Goal: Information Seeking & Learning: Learn about a topic

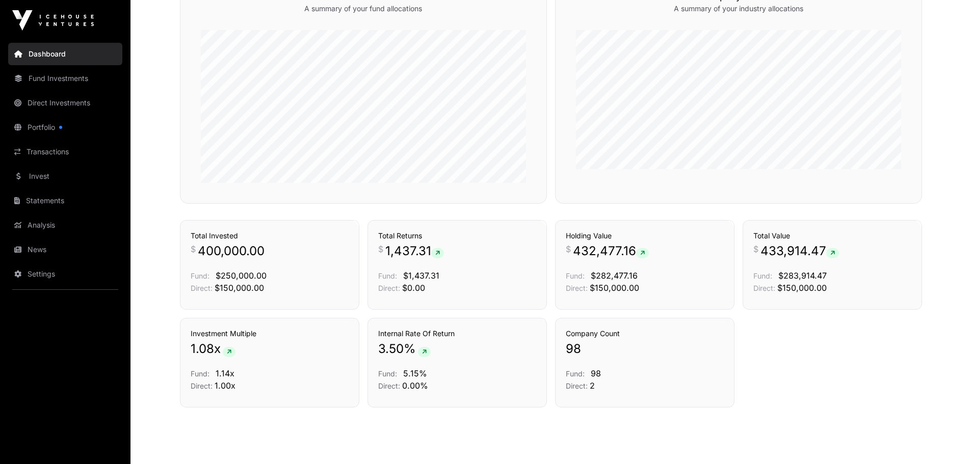
scroll to position [643, 0]
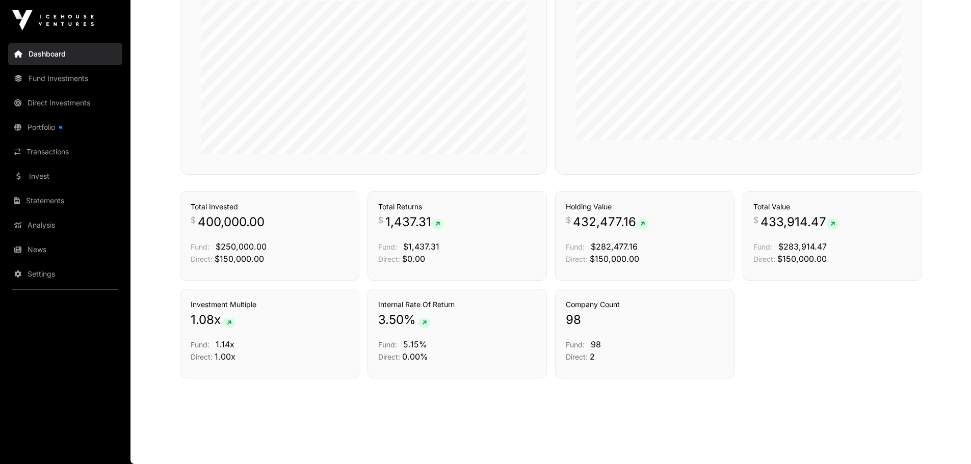
click at [36, 127] on link "Portfolio" at bounding box center [65, 127] width 114 height 22
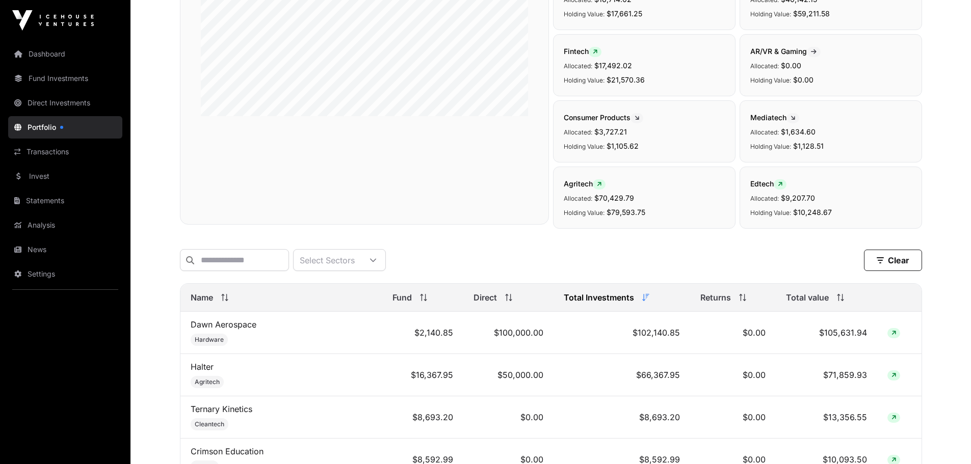
scroll to position [306, 0]
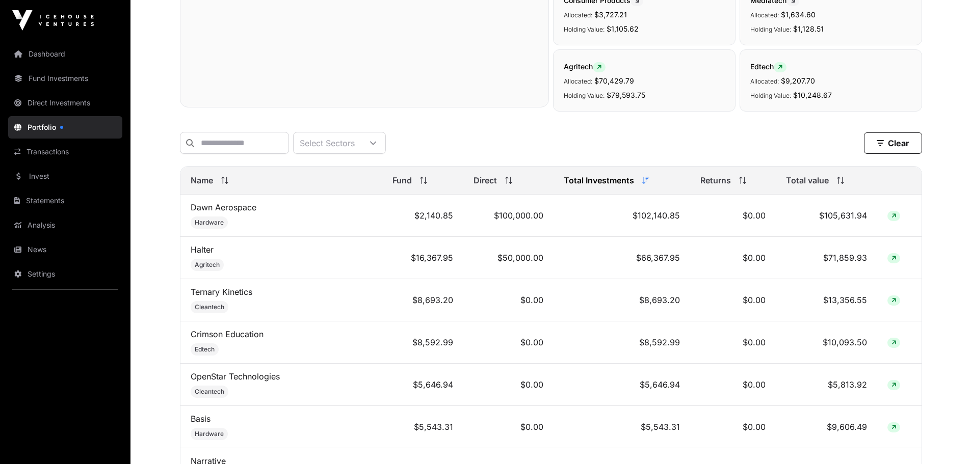
click at [235, 212] on link "Dawn Aerospace" at bounding box center [224, 207] width 66 height 10
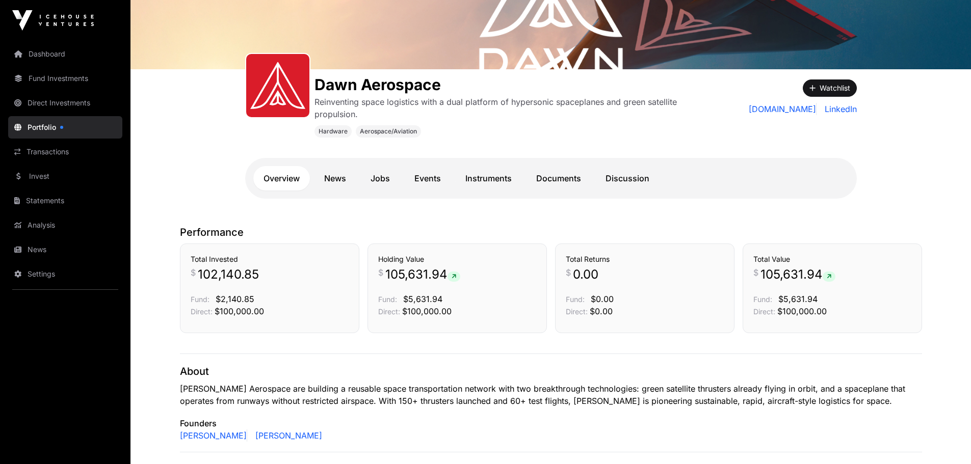
scroll to position [153, 0]
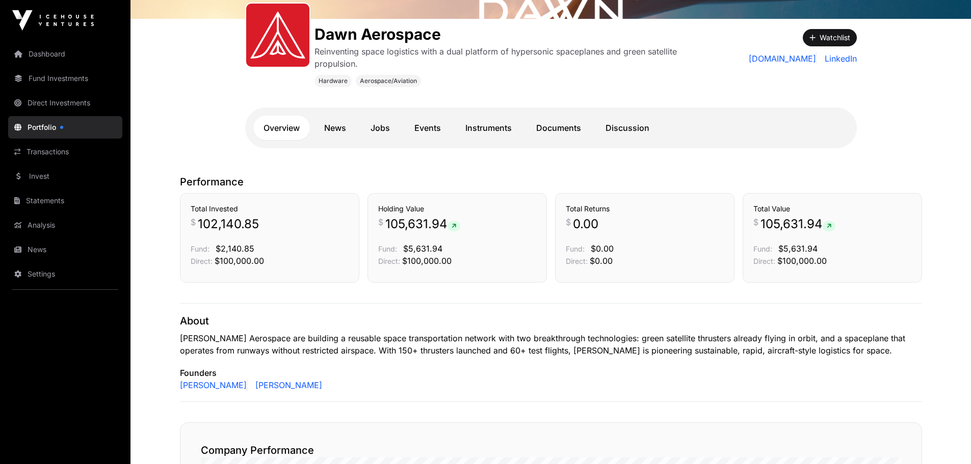
click at [340, 129] on link "News" at bounding box center [335, 128] width 42 height 24
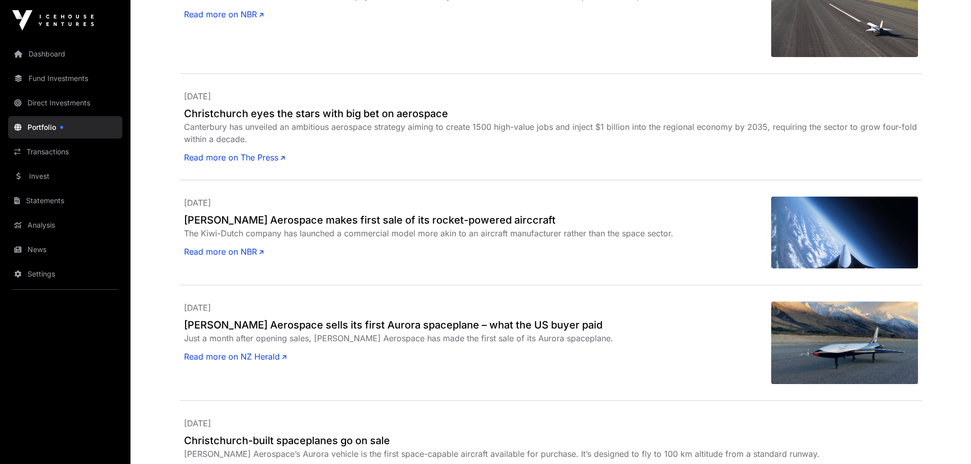
scroll to position [560, 0]
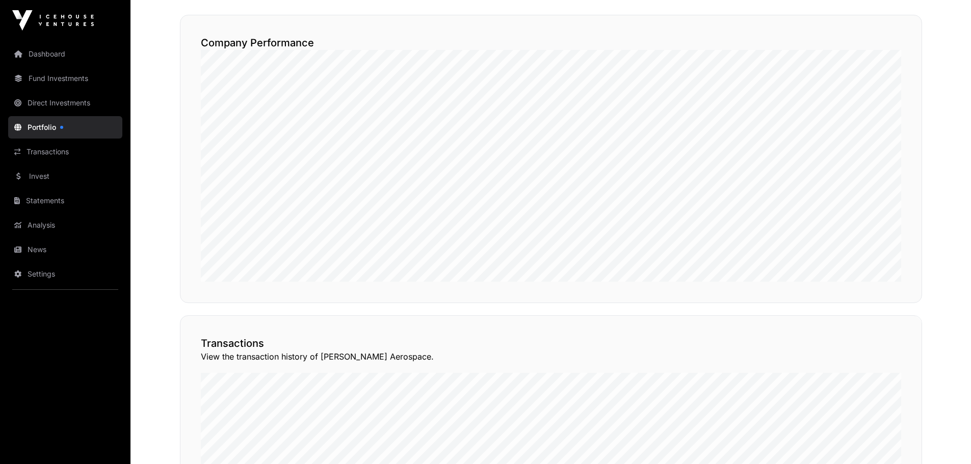
scroll to position [153, 0]
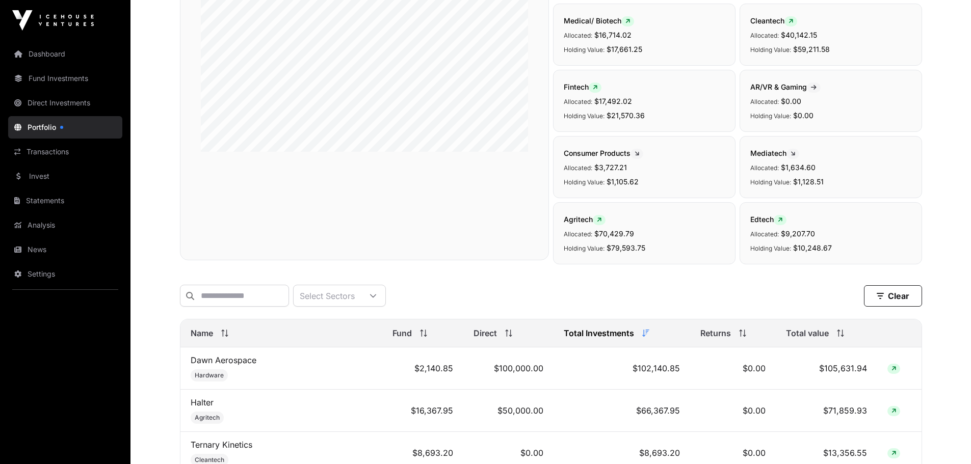
scroll to position [306, 0]
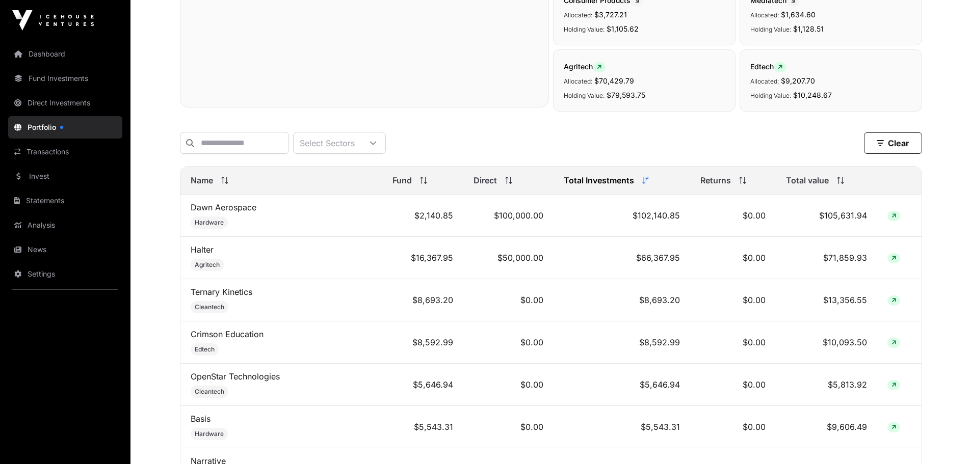
click at [204, 255] on link "Halter" at bounding box center [202, 250] width 23 height 10
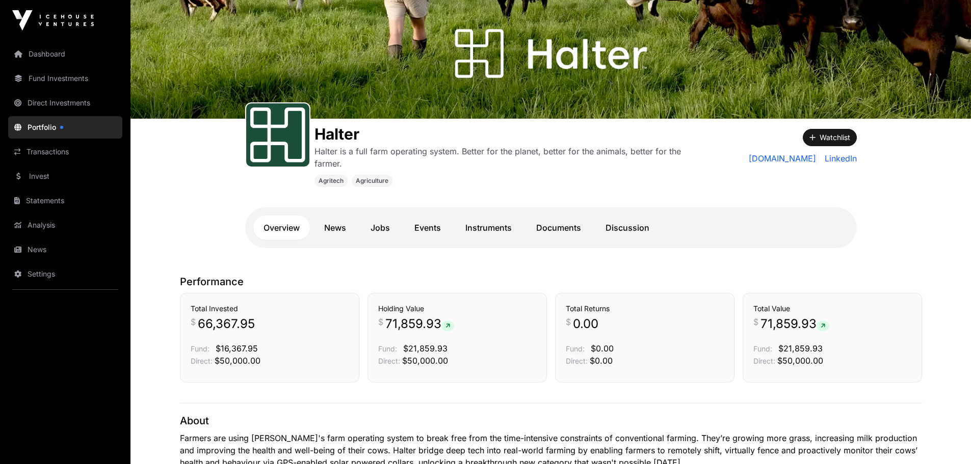
scroll to position [21, 0]
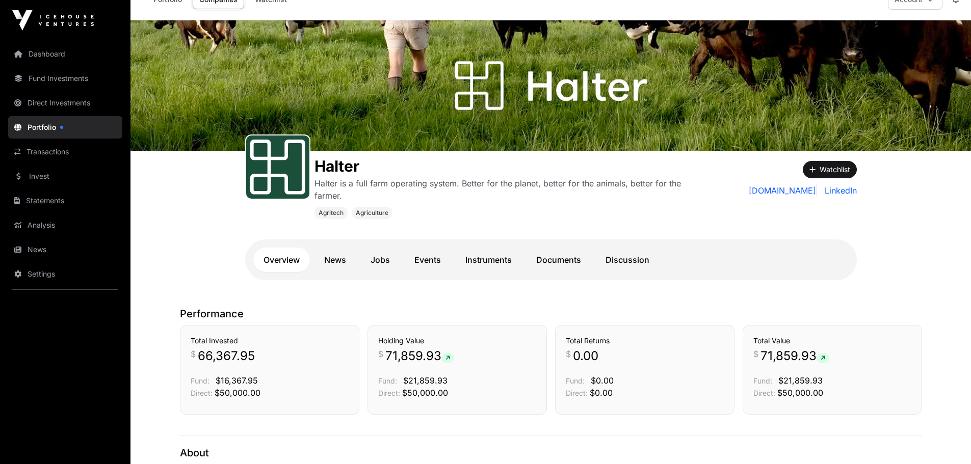
click at [335, 258] on link "News" at bounding box center [335, 260] width 42 height 24
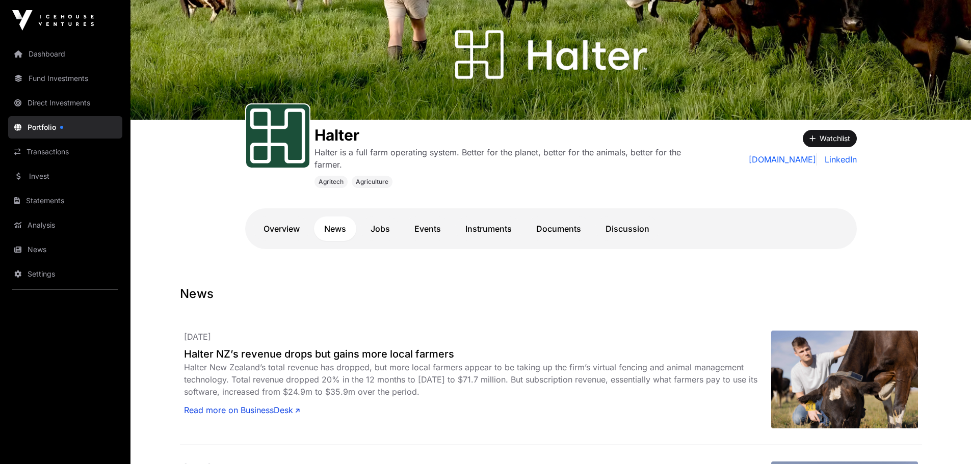
scroll to position [51, 0]
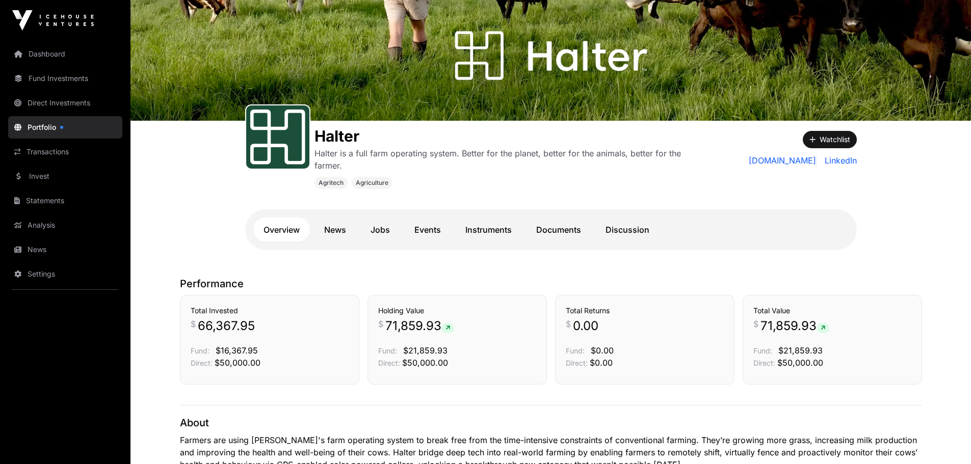
scroll to position [21, 0]
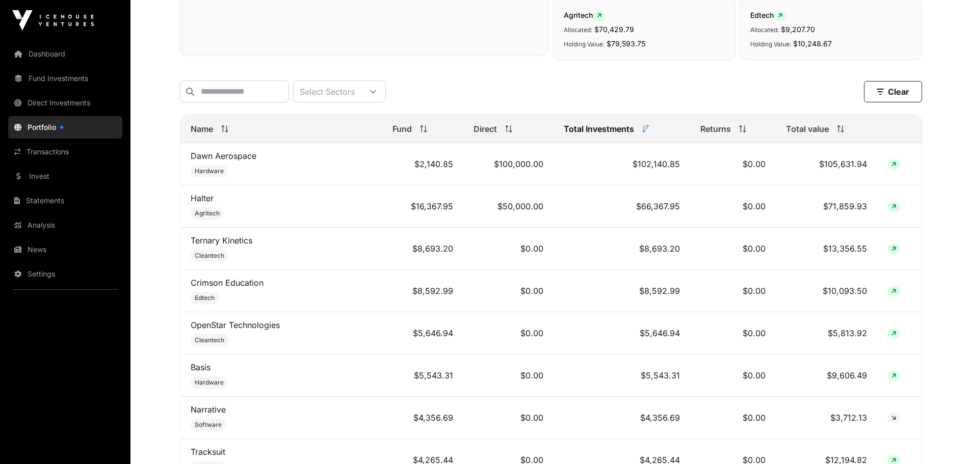
scroll to position [408, 0]
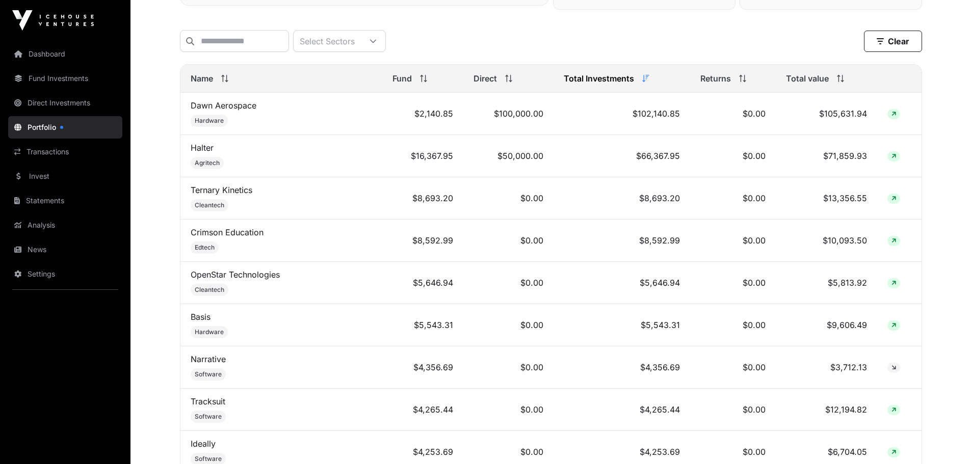
click at [237, 195] on link "Ternary Kinetics" at bounding box center [222, 190] width 62 height 10
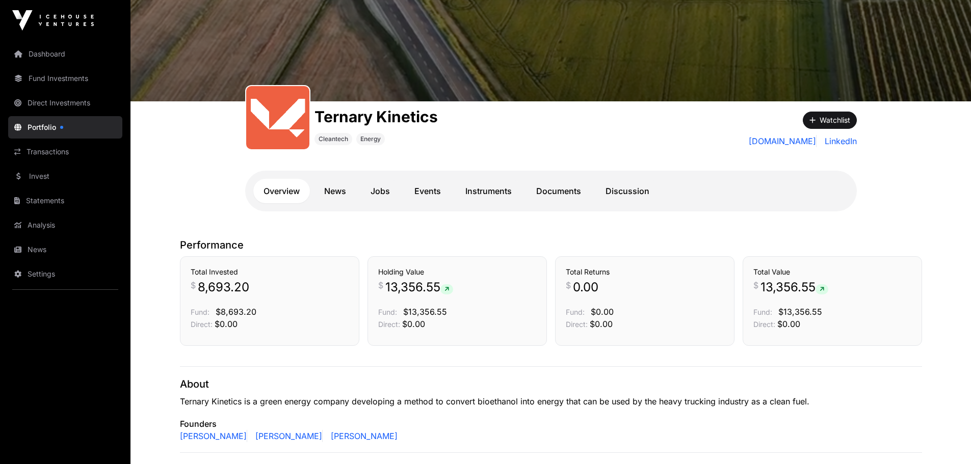
scroll to position [102, 0]
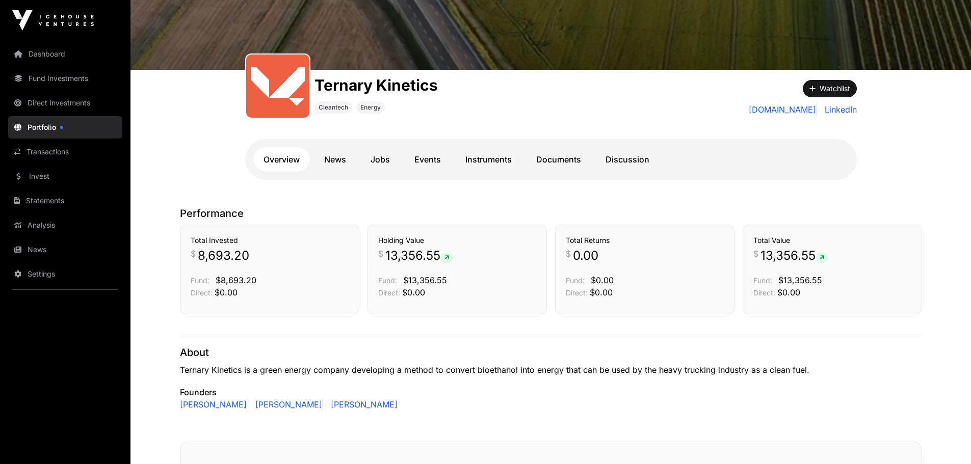
scroll to position [408, 0]
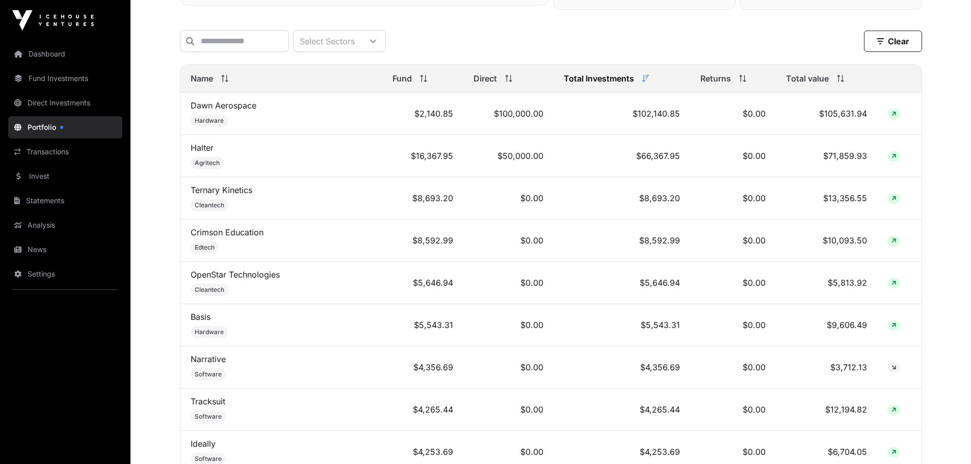
click at [234, 237] on link "Crimson Education" at bounding box center [227, 232] width 73 height 10
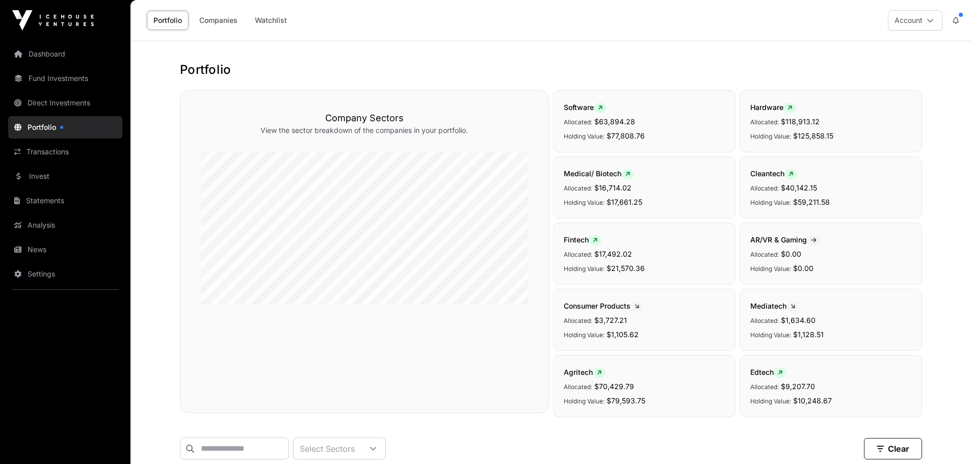
scroll to position [408, 0]
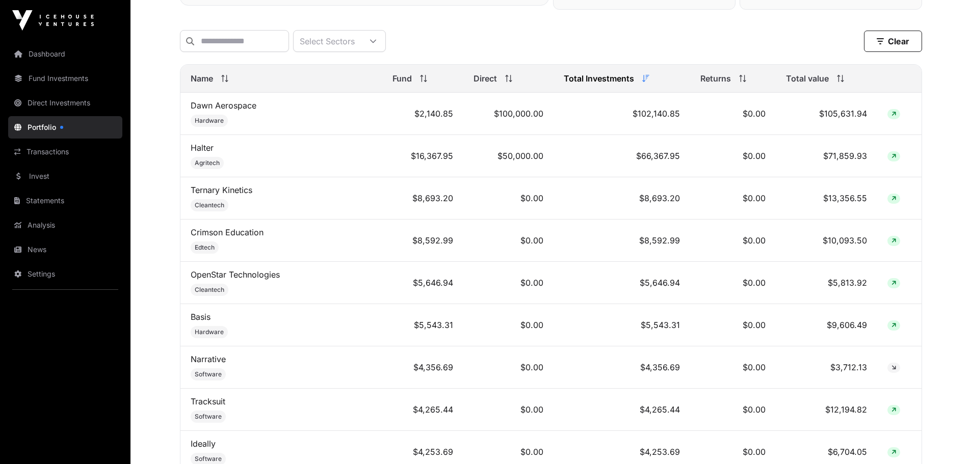
click at [236, 195] on link "Ternary Kinetics" at bounding box center [222, 190] width 62 height 10
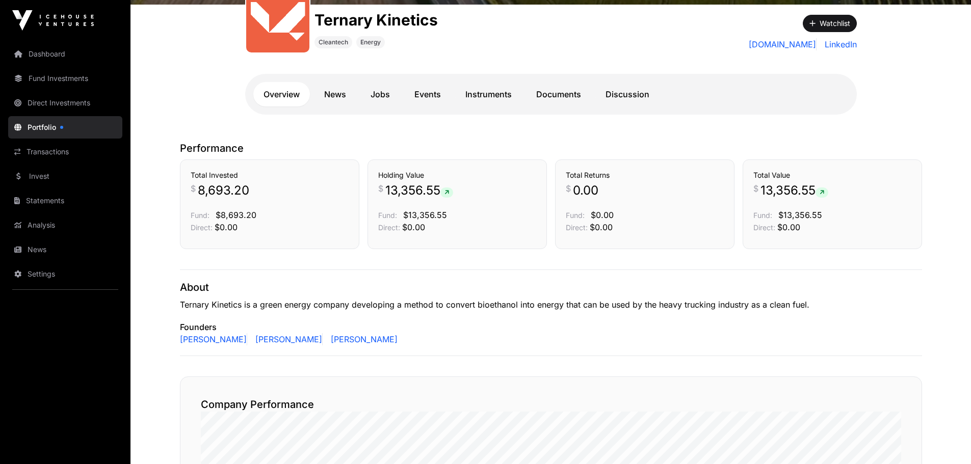
scroll to position [130, 0]
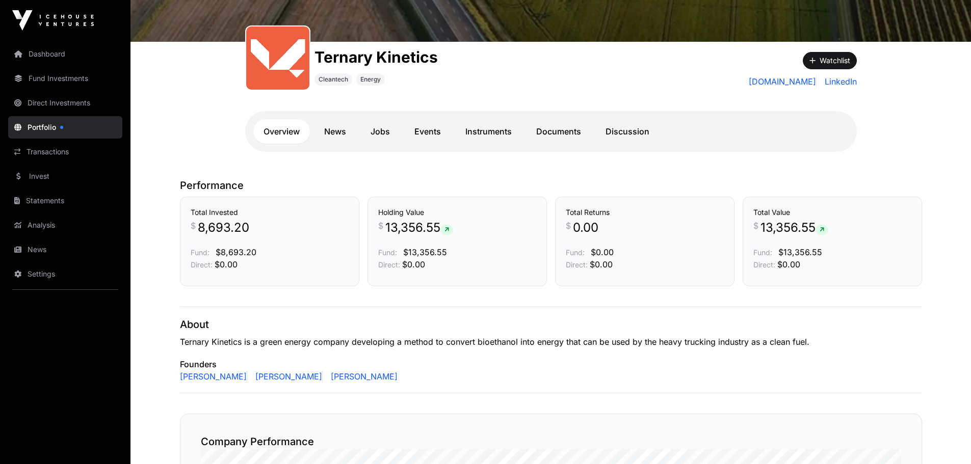
click at [285, 132] on link "Overview" at bounding box center [281, 131] width 57 height 24
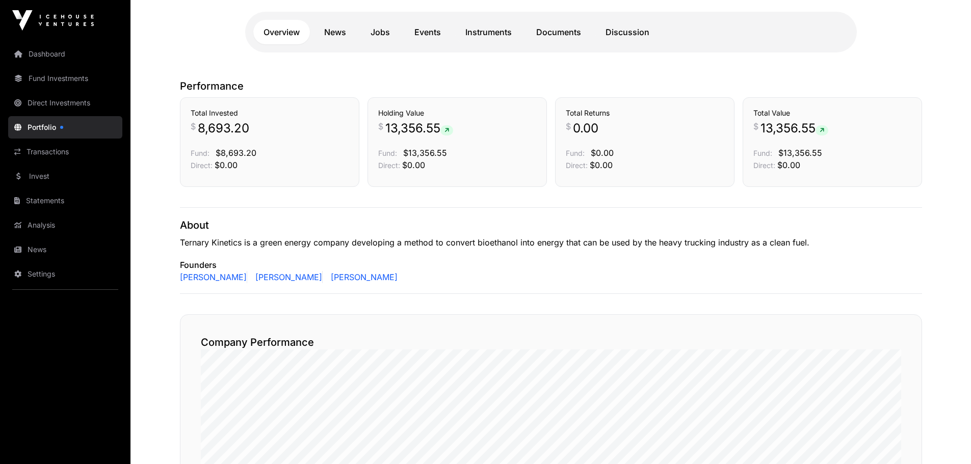
scroll to position [181, 0]
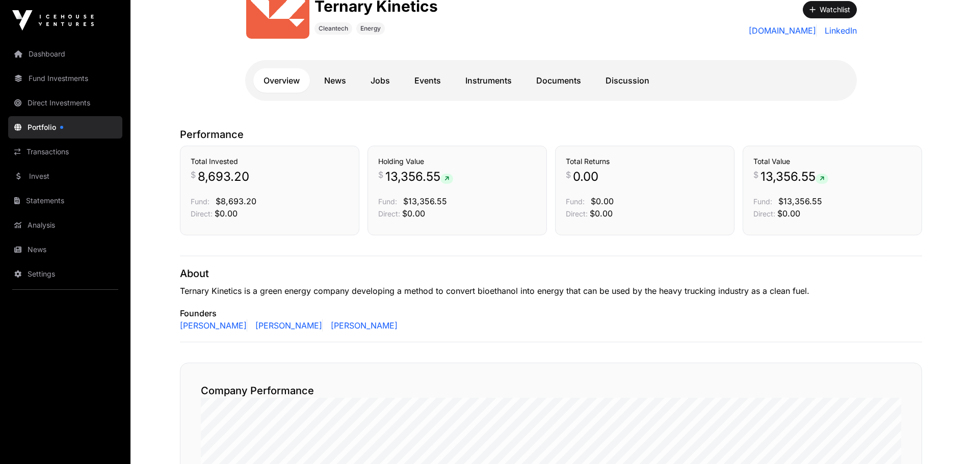
click at [336, 79] on link "News" at bounding box center [335, 80] width 42 height 24
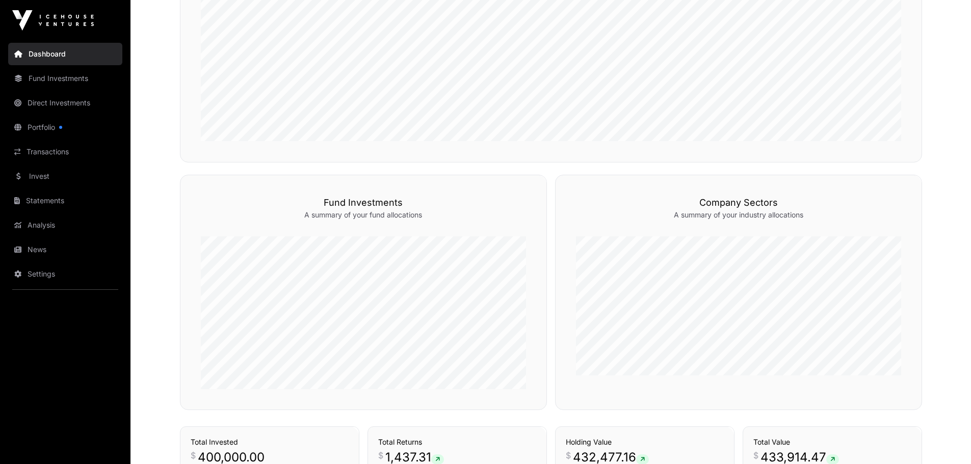
scroll to position [643, 0]
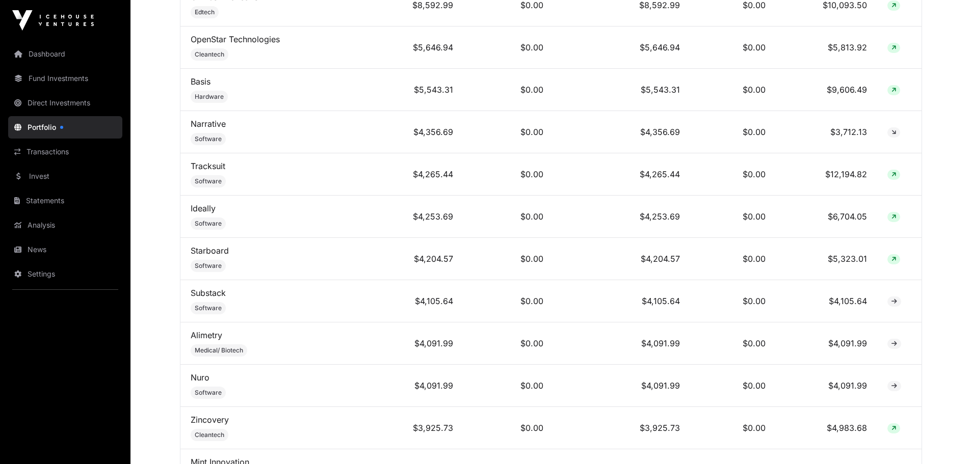
scroll to position [408, 0]
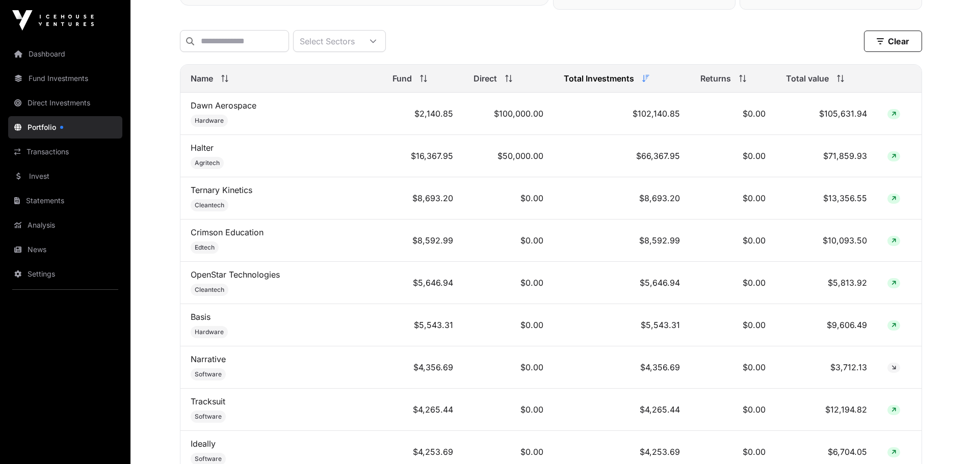
click at [198, 237] on link "Crimson Education" at bounding box center [227, 232] width 73 height 10
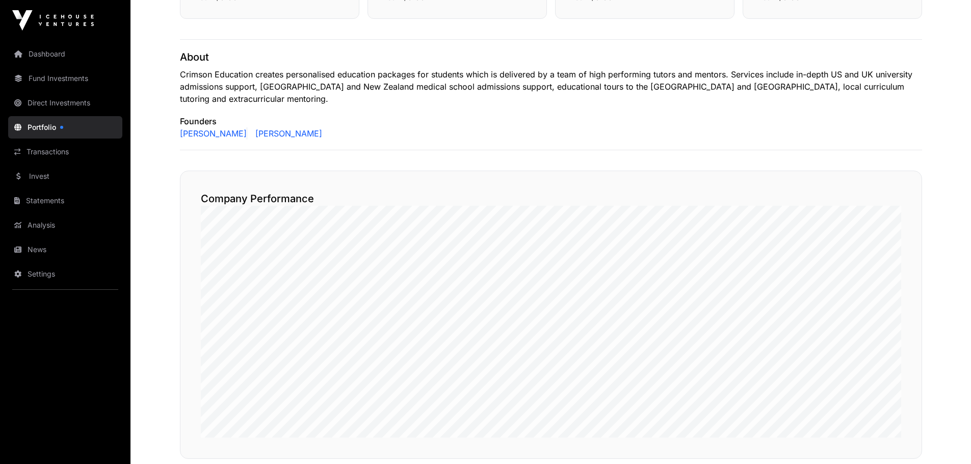
scroll to position [364, 0]
click at [271, 128] on link "[PERSON_NAME]" at bounding box center [286, 134] width 71 height 12
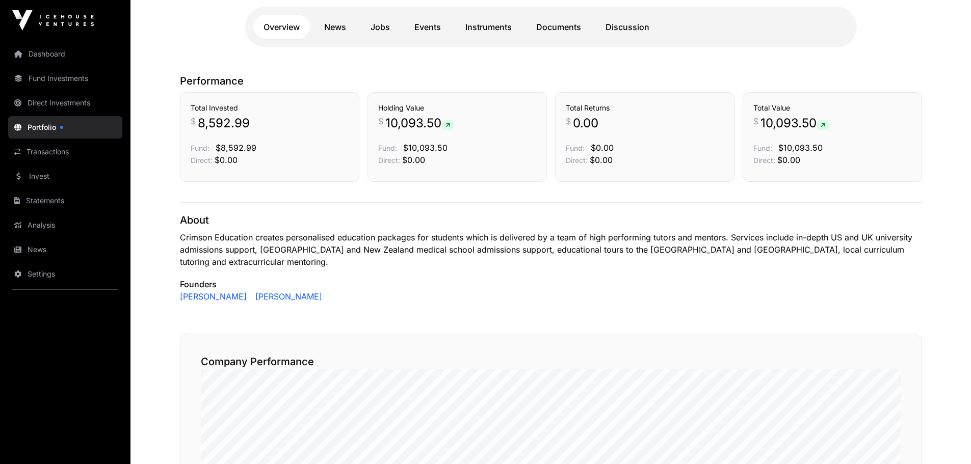
scroll to position [110, 0]
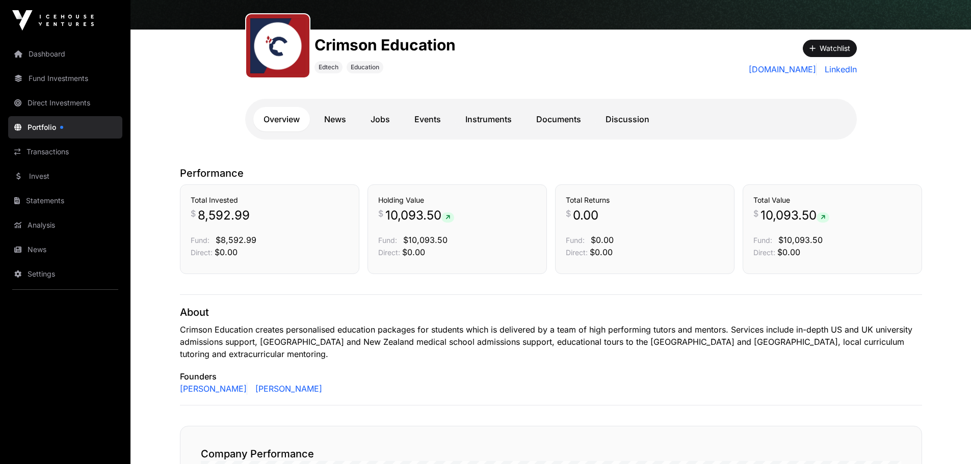
click at [330, 119] on link "News" at bounding box center [335, 119] width 42 height 24
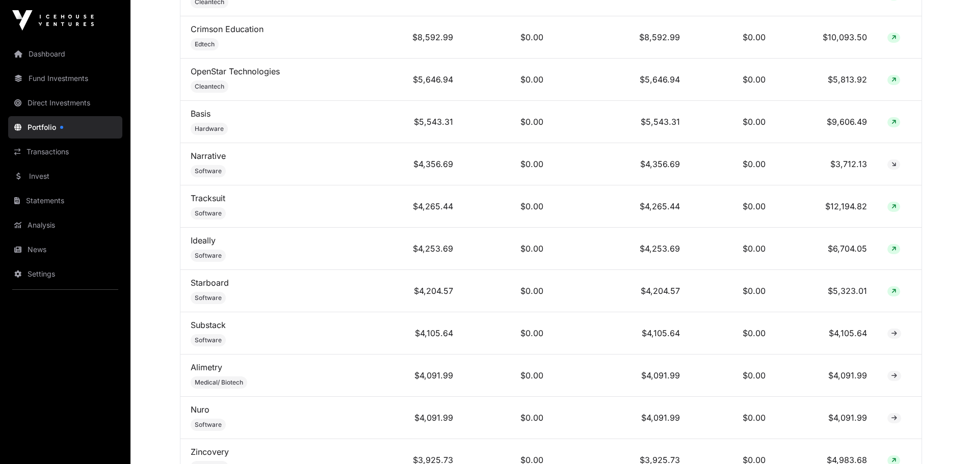
scroll to position [611, 0]
click at [212, 160] on link "Narrative" at bounding box center [208, 155] width 35 height 10
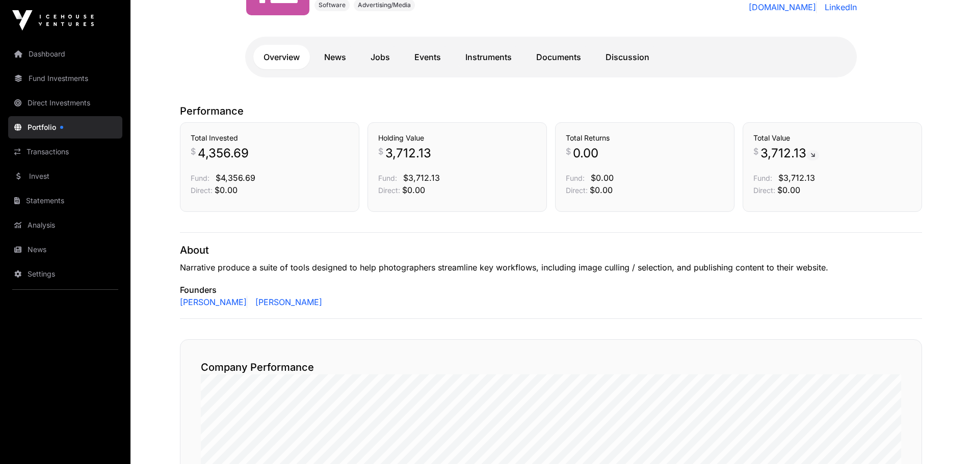
scroll to position [204, 0]
click at [333, 57] on link "News" at bounding box center [335, 57] width 42 height 24
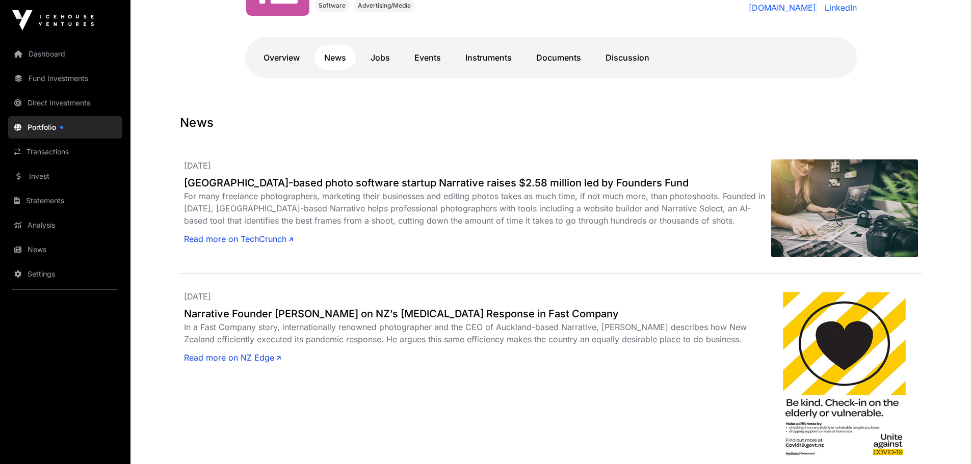
click at [273, 58] on link "Overview" at bounding box center [281, 57] width 57 height 24
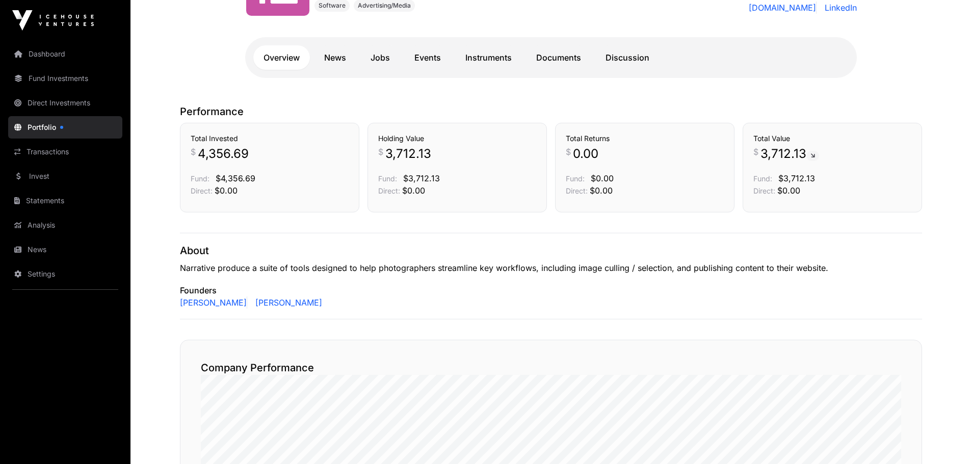
click at [335, 57] on link "News" at bounding box center [335, 57] width 42 height 24
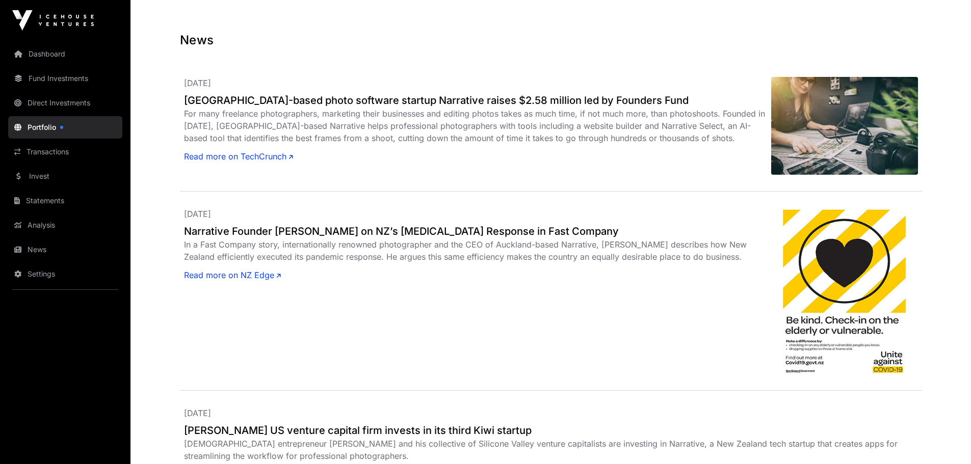
scroll to position [306, 0]
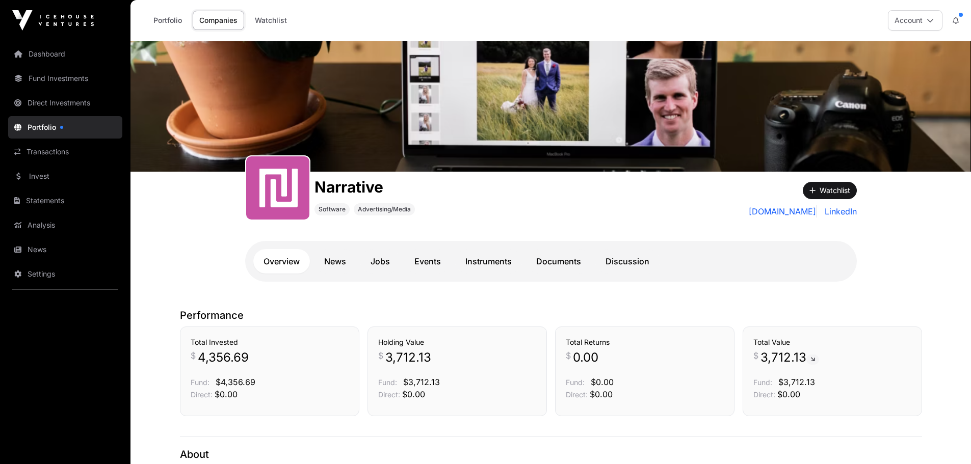
scroll to position [204, 0]
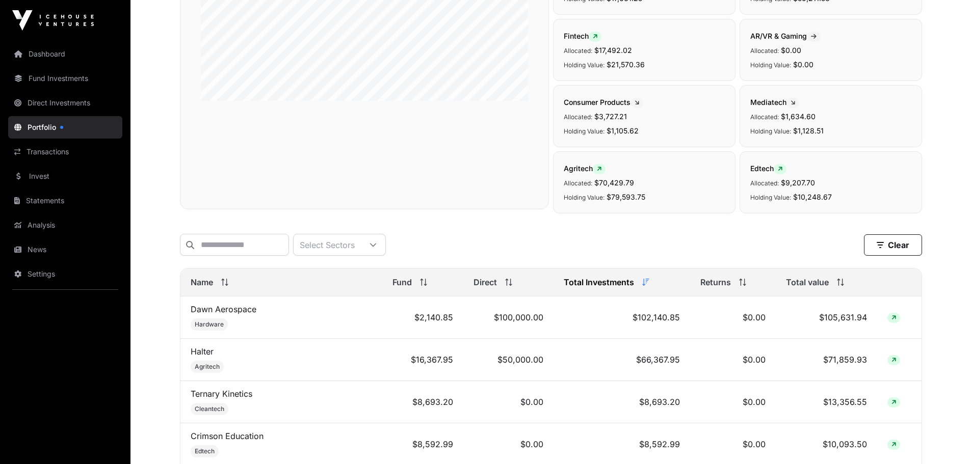
scroll to position [611, 0]
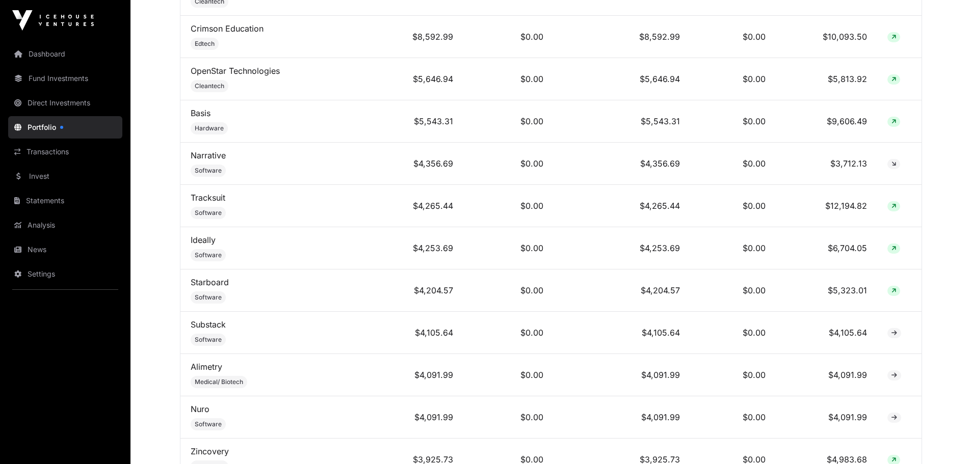
click at [212, 203] on link "Tracksuit" at bounding box center [208, 198] width 35 height 10
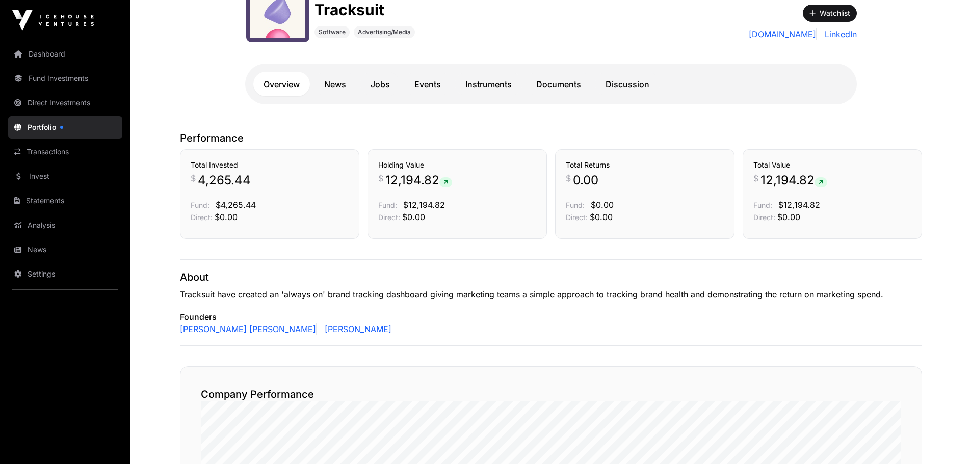
scroll to position [153, 0]
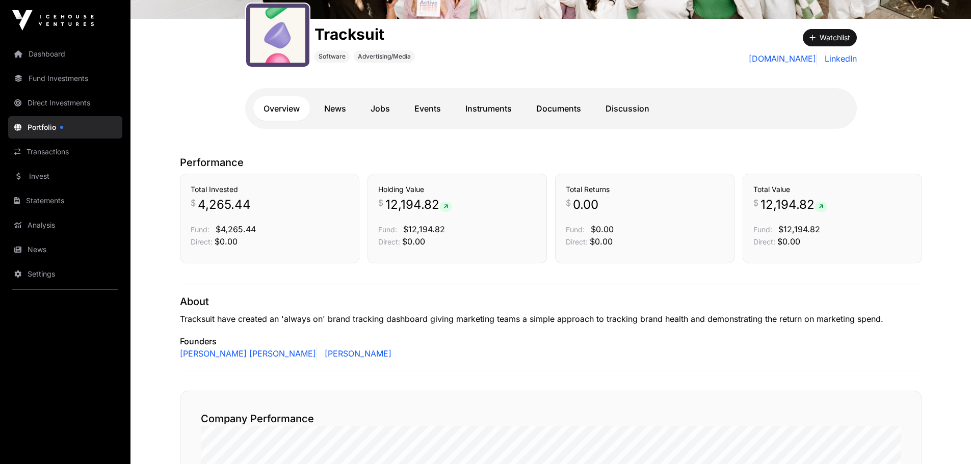
click at [333, 111] on link "News" at bounding box center [335, 108] width 42 height 24
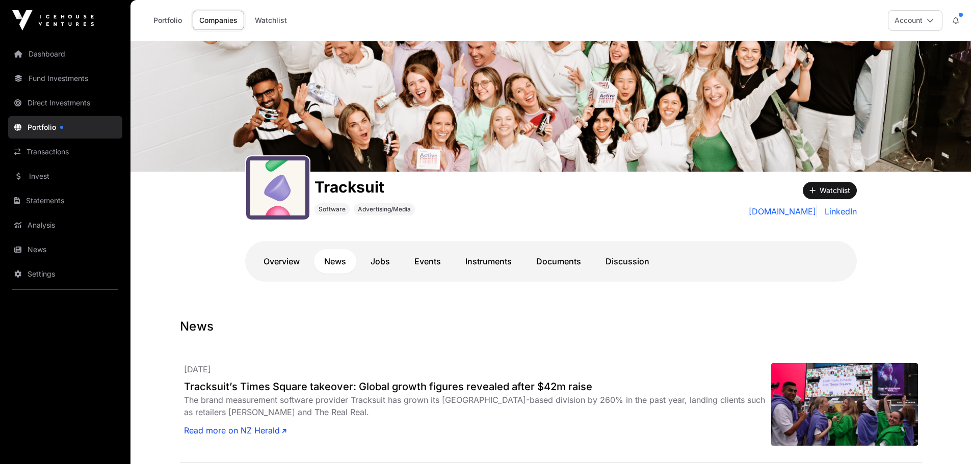
scroll to position [153, 0]
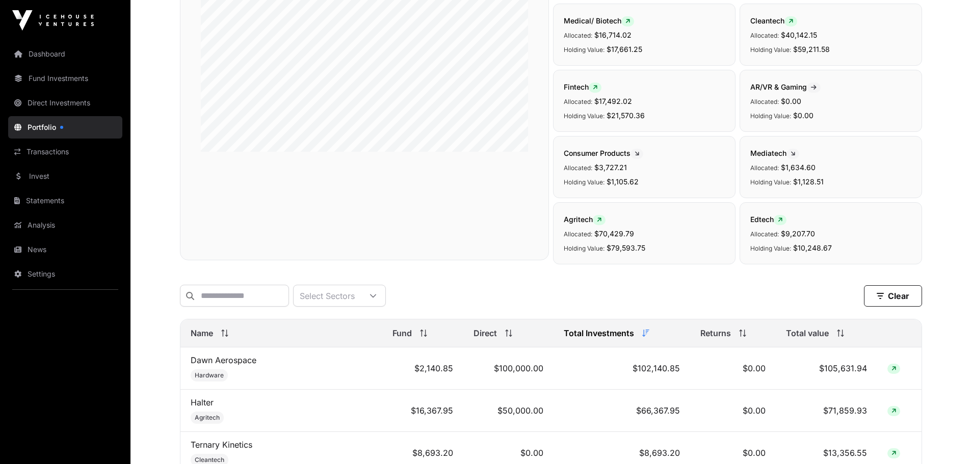
scroll to position [611, 0]
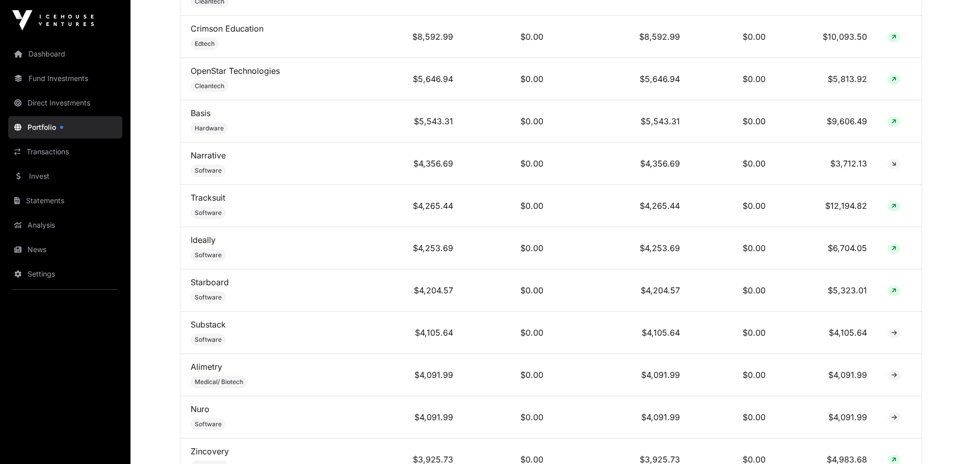
click at [205, 245] on link "Ideally" at bounding box center [203, 240] width 25 height 10
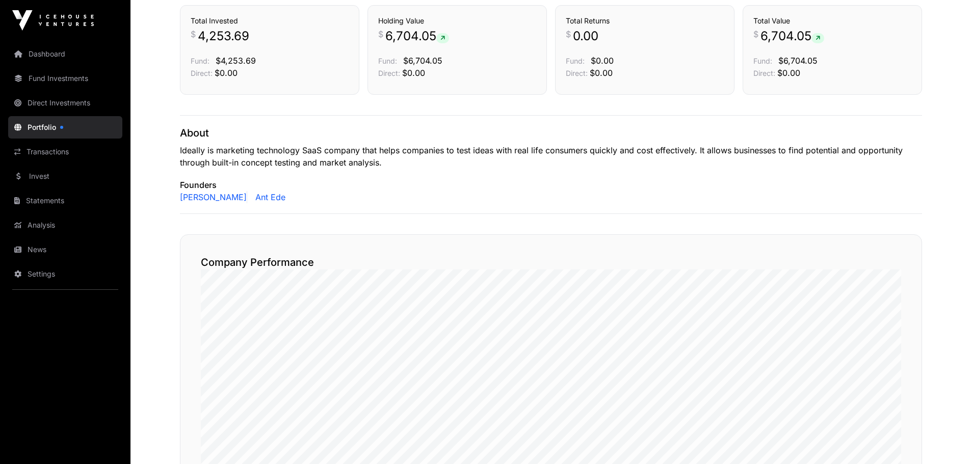
scroll to position [306, 0]
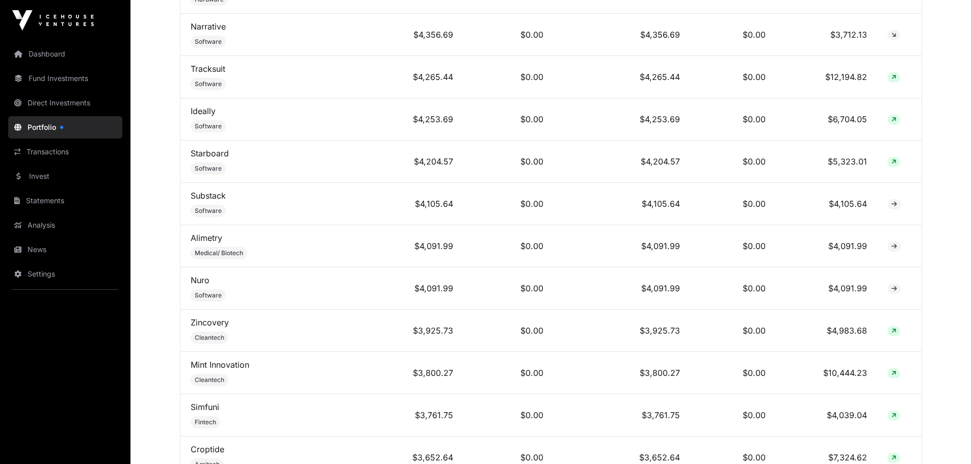
scroll to position [764, 0]
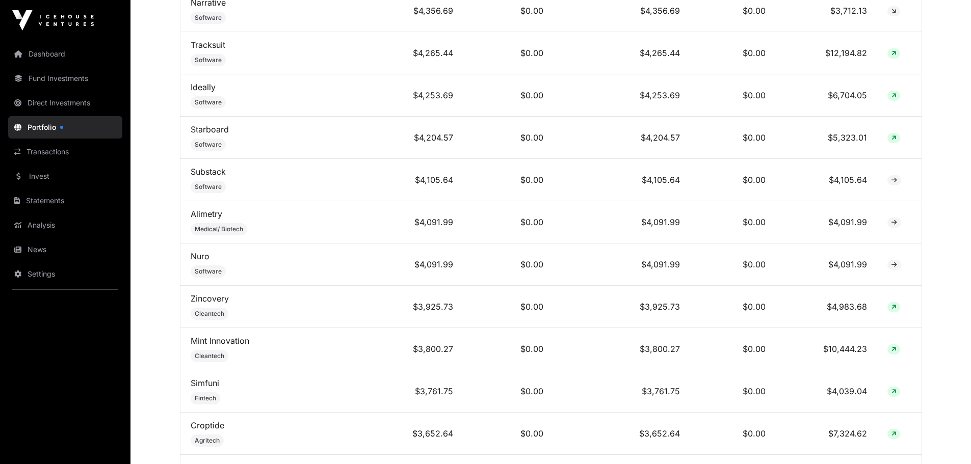
click at [209, 135] on link "Starboard" at bounding box center [210, 129] width 38 height 10
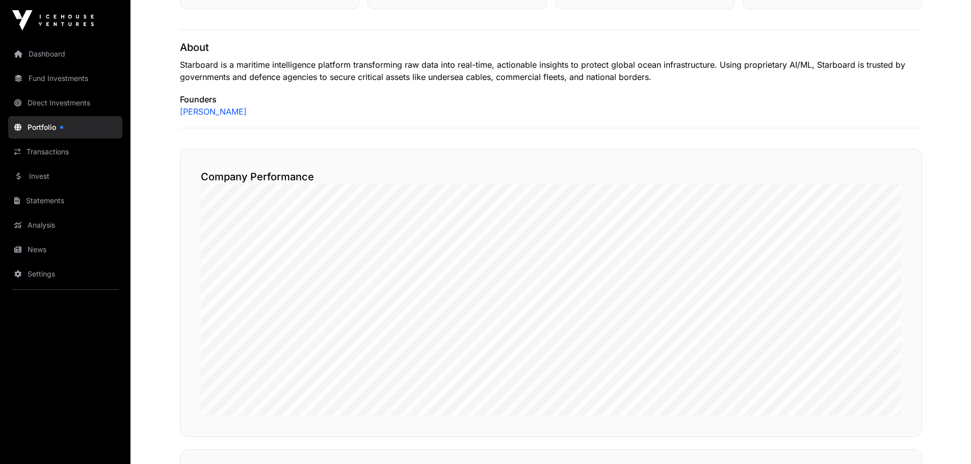
scroll to position [459, 0]
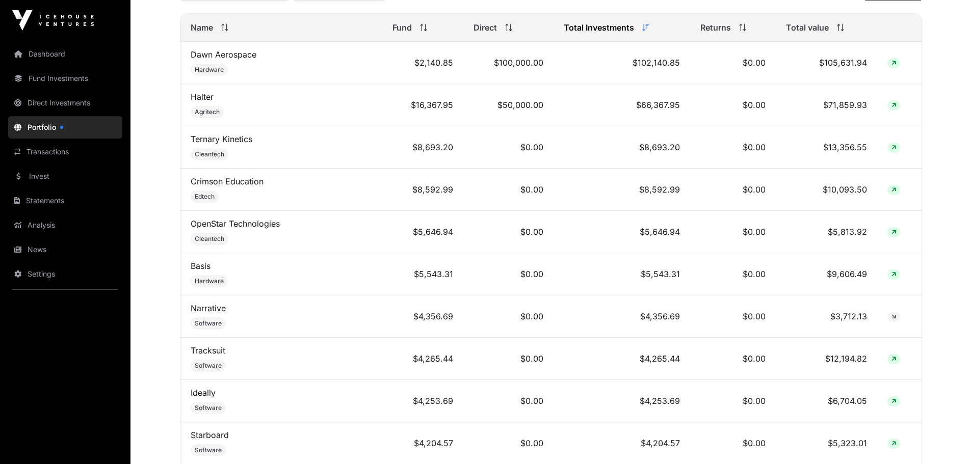
scroll to position [764, 0]
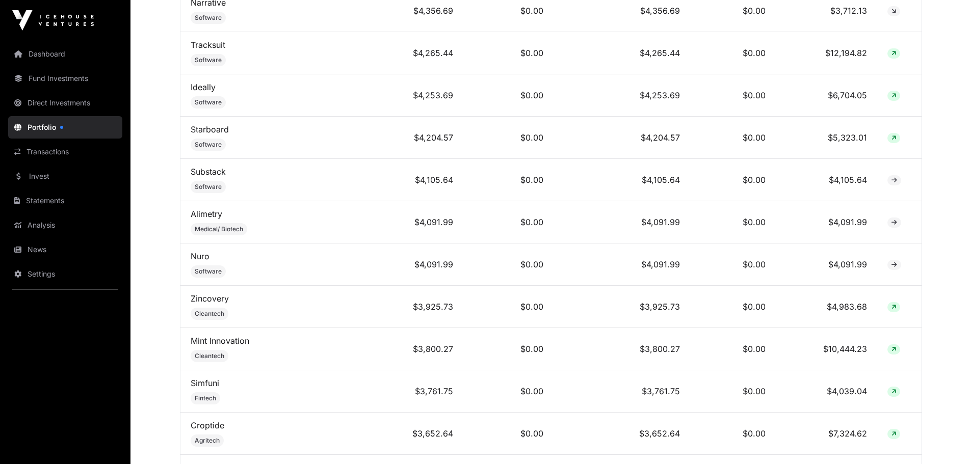
click at [210, 177] on link "Substack" at bounding box center [208, 172] width 35 height 10
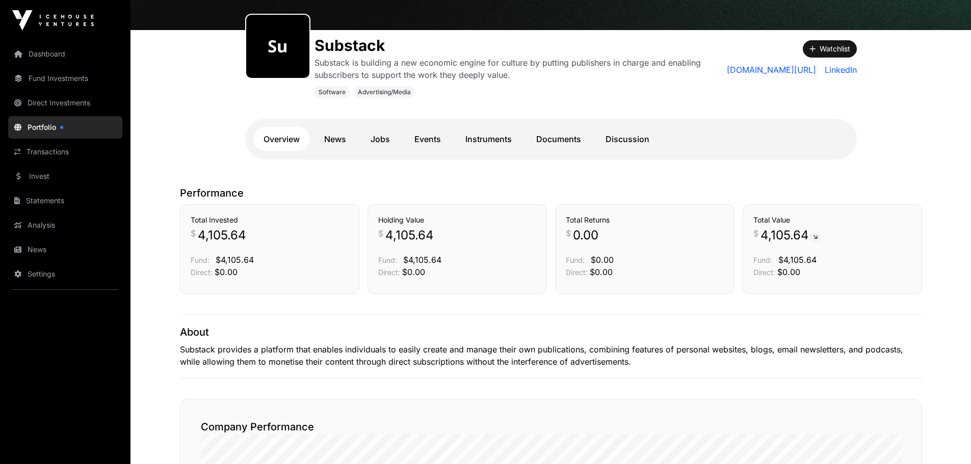
scroll to position [102, 0]
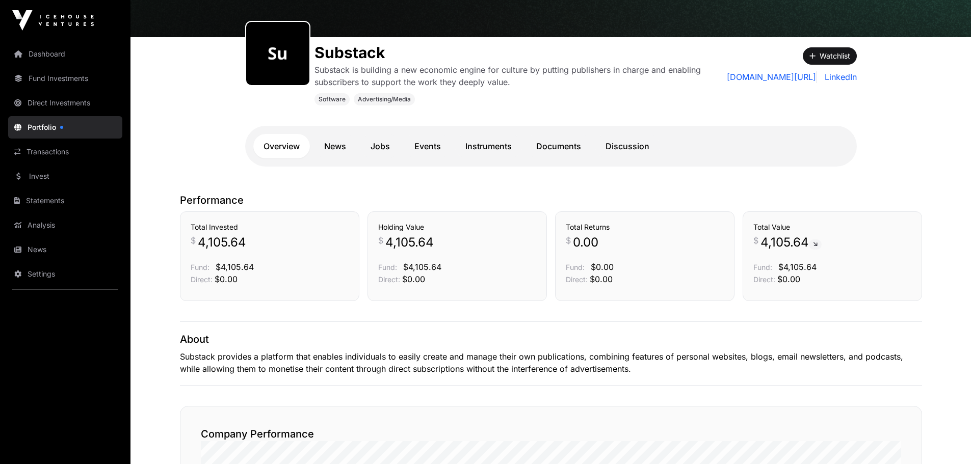
click at [334, 147] on link "News" at bounding box center [335, 146] width 42 height 24
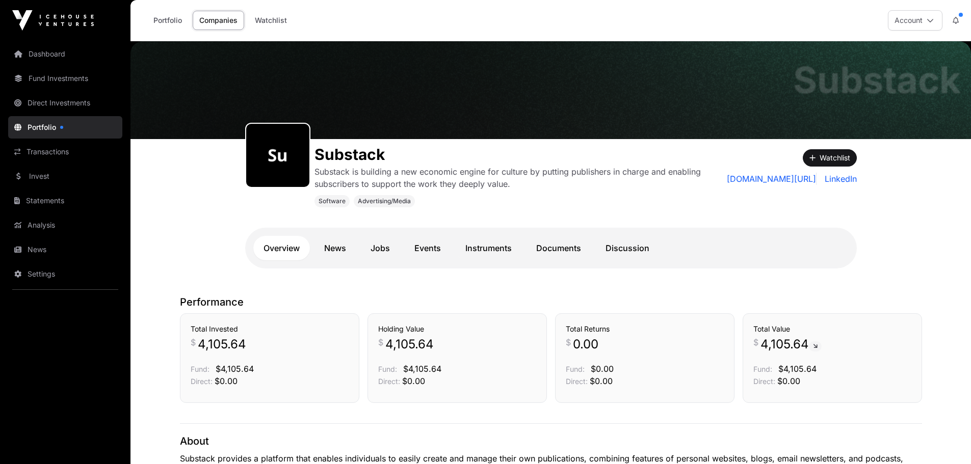
scroll to position [102, 0]
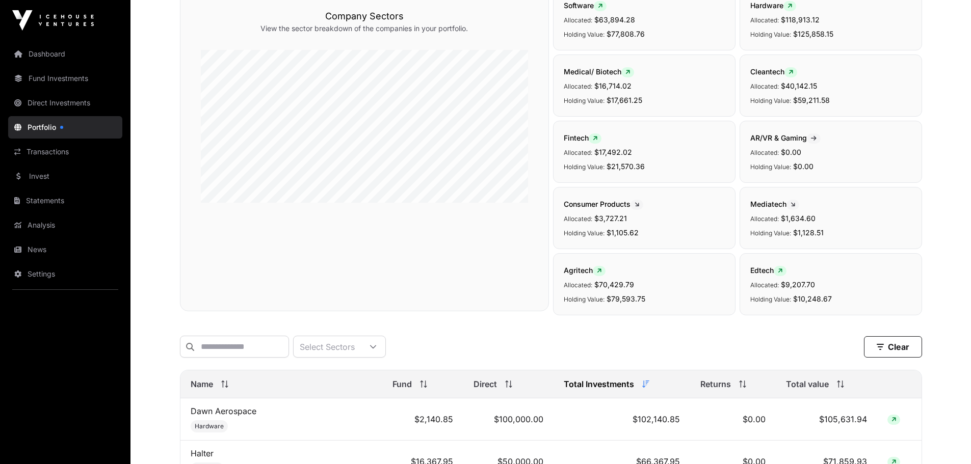
scroll to position [764, 0]
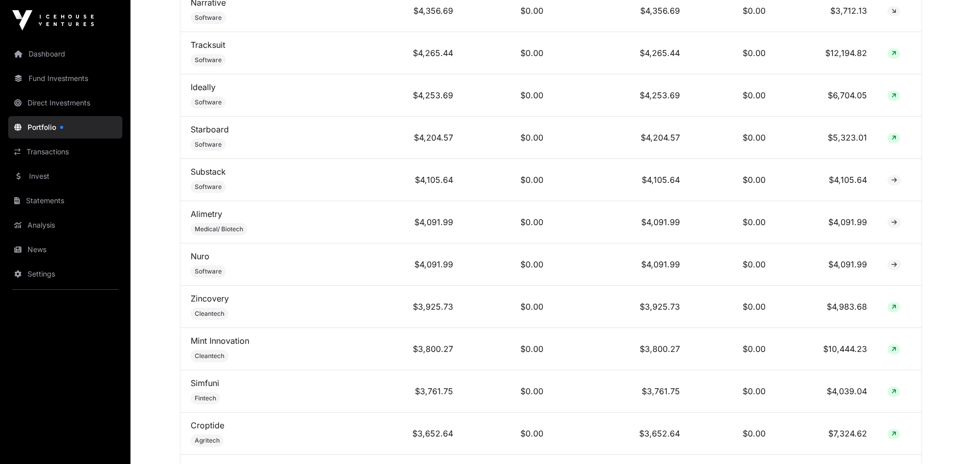
click at [208, 219] on link "Alimetry" at bounding box center [207, 214] width 32 height 10
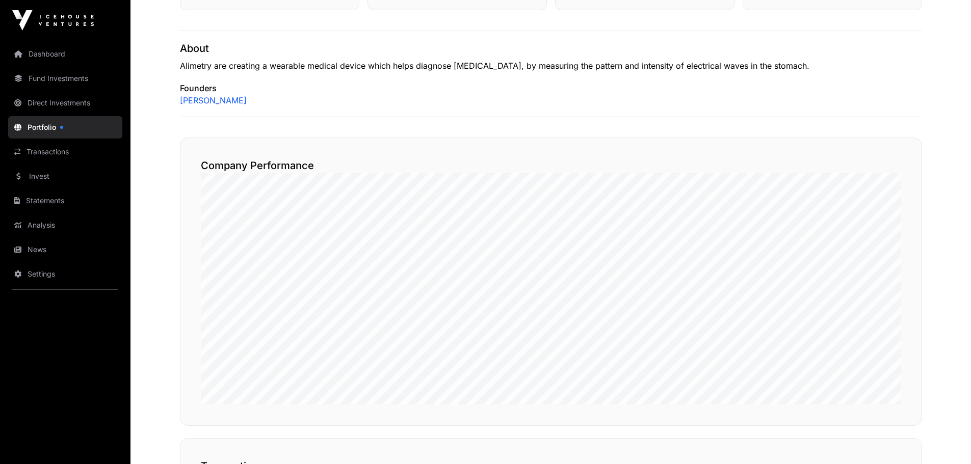
scroll to position [408, 0]
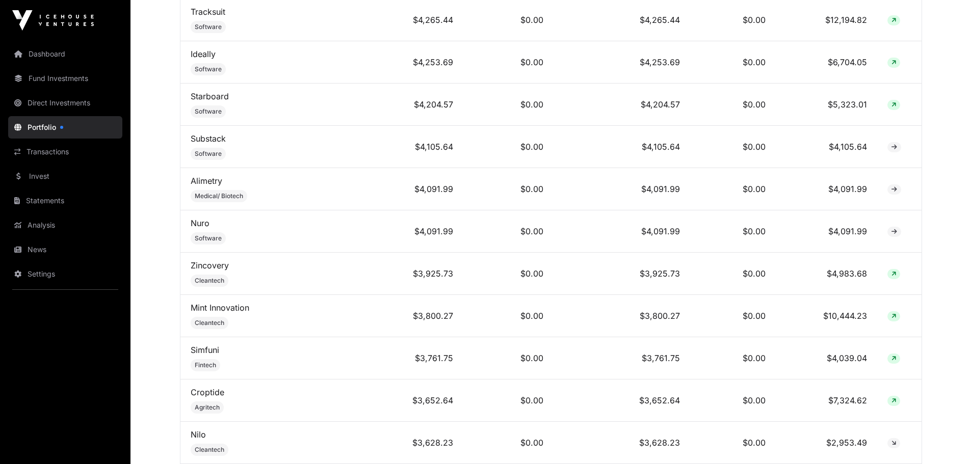
scroll to position [815, 0]
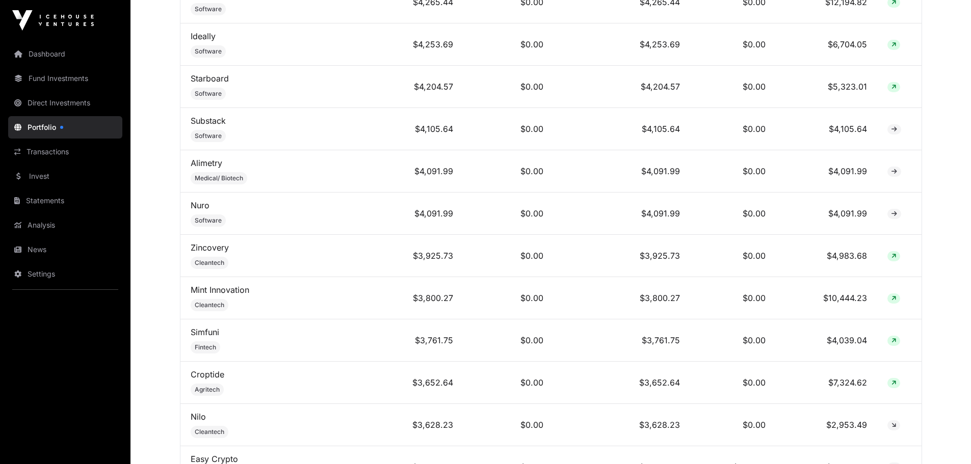
click at [198, 168] on link "Alimetry" at bounding box center [207, 163] width 32 height 10
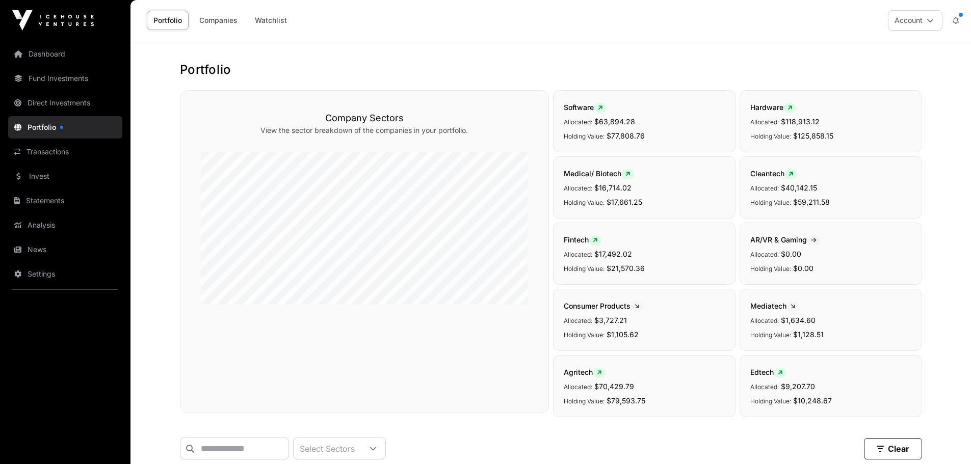
scroll to position [815, 0]
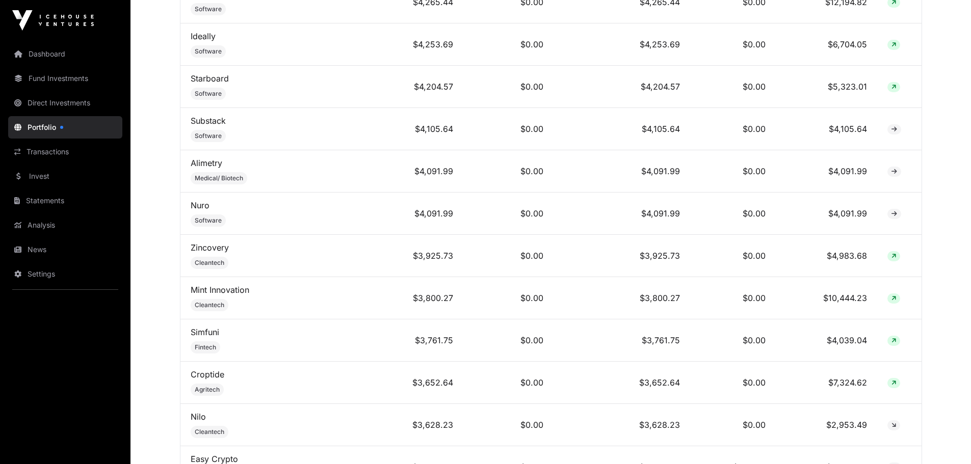
click at [196, 210] on link "Nuro" at bounding box center [200, 205] width 19 height 10
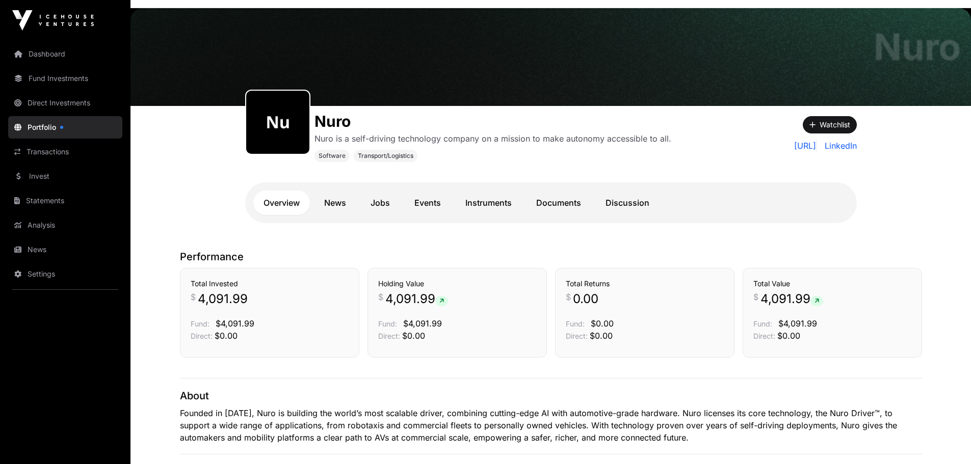
scroll to position [51, 0]
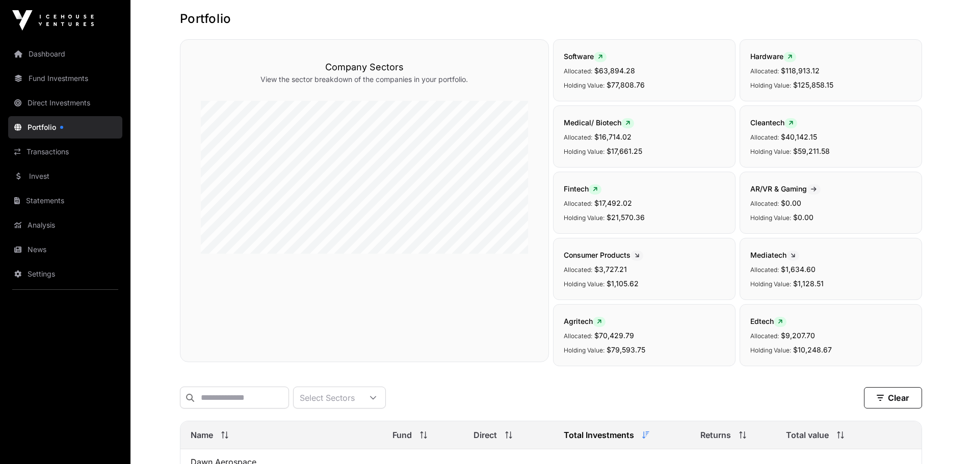
scroll to position [815, 0]
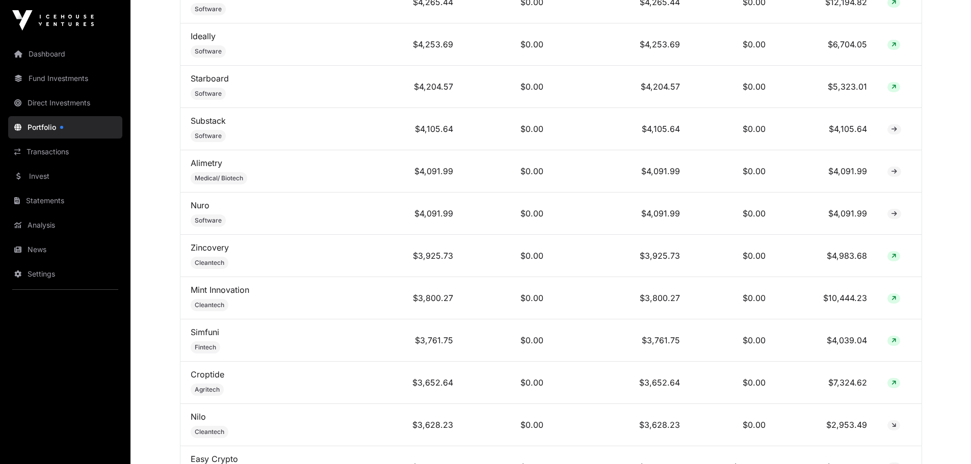
click at [216, 253] on link "Zincovery" at bounding box center [210, 248] width 38 height 10
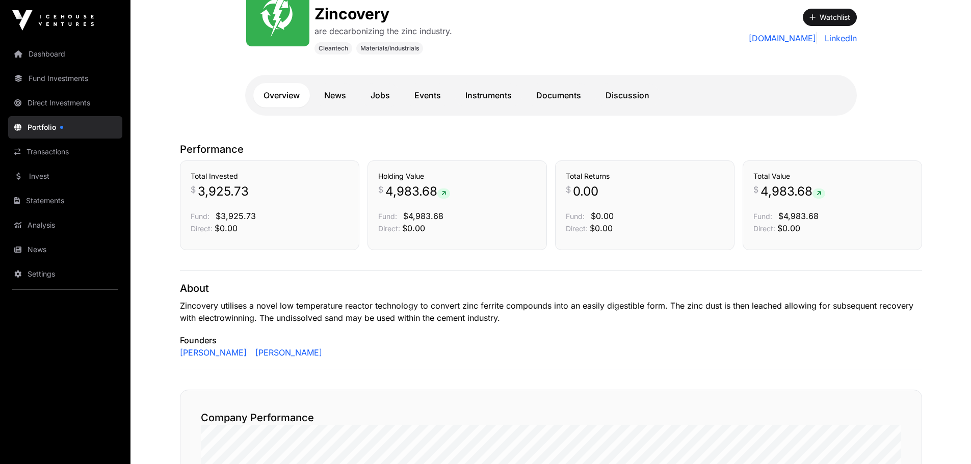
scroll to position [153, 0]
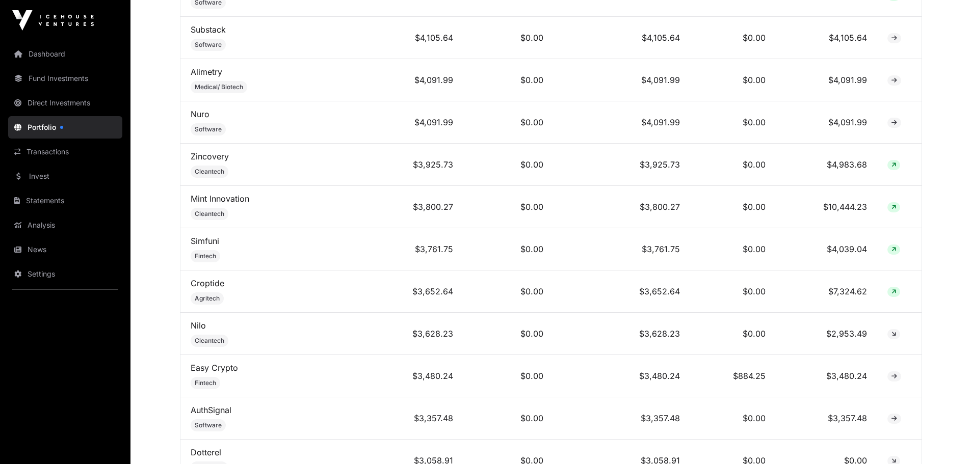
scroll to position [917, 0]
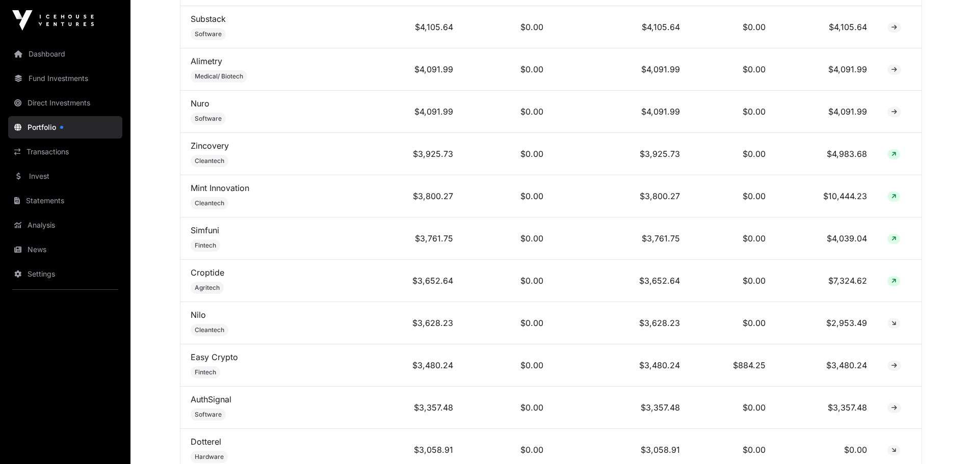
click at [228, 193] on link "Mint Innovation" at bounding box center [220, 188] width 59 height 10
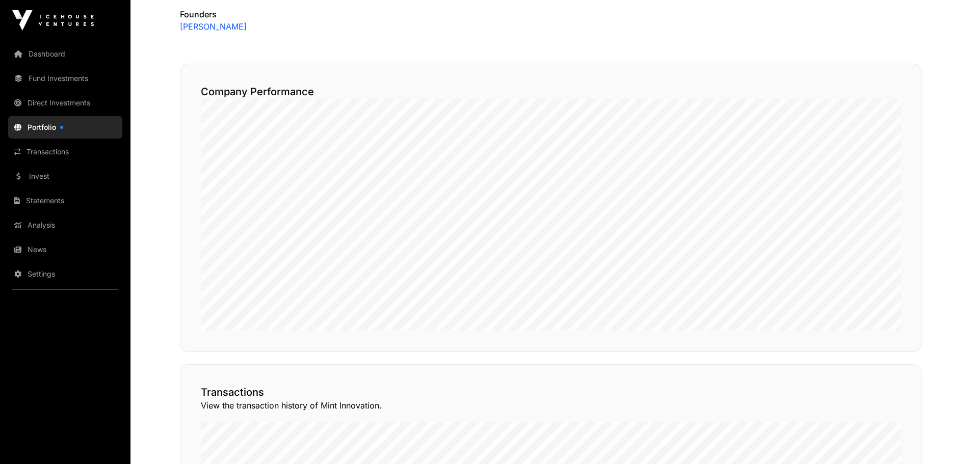
scroll to position [459, 0]
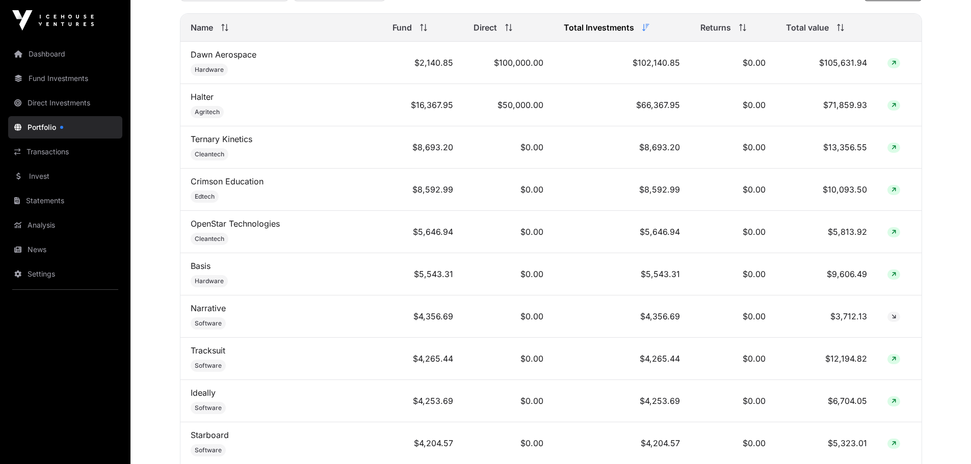
scroll to position [917, 0]
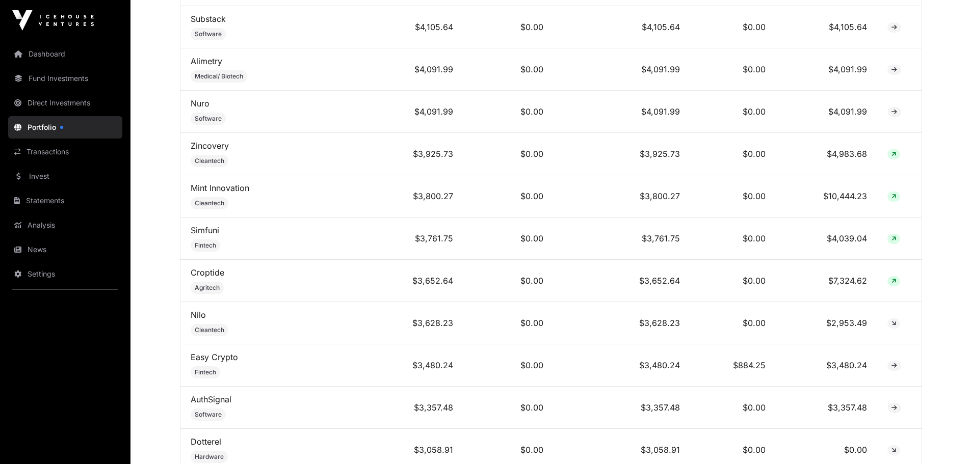
click at [211, 235] on link "Simfuni" at bounding box center [205, 230] width 29 height 10
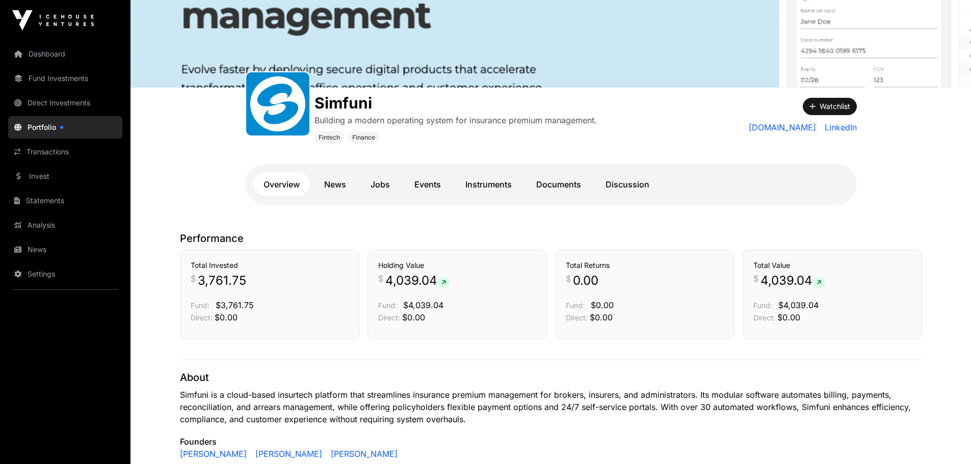
scroll to position [102, 0]
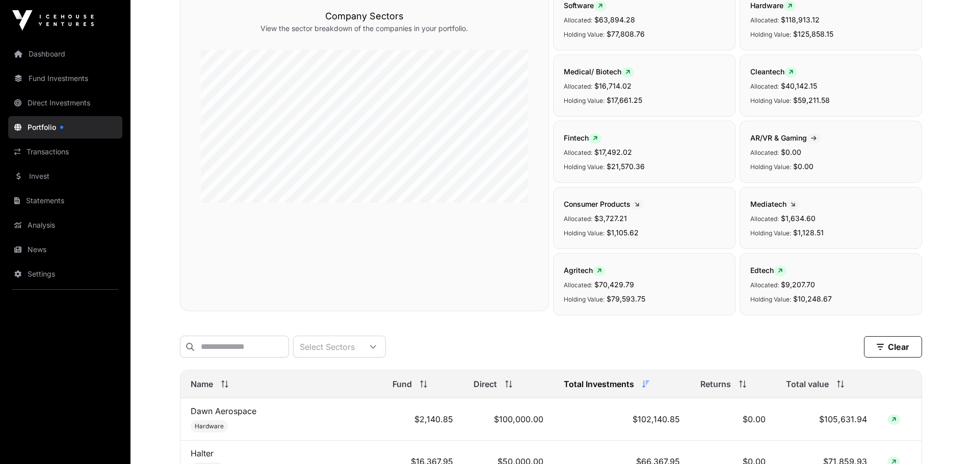
scroll to position [917, 0]
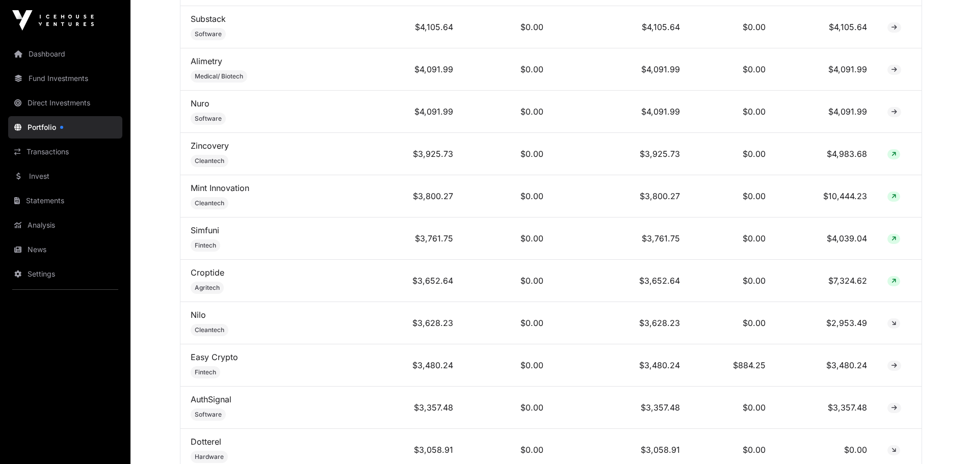
click at [210, 278] on link "Croptide" at bounding box center [208, 272] width 34 height 10
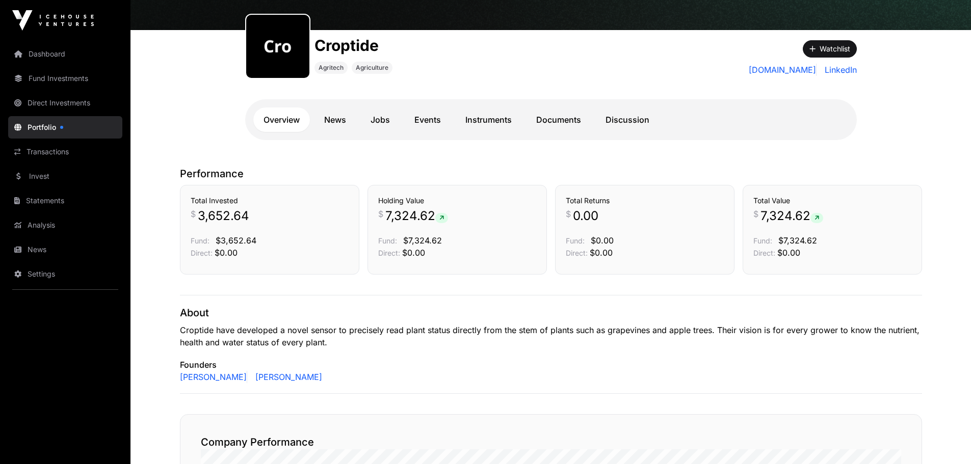
scroll to position [102, 0]
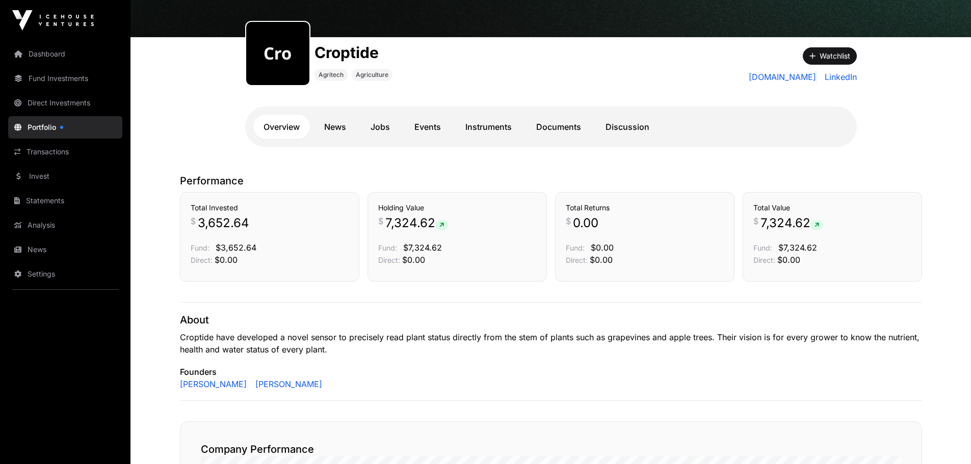
click at [339, 126] on link "News" at bounding box center [335, 127] width 42 height 24
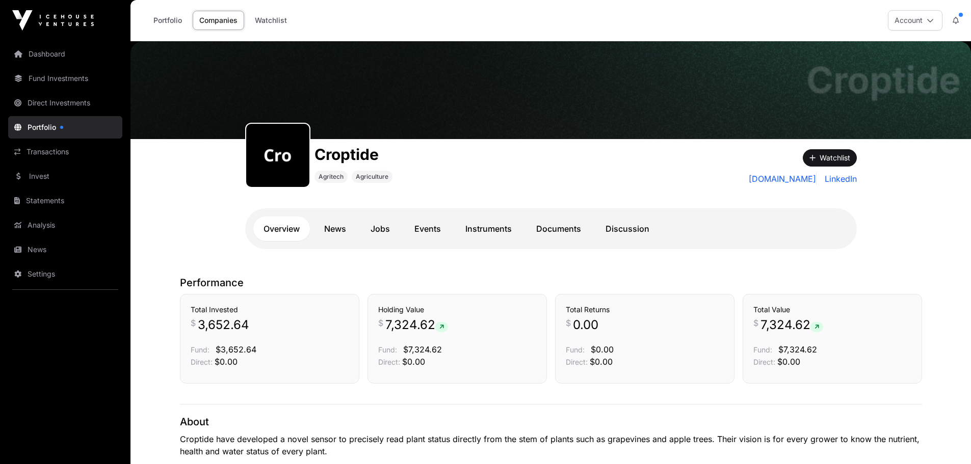
scroll to position [102, 0]
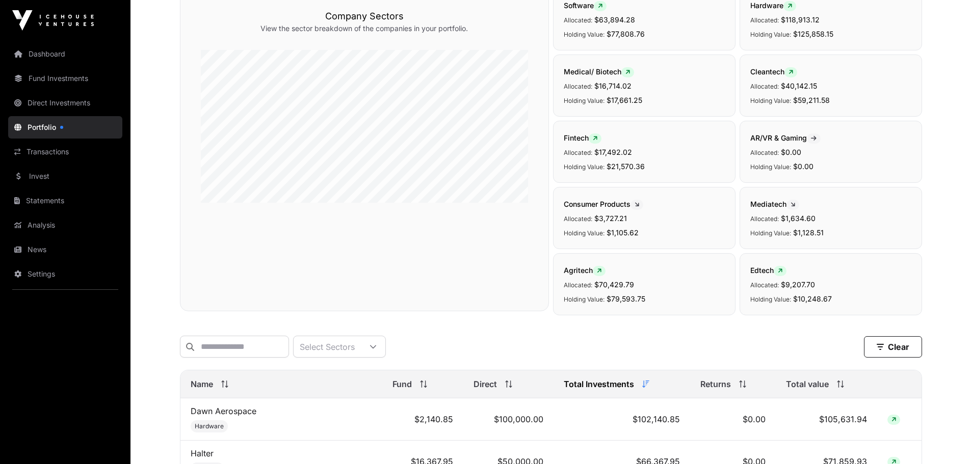
scroll to position [917, 0]
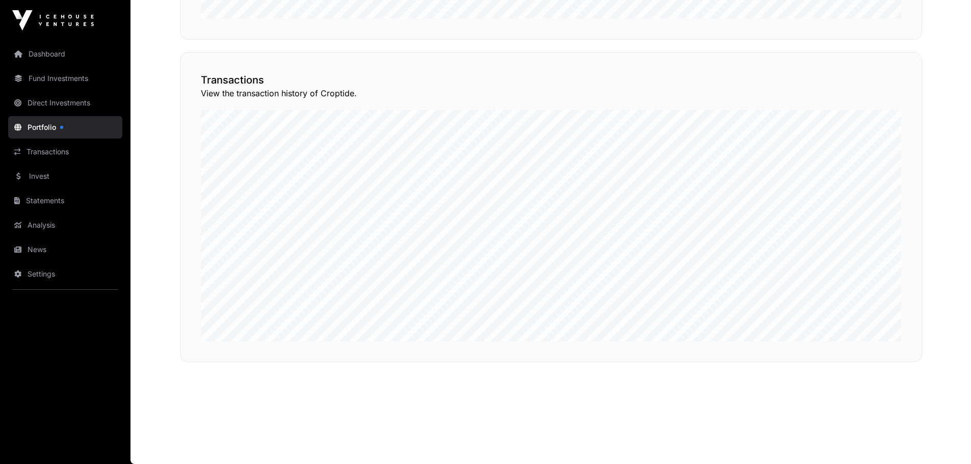
scroll to position [102, 0]
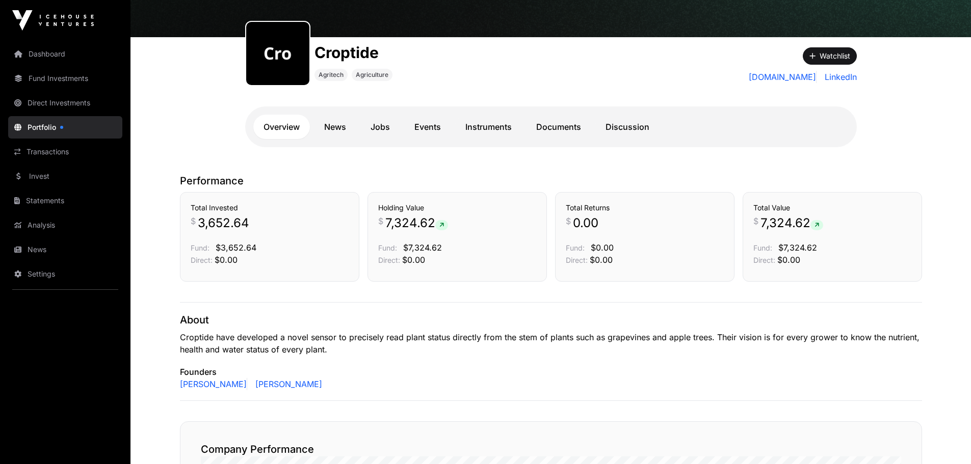
click at [186, 383] on link "[PERSON_NAME]" at bounding box center [213, 384] width 67 height 12
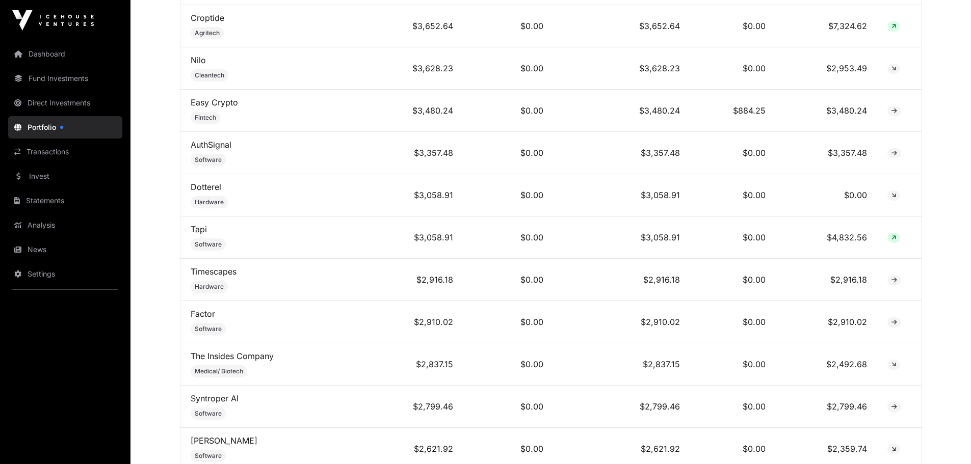
scroll to position [1223, 0]
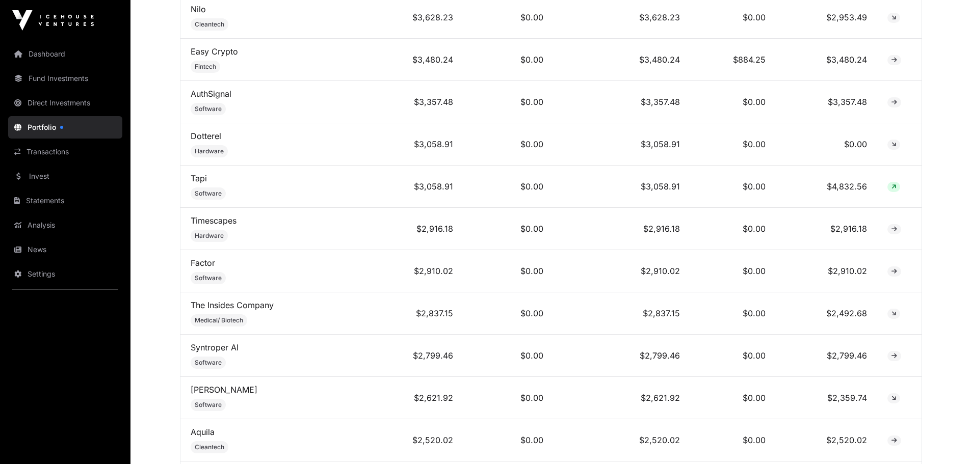
click at [253, 310] on link "The Insides Company" at bounding box center [232, 305] width 83 height 10
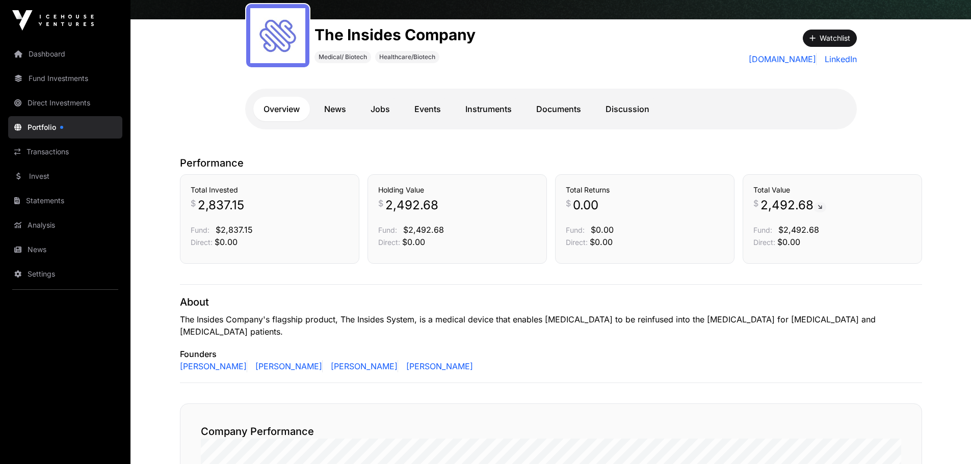
scroll to position [102, 0]
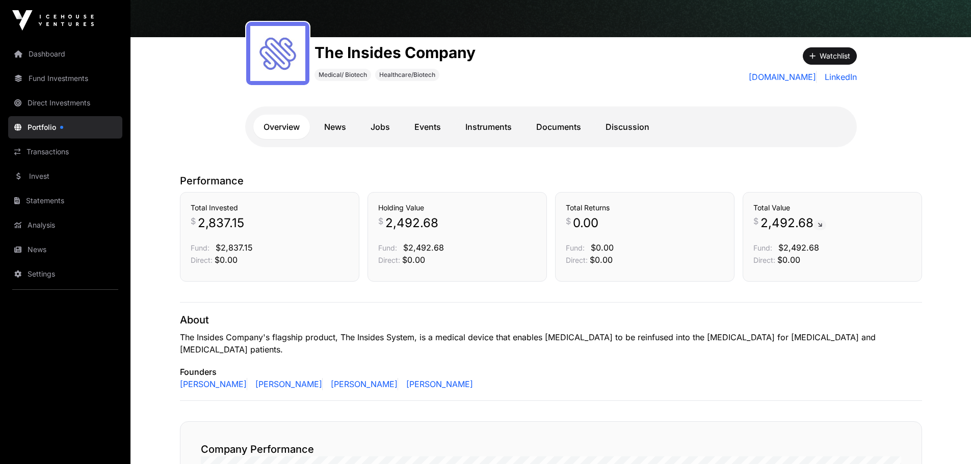
click at [335, 128] on link "News" at bounding box center [335, 127] width 42 height 24
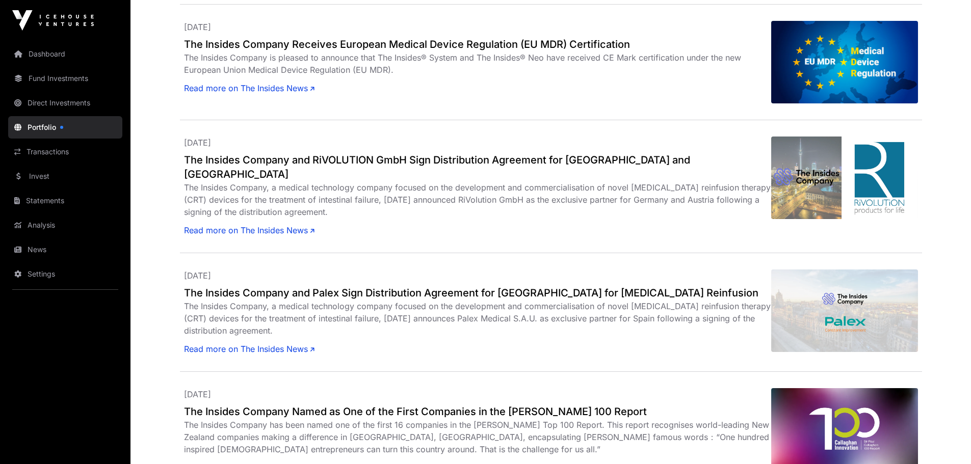
scroll to position [1121, 0]
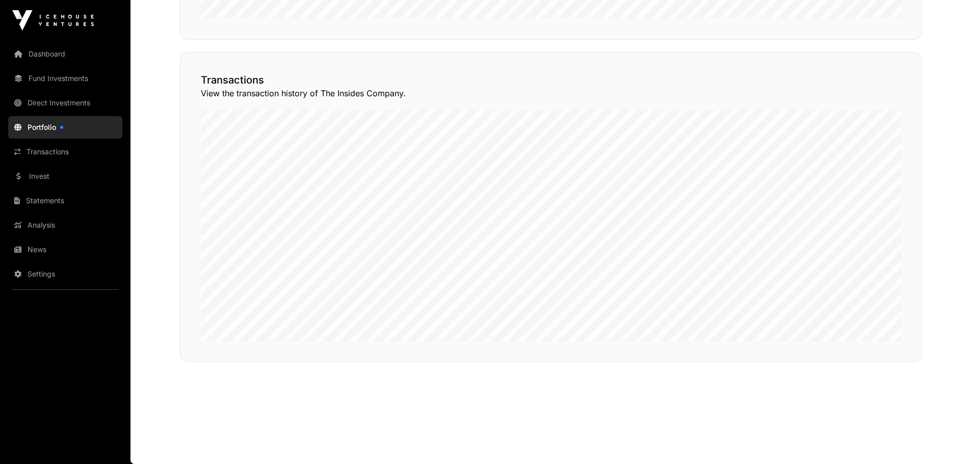
scroll to position [102, 0]
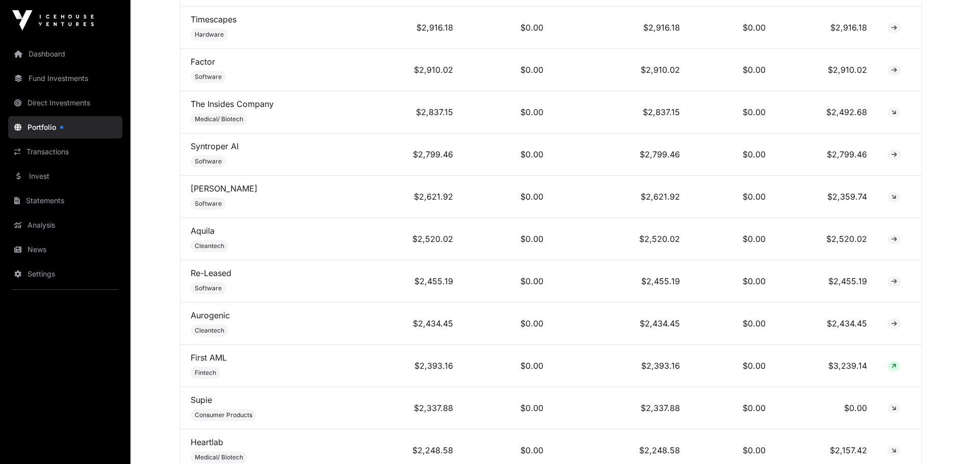
scroll to position [1427, 0]
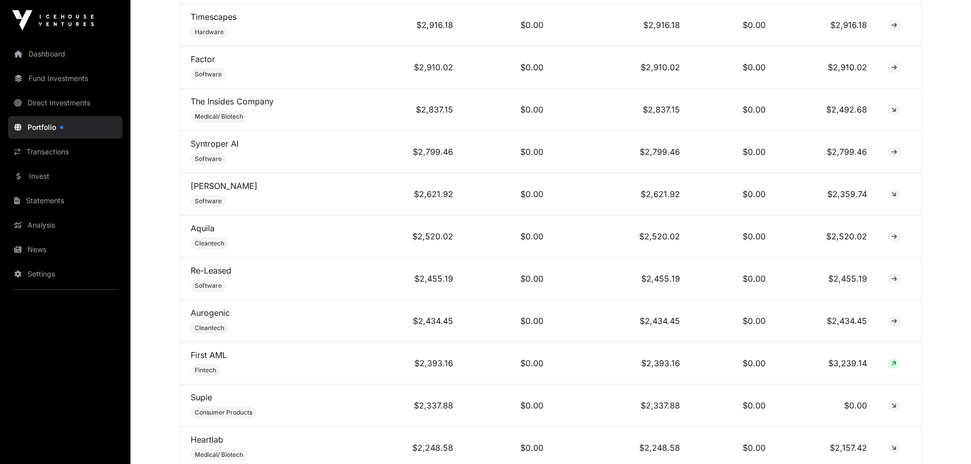
click at [204, 190] on link "[PERSON_NAME]" at bounding box center [224, 186] width 67 height 10
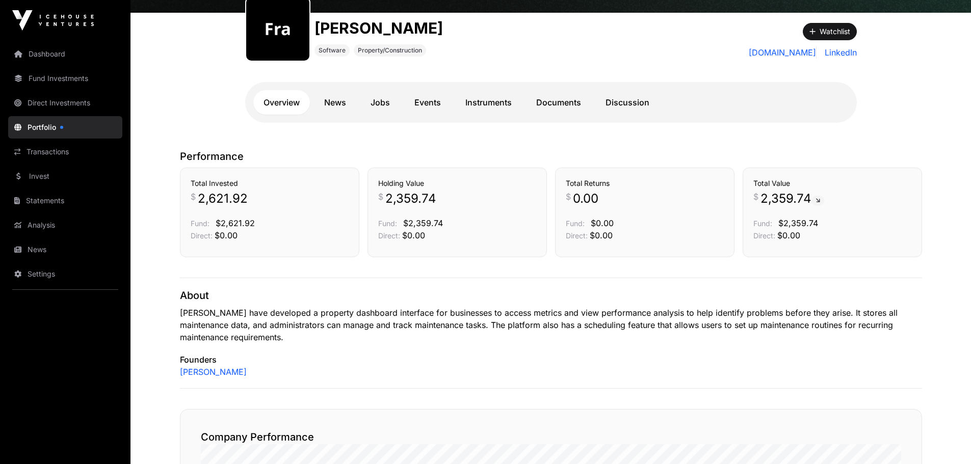
scroll to position [102, 0]
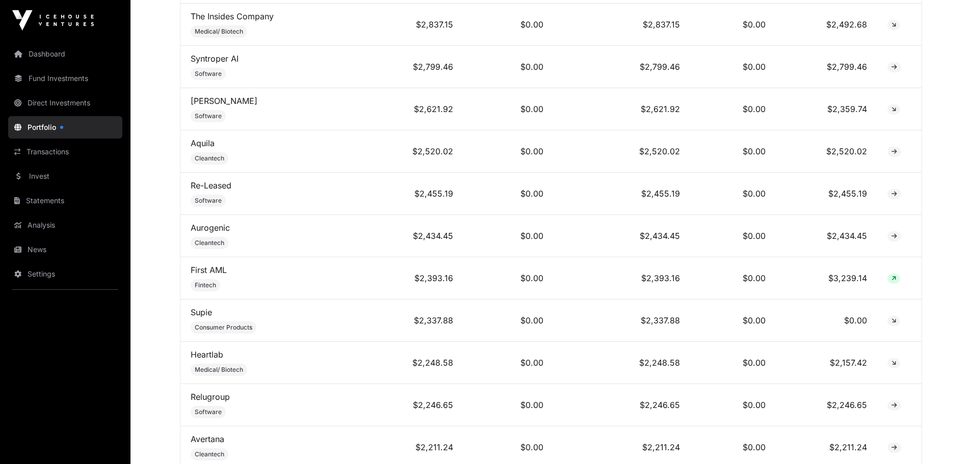
scroll to position [1528, 0]
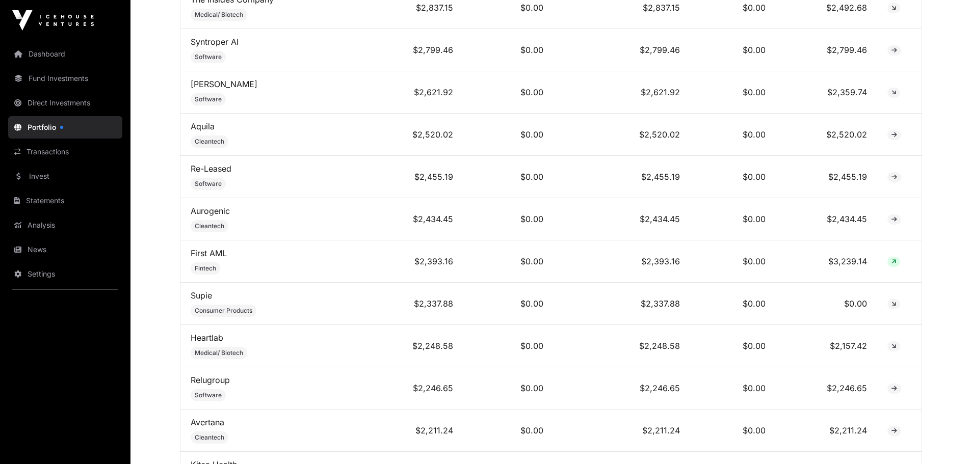
click at [213, 258] on link "First AML" at bounding box center [209, 253] width 36 height 10
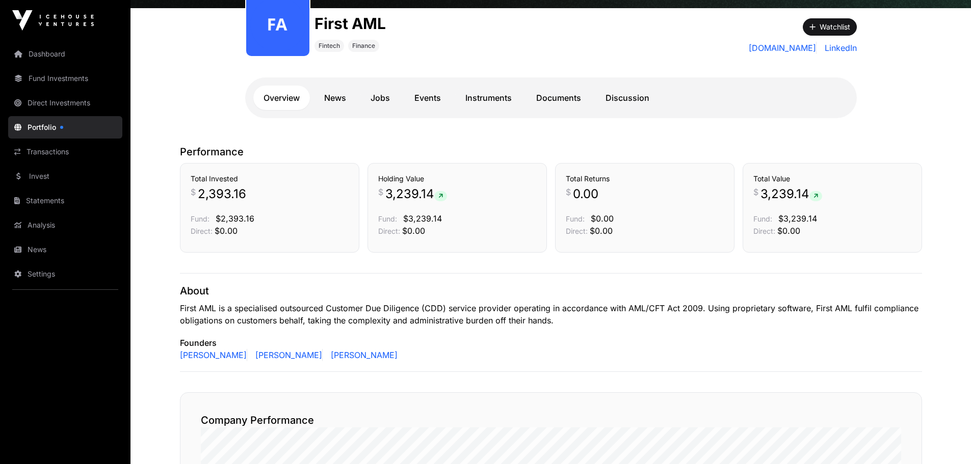
scroll to position [102, 0]
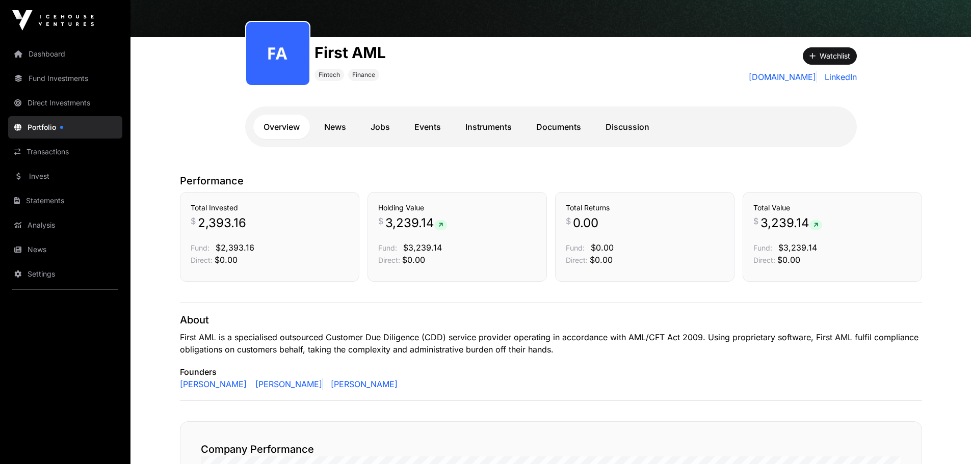
click at [331, 128] on link "News" at bounding box center [335, 127] width 42 height 24
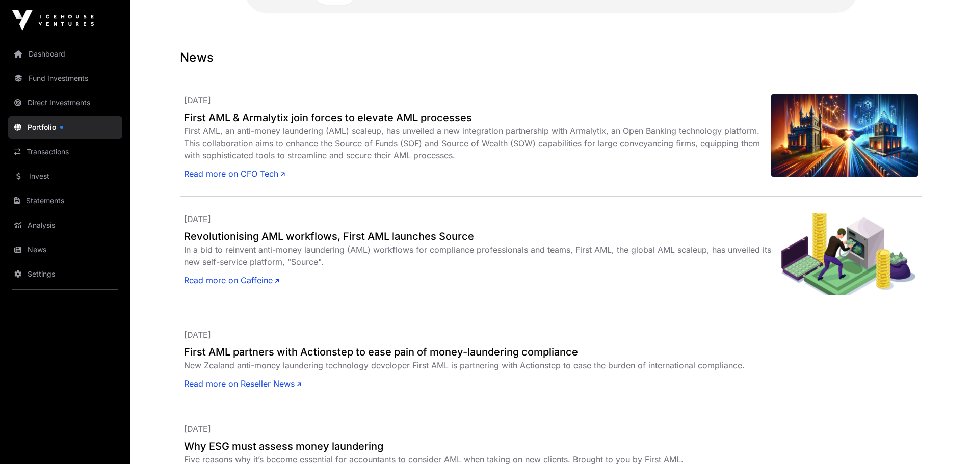
scroll to position [255, 0]
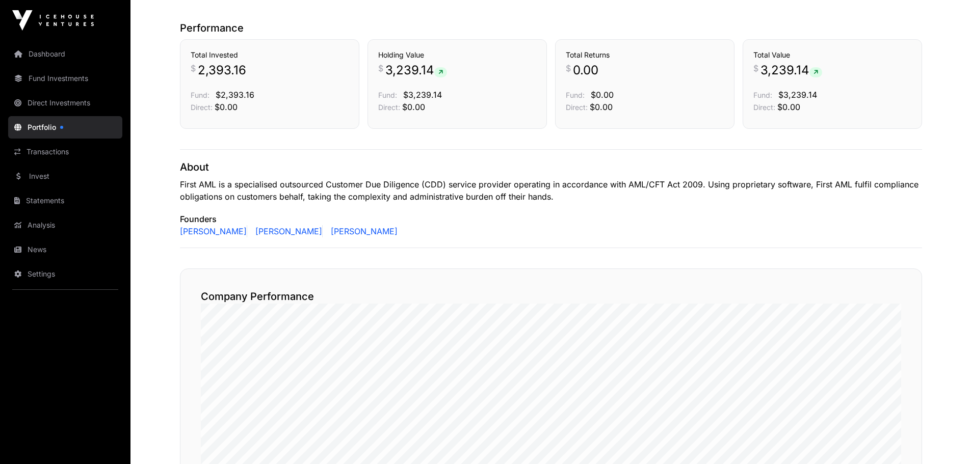
scroll to position [102, 0]
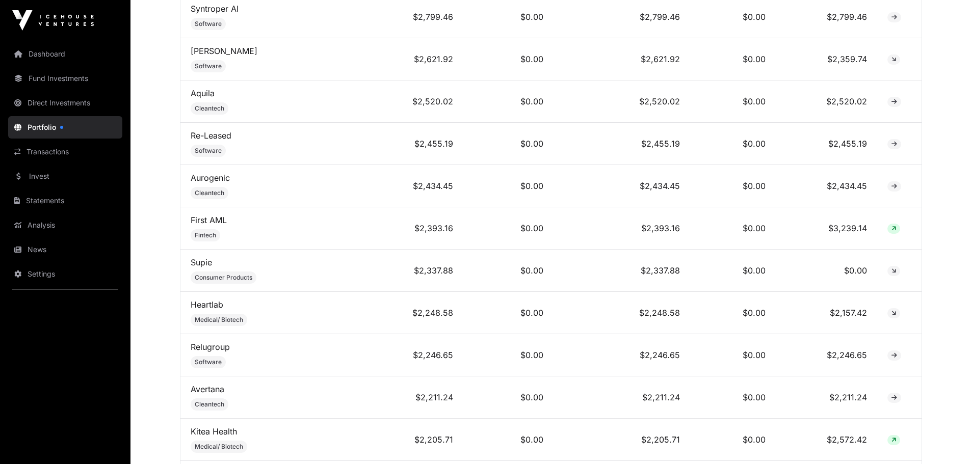
scroll to position [1579, 0]
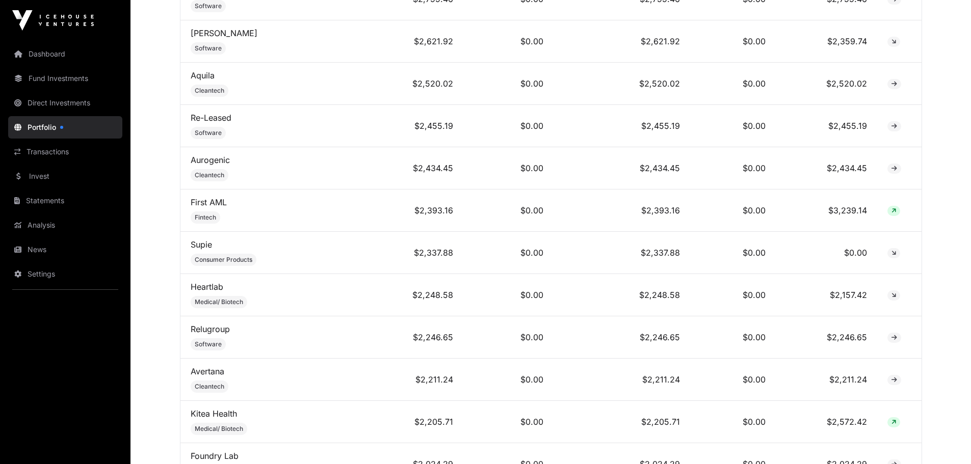
click at [207, 292] on link "Heartlab" at bounding box center [207, 287] width 33 height 10
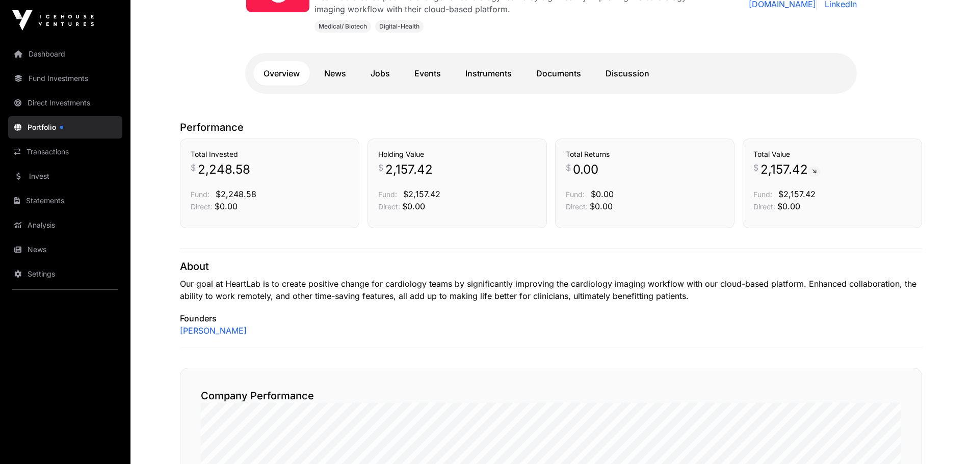
scroll to position [204, 0]
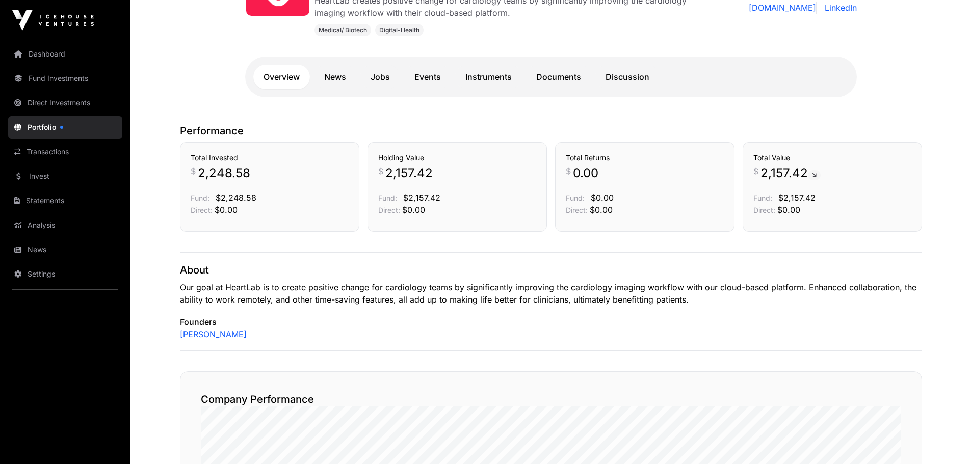
click at [338, 75] on link "News" at bounding box center [335, 77] width 42 height 24
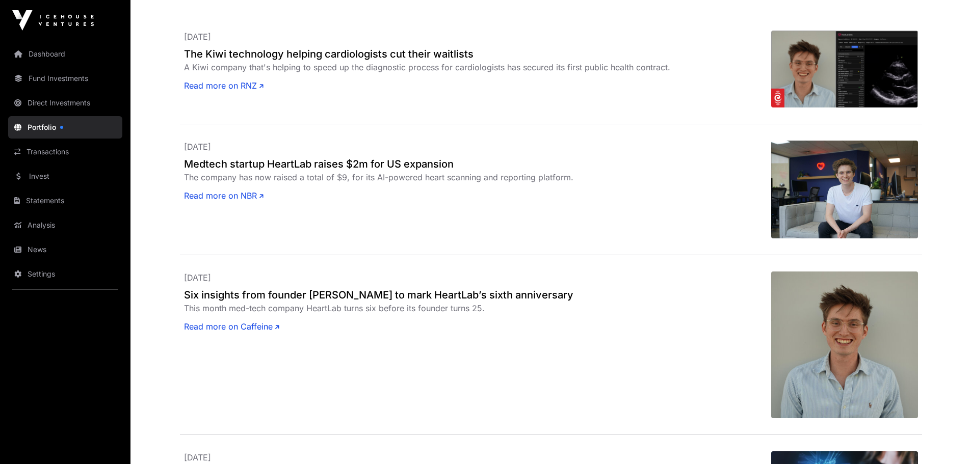
scroll to position [357, 0]
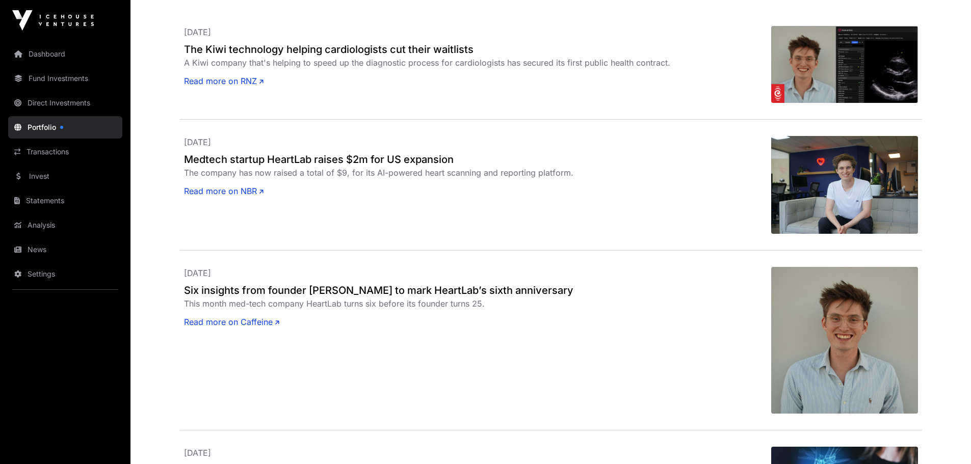
click at [251, 320] on link "Read more on Caffeine" at bounding box center [231, 322] width 95 height 12
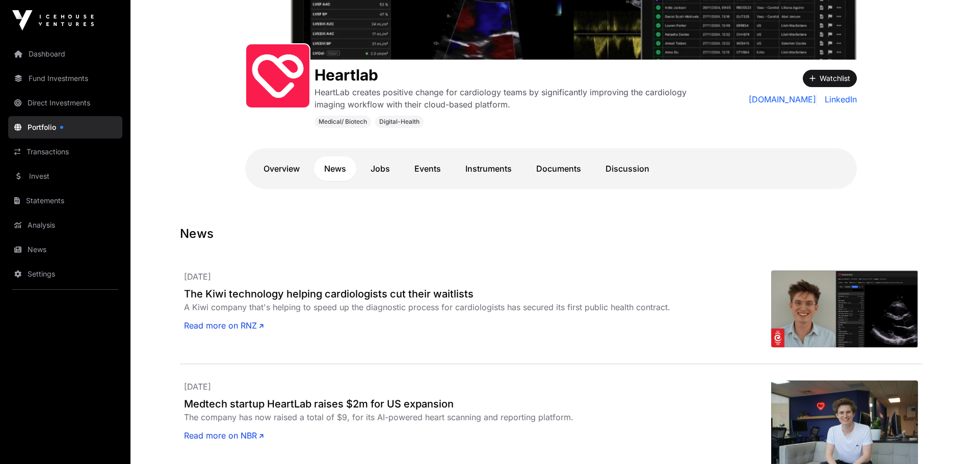
scroll to position [102, 0]
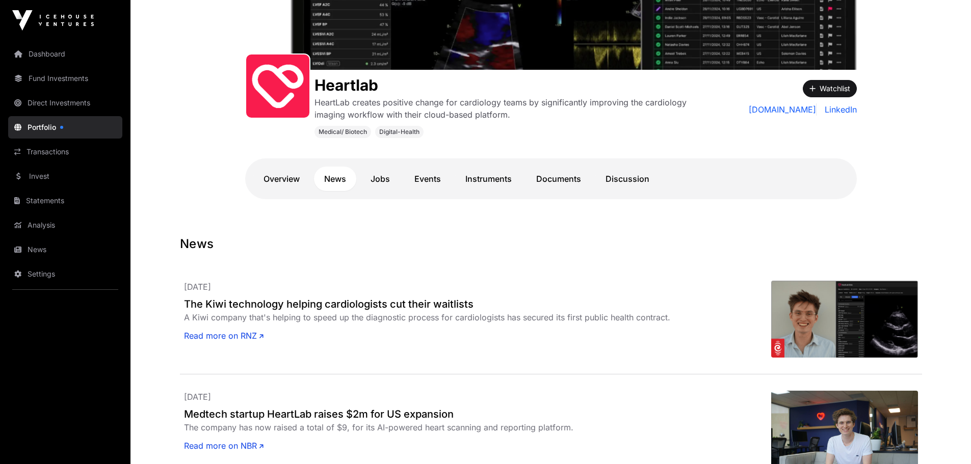
click at [256, 304] on h2 "The Kiwi technology helping cardiologists cut their waitlists" at bounding box center [477, 304] width 587 height 14
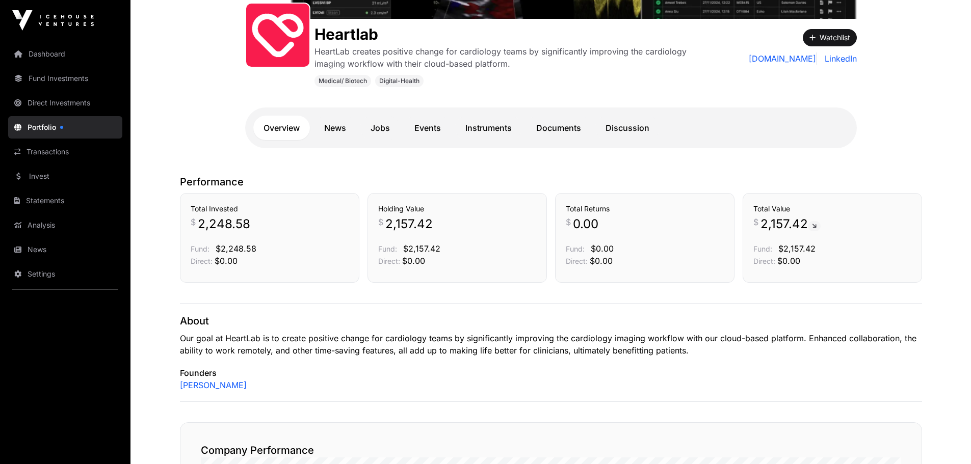
scroll to position [102, 0]
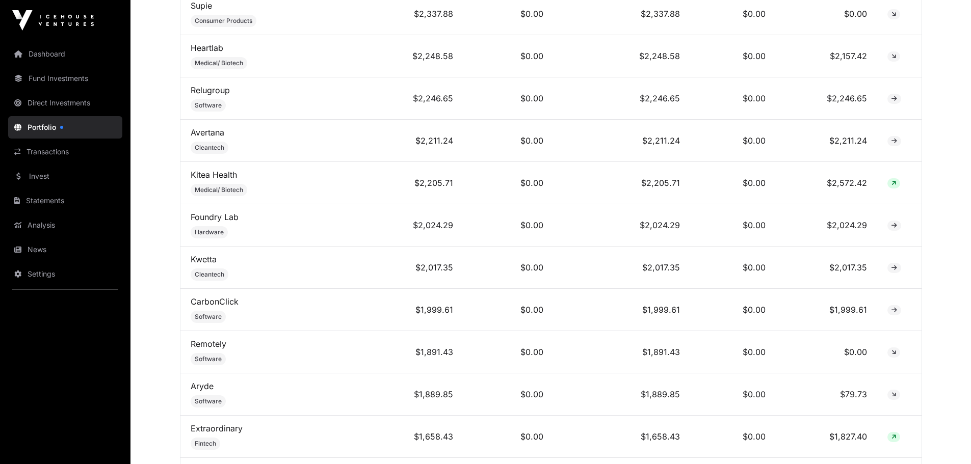
scroll to position [1834, 0]
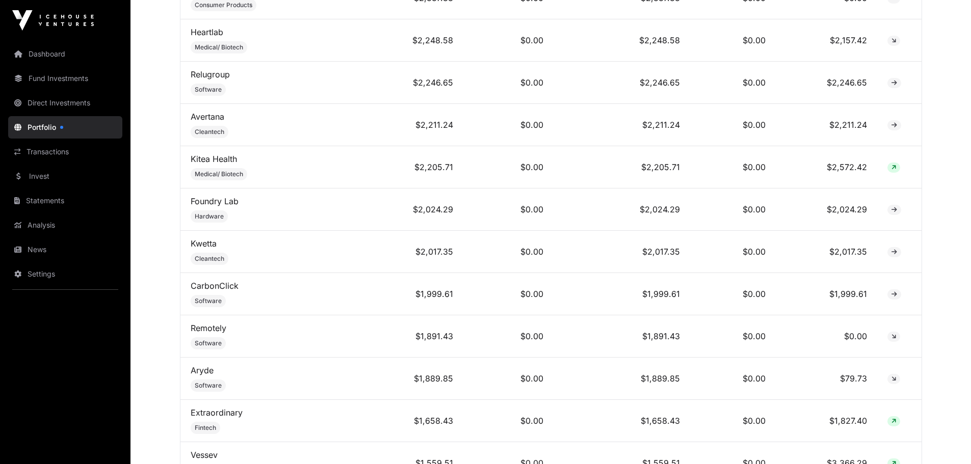
click at [203, 249] on link "Kwetta" at bounding box center [204, 243] width 26 height 10
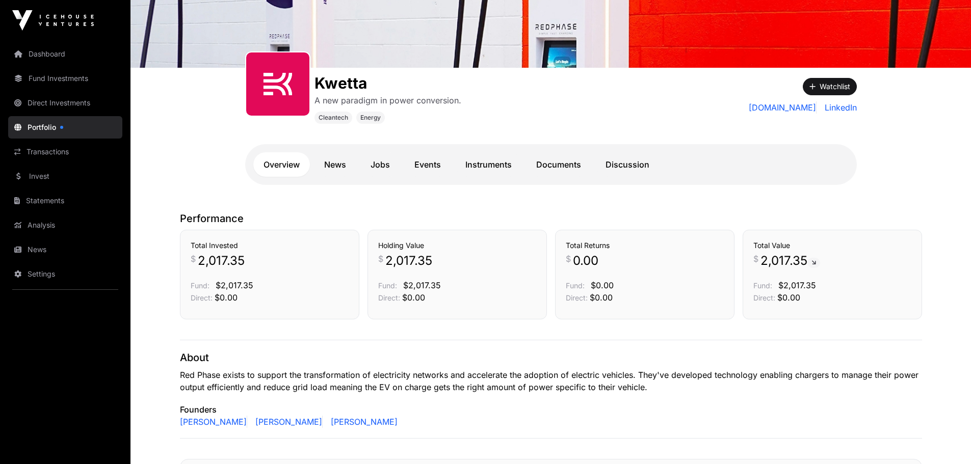
scroll to position [98, 0]
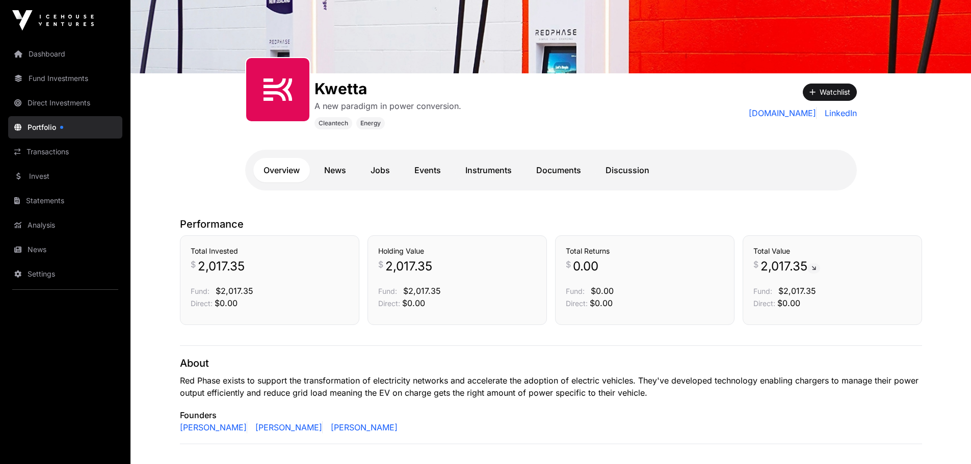
click at [335, 172] on link "News" at bounding box center [335, 170] width 42 height 24
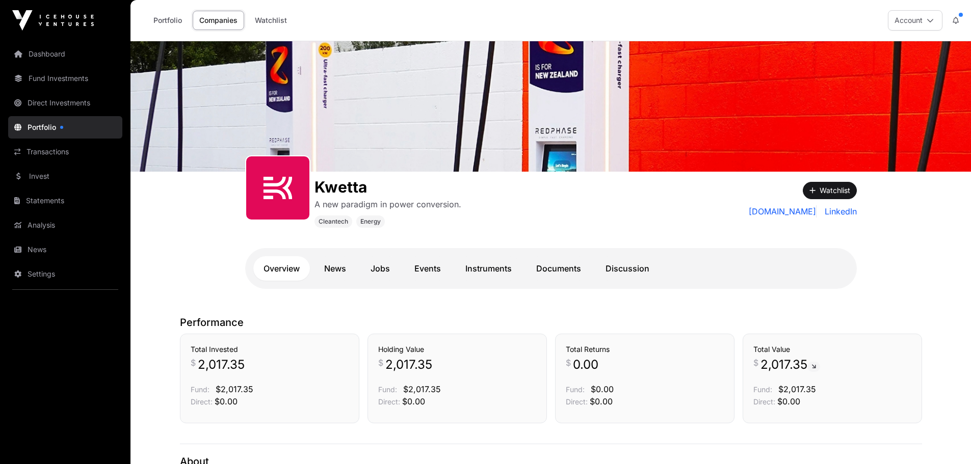
scroll to position [98, 0]
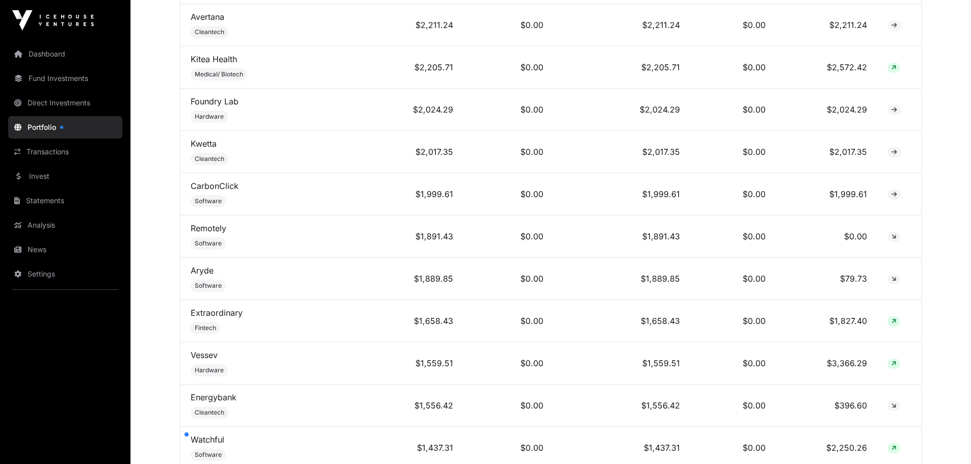
scroll to position [1936, 0]
click at [212, 358] on link "Vessev" at bounding box center [204, 353] width 27 height 10
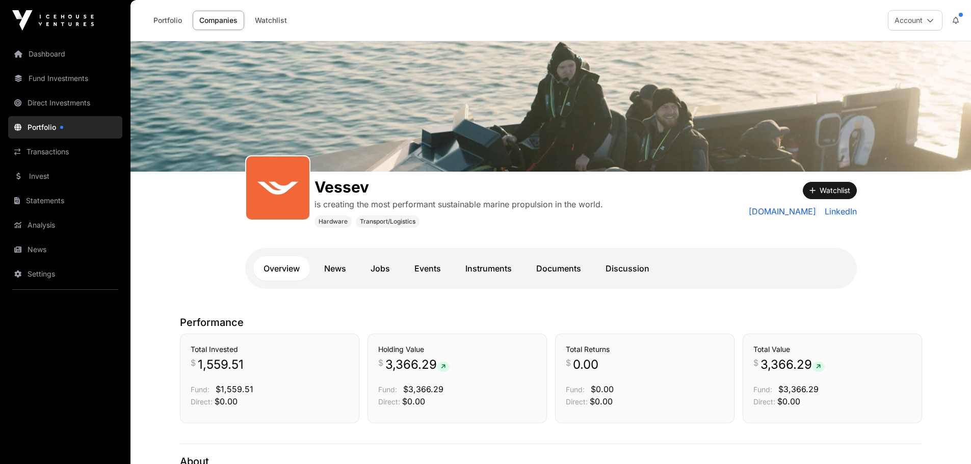
click at [333, 270] on link "News" at bounding box center [335, 268] width 42 height 24
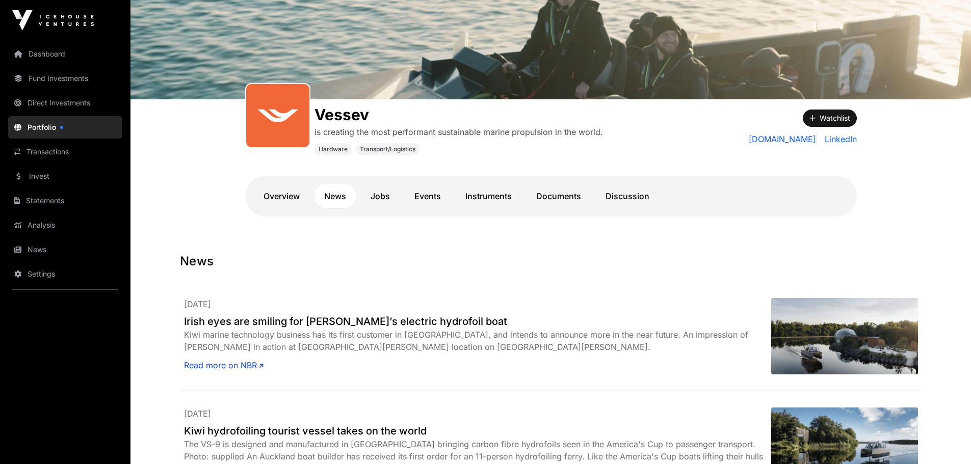
scroll to position [102, 0]
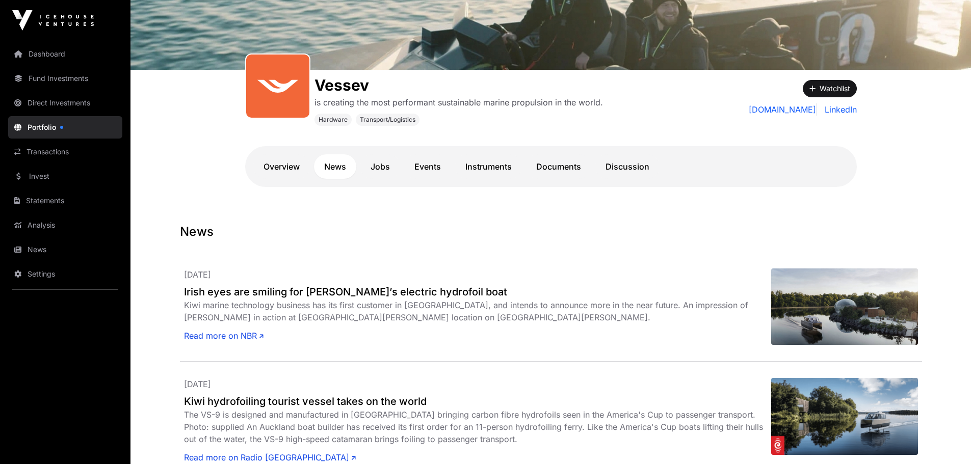
click at [427, 291] on h2 "Irish eyes are smiling for [PERSON_NAME]’s electric hydrofoil boat" at bounding box center [477, 292] width 587 height 14
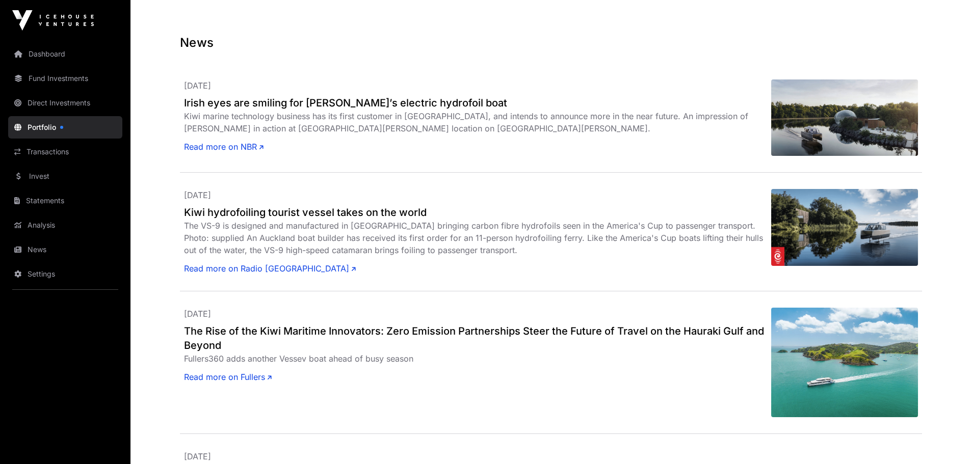
scroll to position [306, 0]
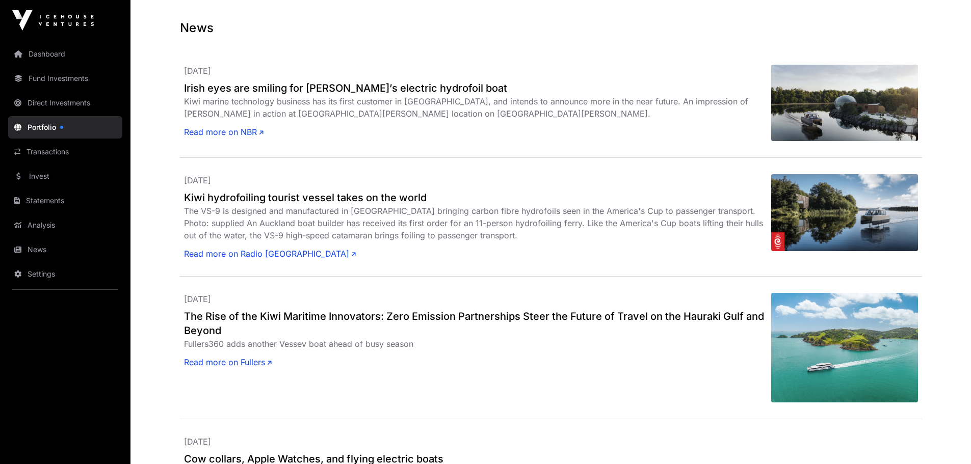
click at [325, 197] on h2 "Kiwi hydrofoiling tourist vessel takes on the world" at bounding box center [477, 198] width 587 height 14
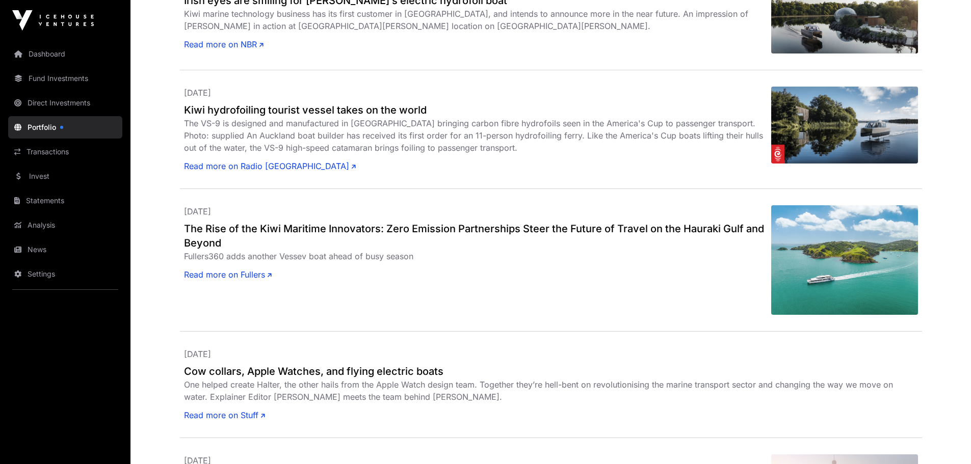
scroll to position [408, 0]
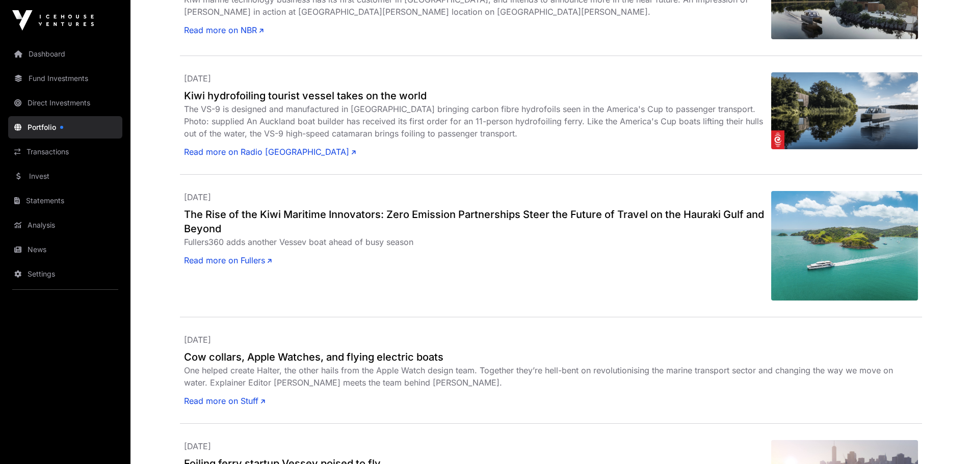
click at [324, 214] on h2 "The Rise of the Kiwi Maritime Innovators: Zero Emission Partnerships Steer the …" at bounding box center [477, 221] width 587 height 29
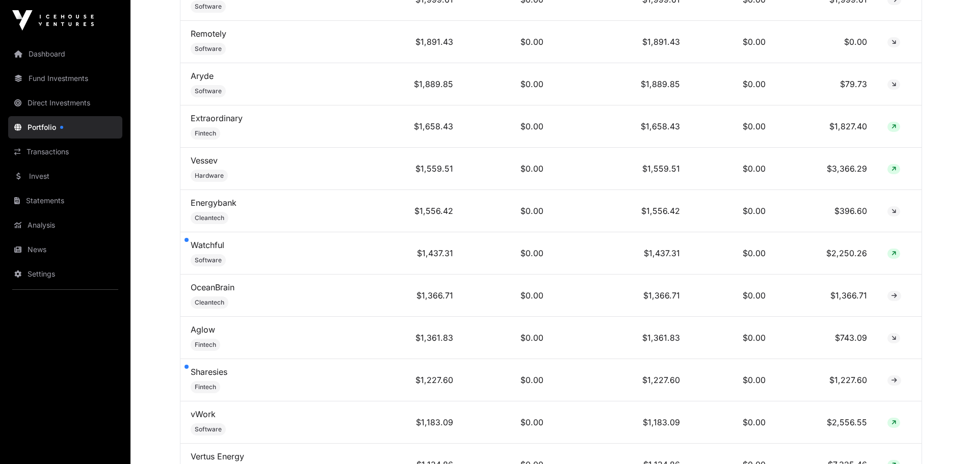
scroll to position [2140, 0]
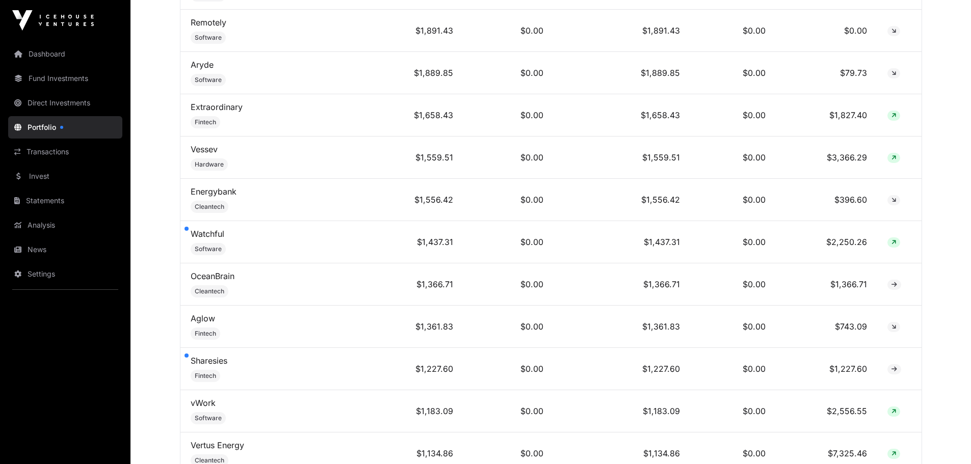
click at [222, 197] on link "Energybank" at bounding box center [214, 191] width 46 height 10
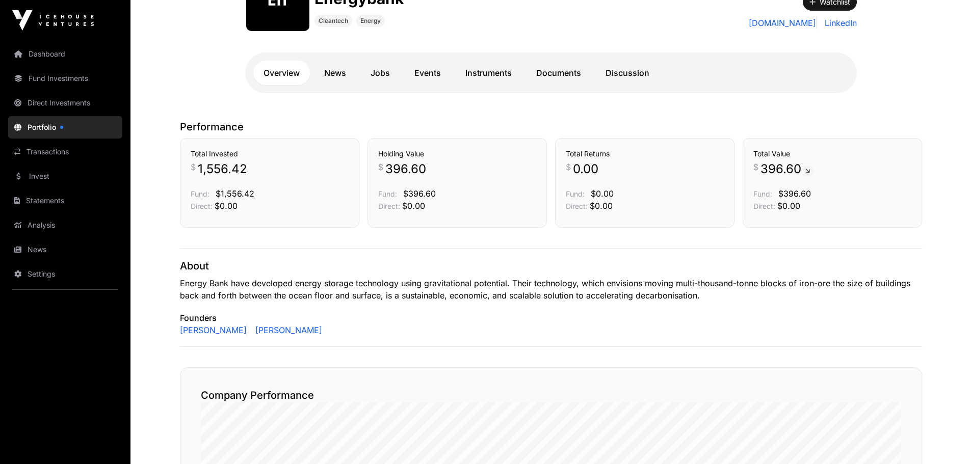
scroll to position [153, 0]
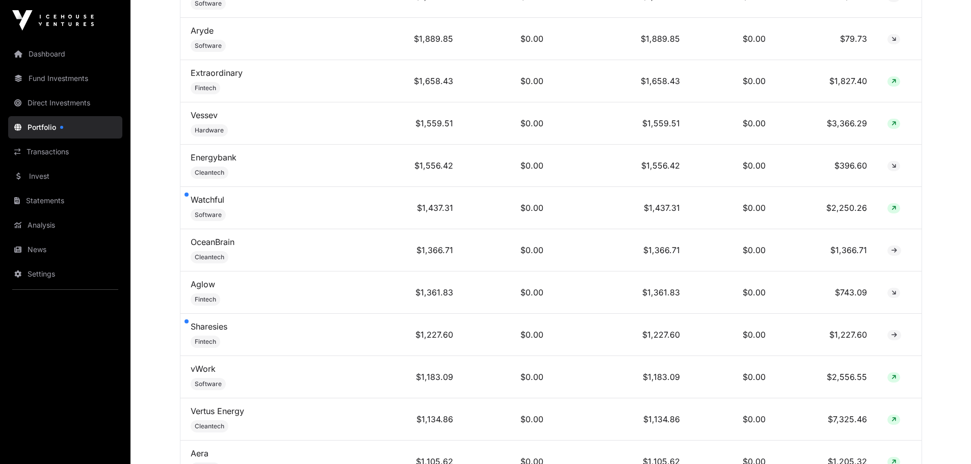
scroll to position [2191, 0]
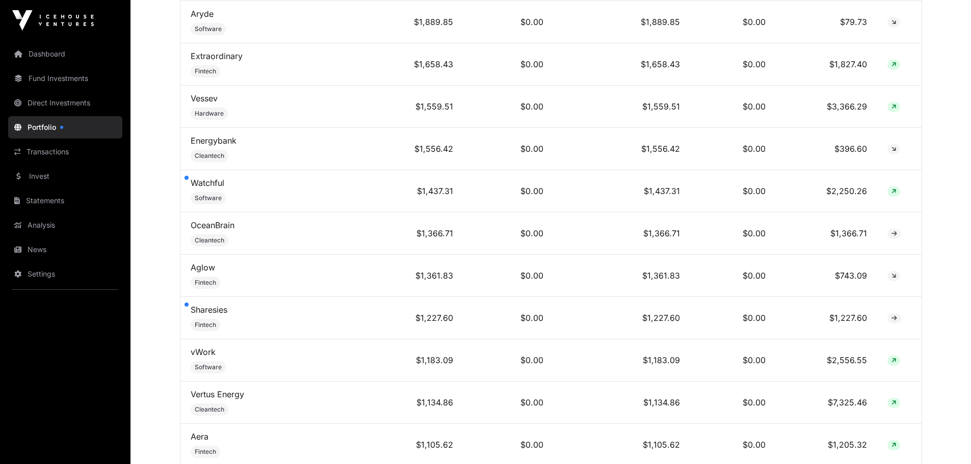
click at [214, 187] on link "Watchful" at bounding box center [208, 183] width 34 height 10
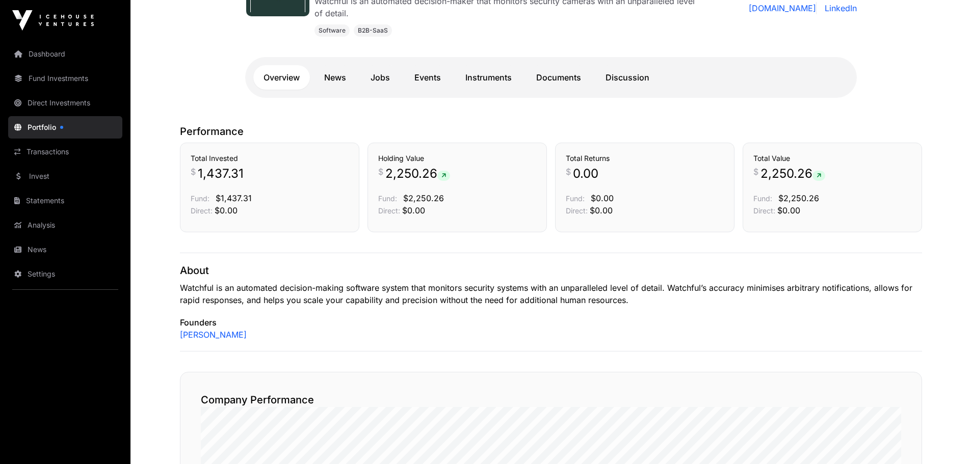
scroll to position [204, 0]
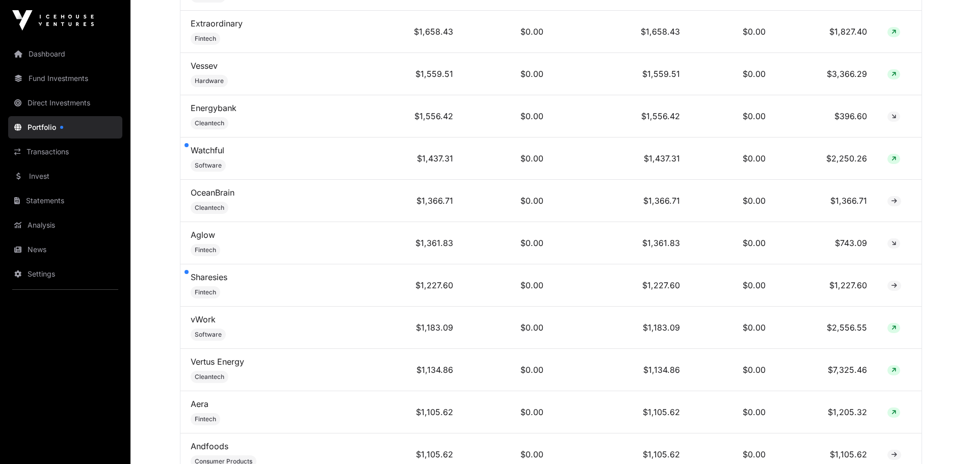
scroll to position [2242, 0]
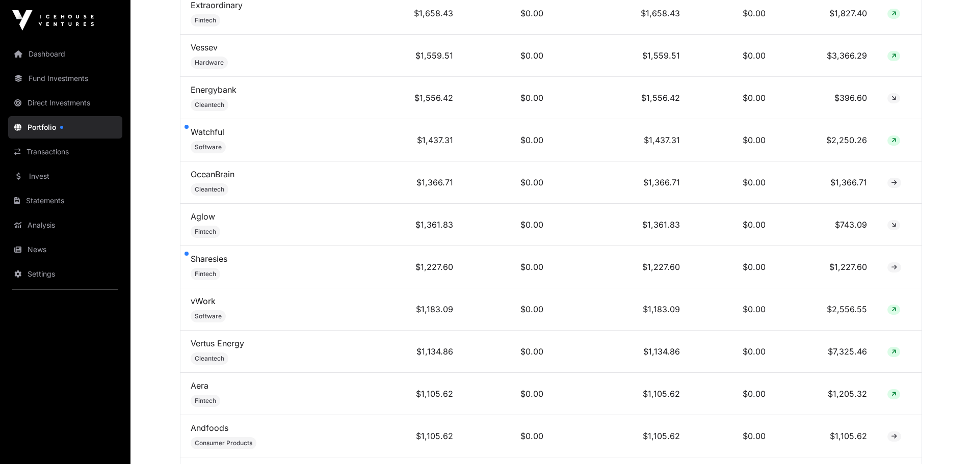
click at [227, 179] on link "OceanBrain" at bounding box center [213, 174] width 44 height 10
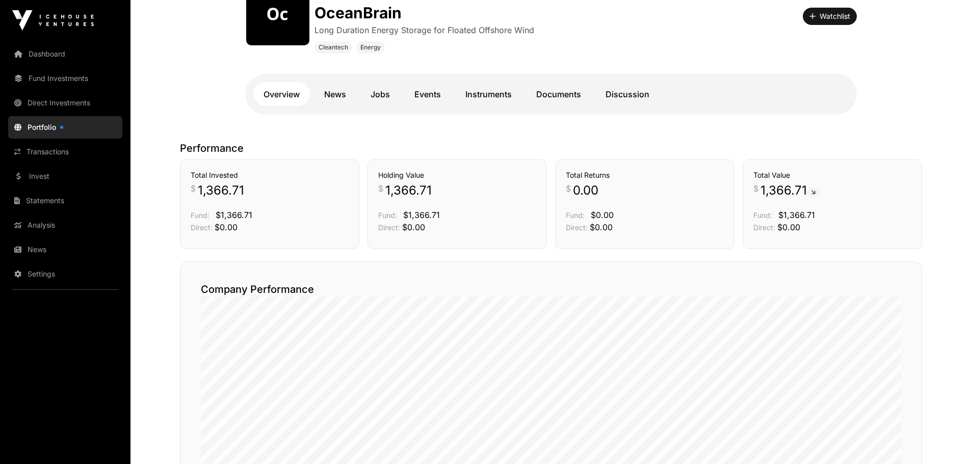
scroll to position [102, 0]
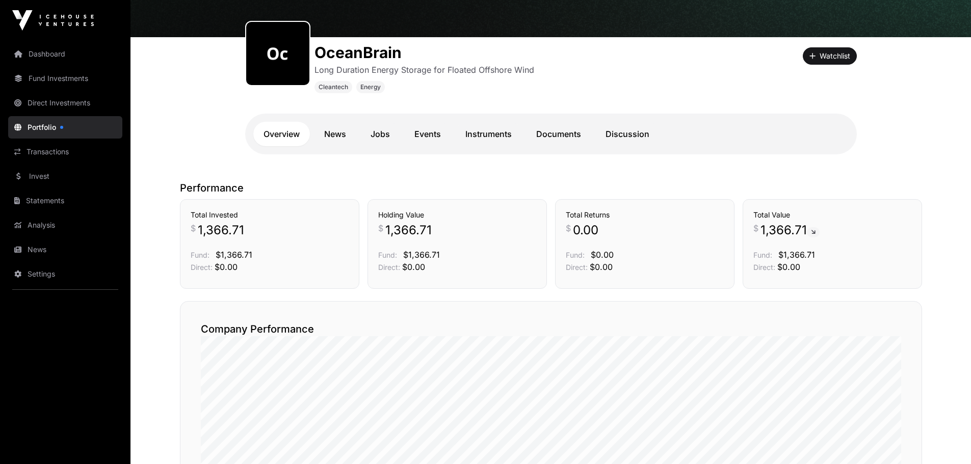
click at [339, 135] on link "News" at bounding box center [335, 134] width 42 height 24
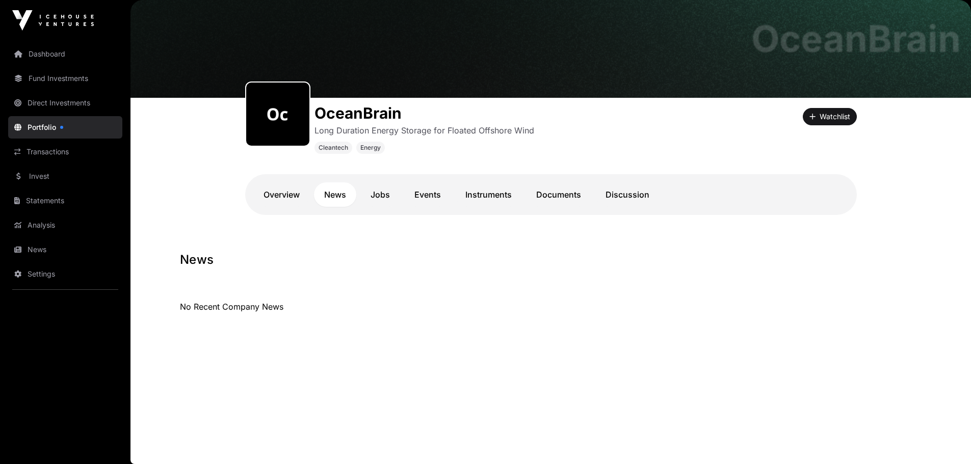
scroll to position [41, 0]
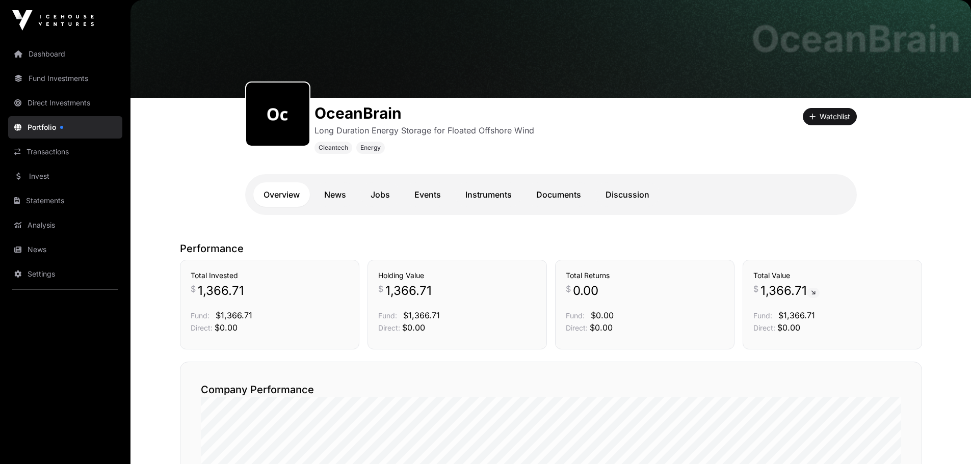
scroll to position [102, 0]
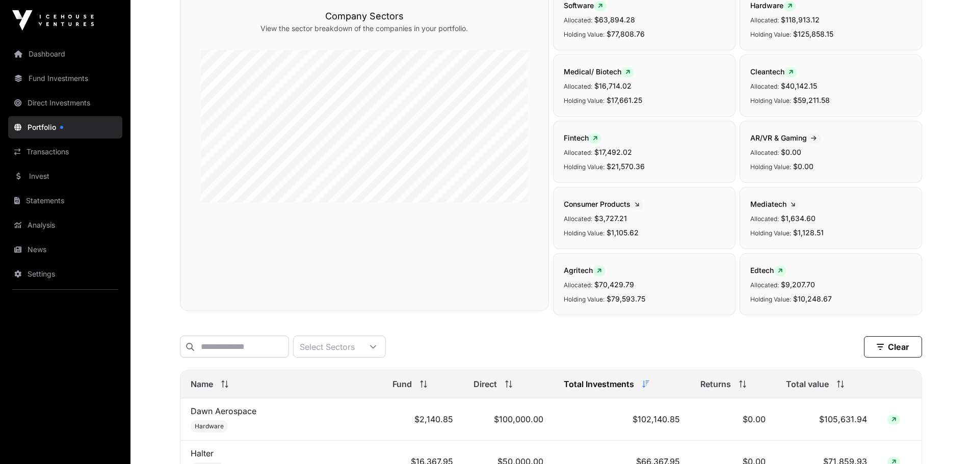
scroll to position [2242, 0]
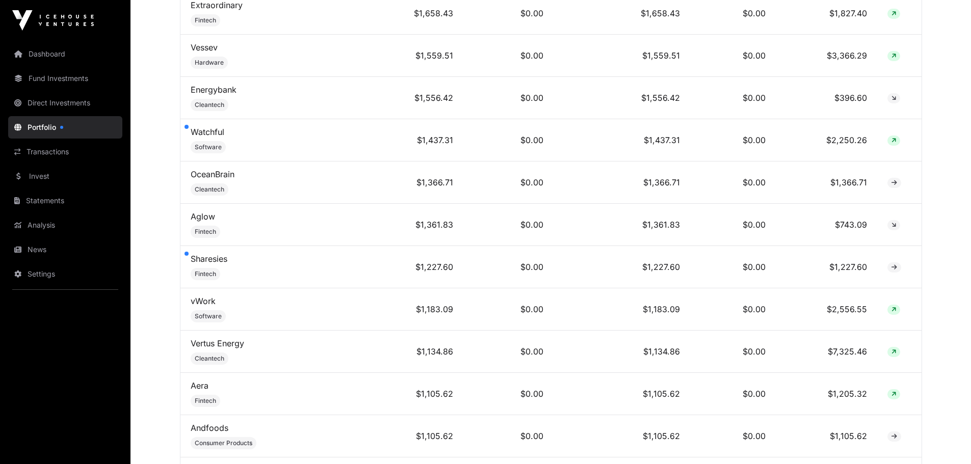
click at [194, 222] on link "Aglow" at bounding box center [203, 216] width 24 height 10
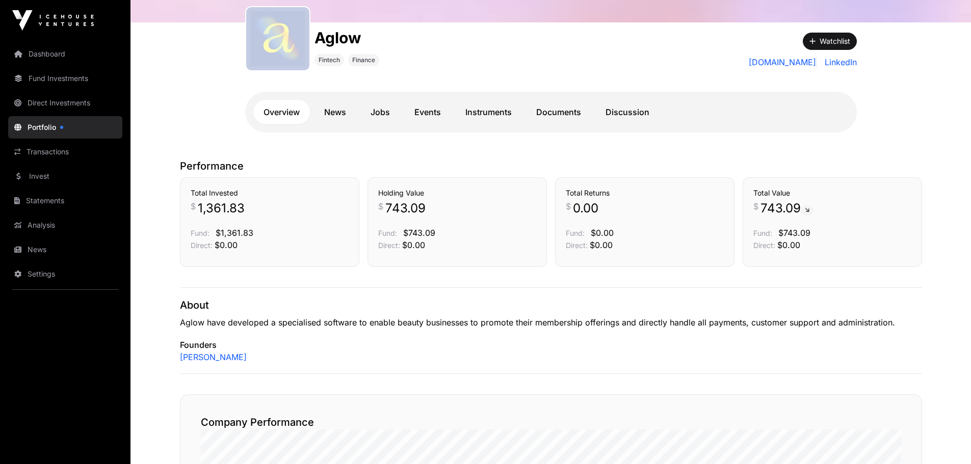
scroll to position [153, 0]
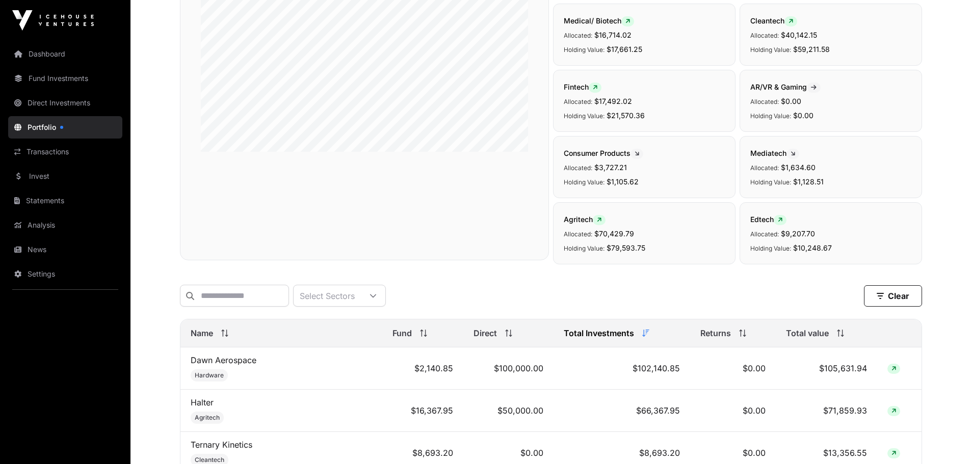
scroll to position [2242, 0]
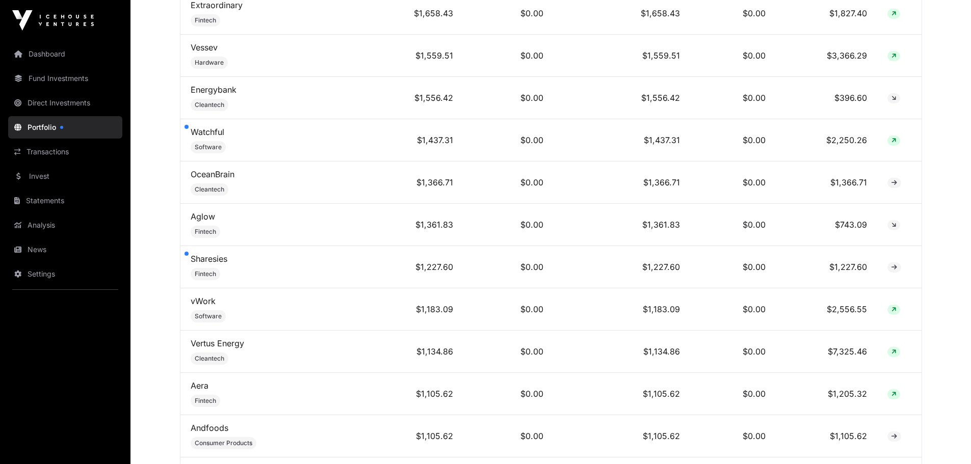
click at [210, 264] on link "Sharesies" at bounding box center [209, 259] width 37 height 10
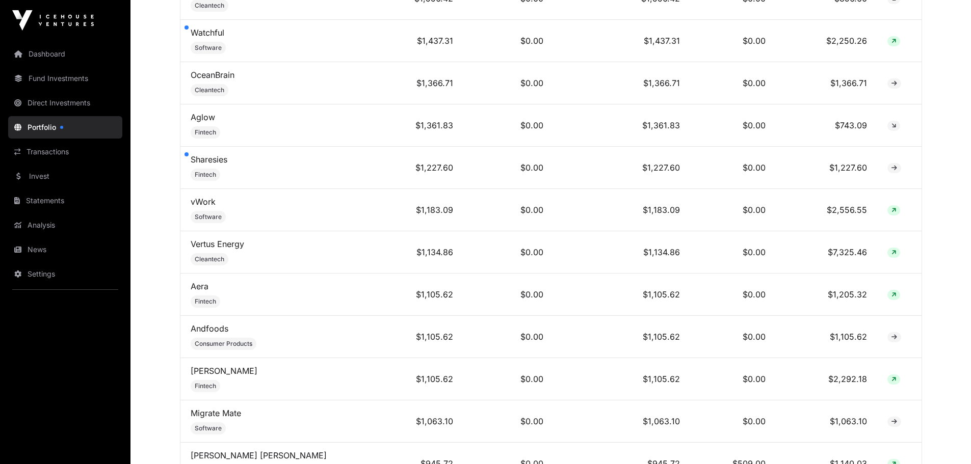
scroll to position [2344, 0]
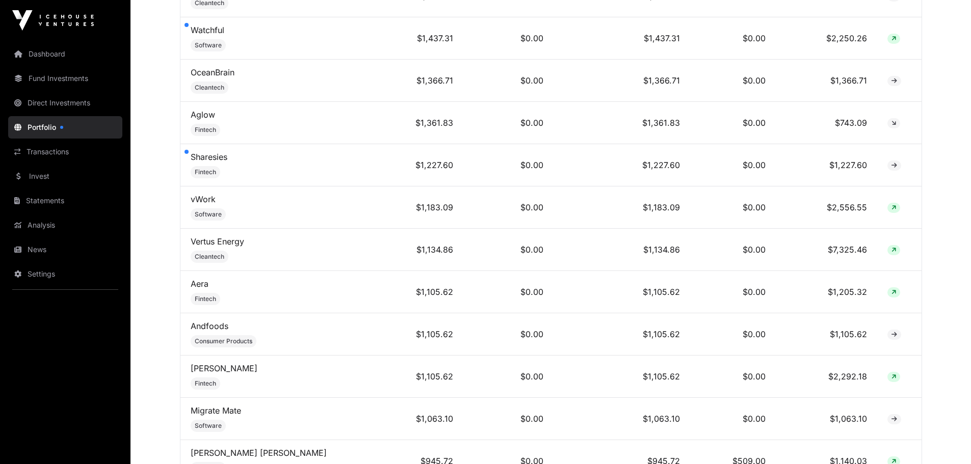
click at [203, 204] on link "vWork" at bounding box center [203, 199] width 25 height 10
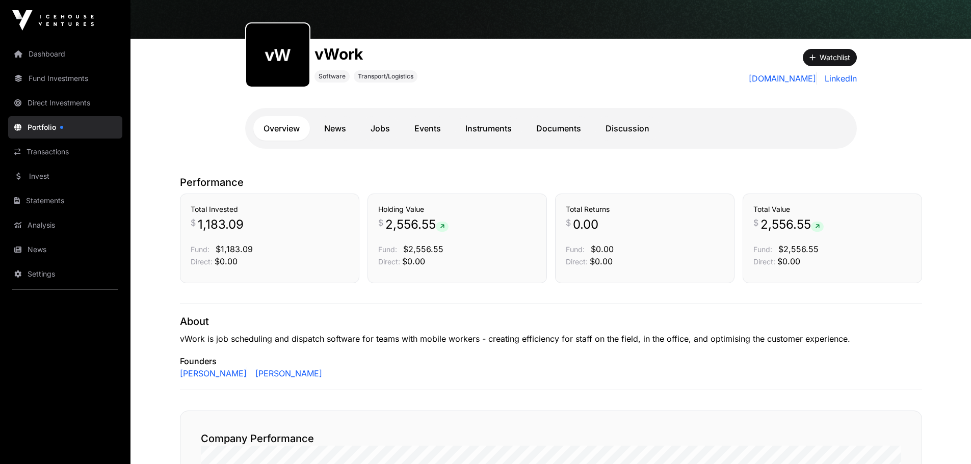
scroll to position [102, 0]
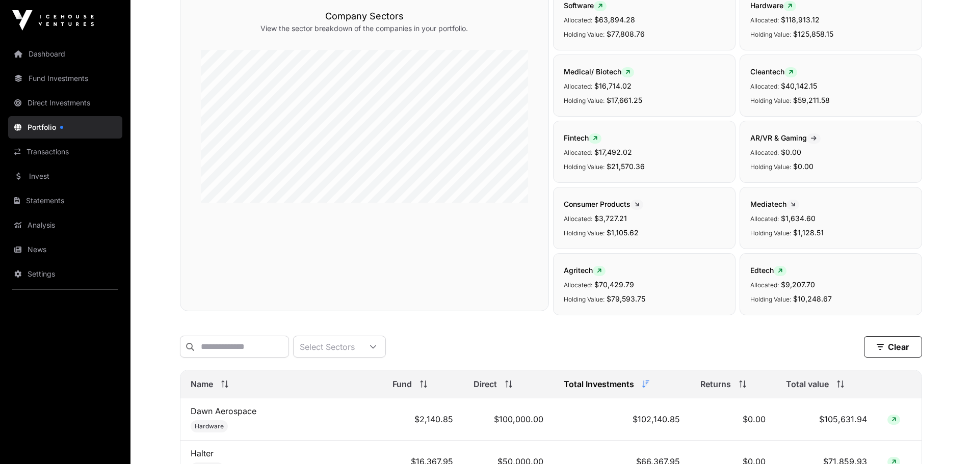
scroll to position [2344, 0]
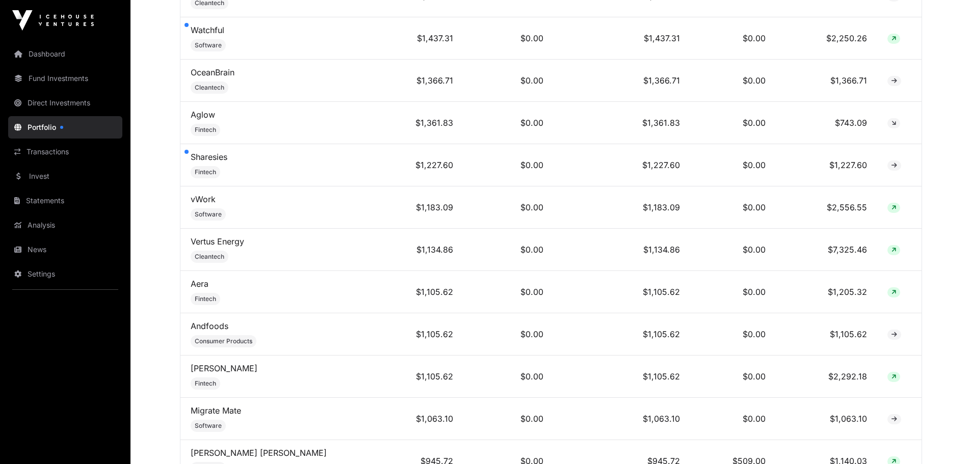
click at [212, 247] on link "Vertus Energy" at bounding box center [217, 241] width 53 height 10
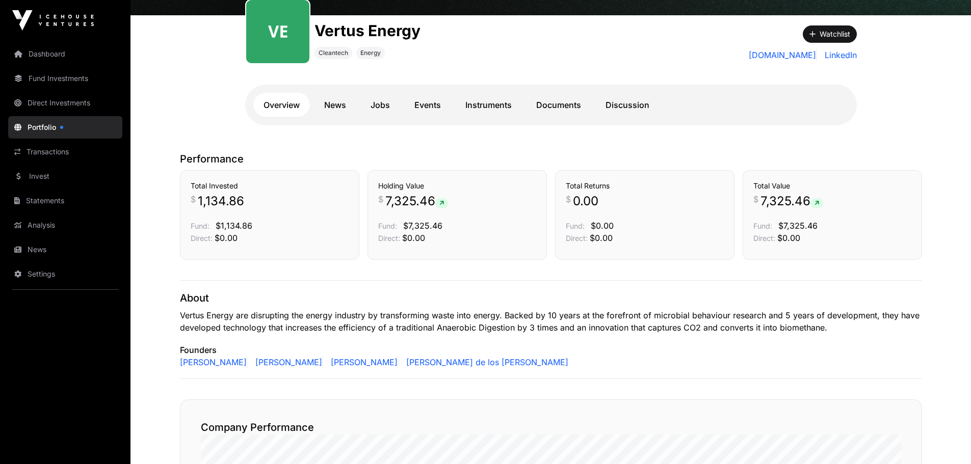
scroll to position [153, 0]
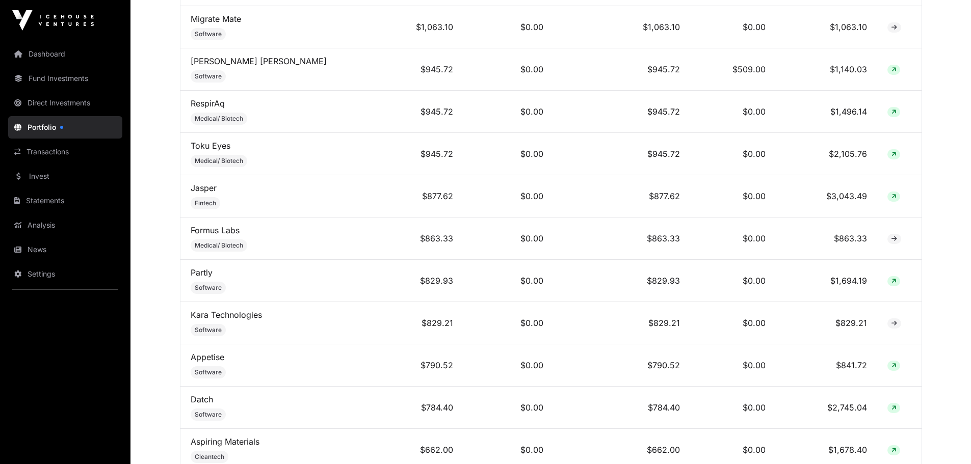
scroll to position [2751, 0]
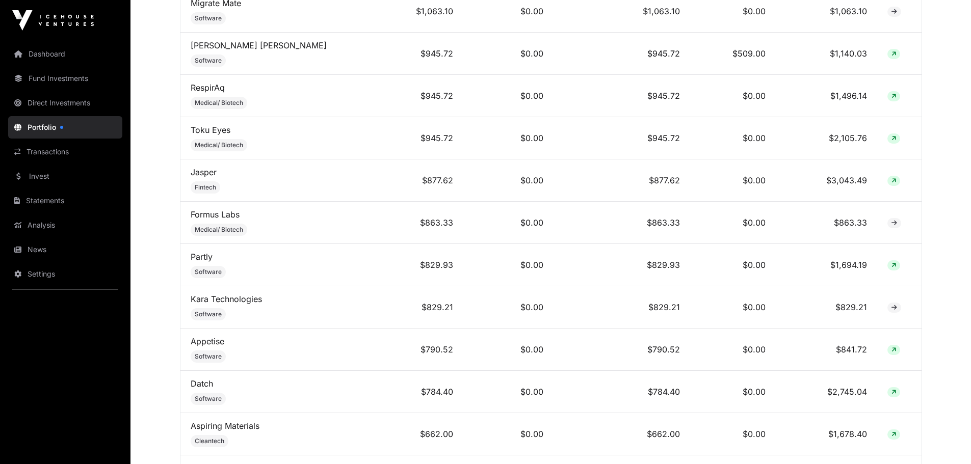
click at [203, 177] on link "Jasper" at bounding box center [204, 172] width 26 height 10
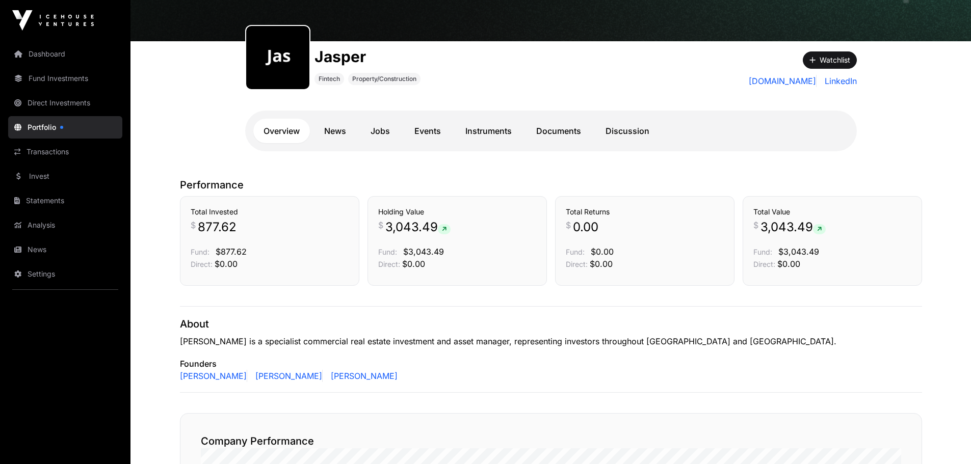
scroll to position [102, 0]
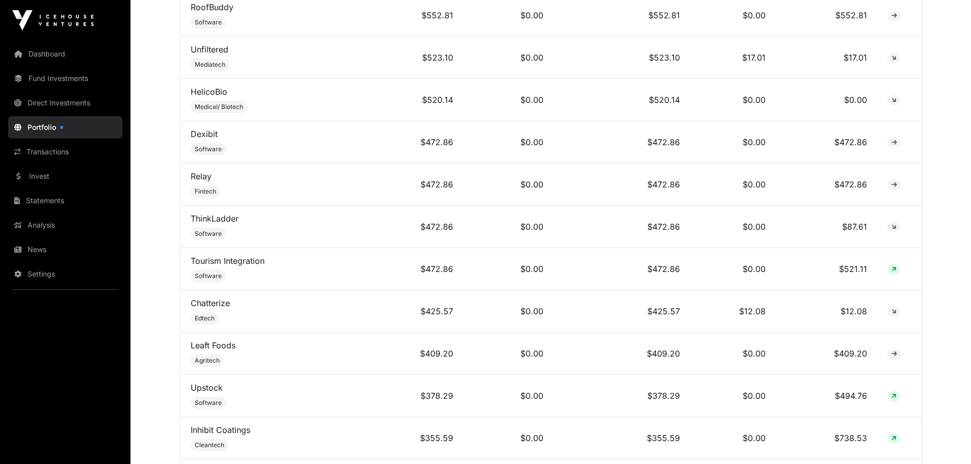
scroll to position [3617, 0]
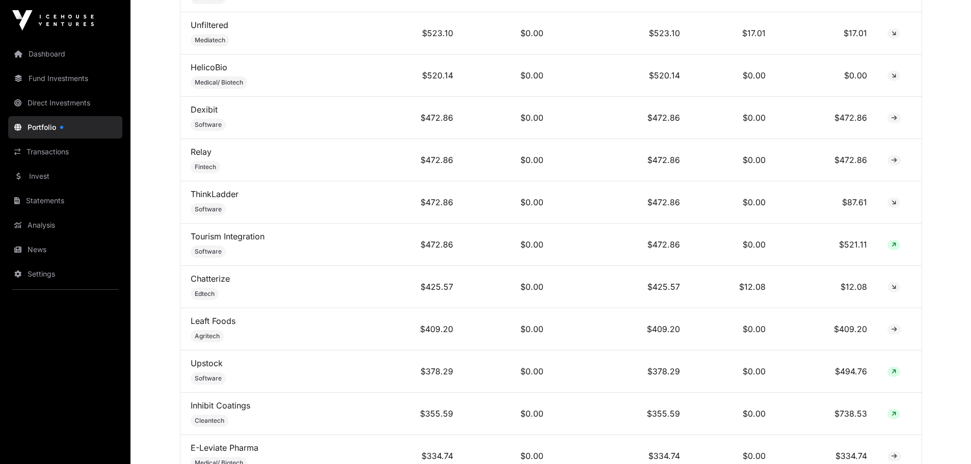
click at [207, 284] on link "Chatterize" at bounding box center [210, 279] width 39 height 10
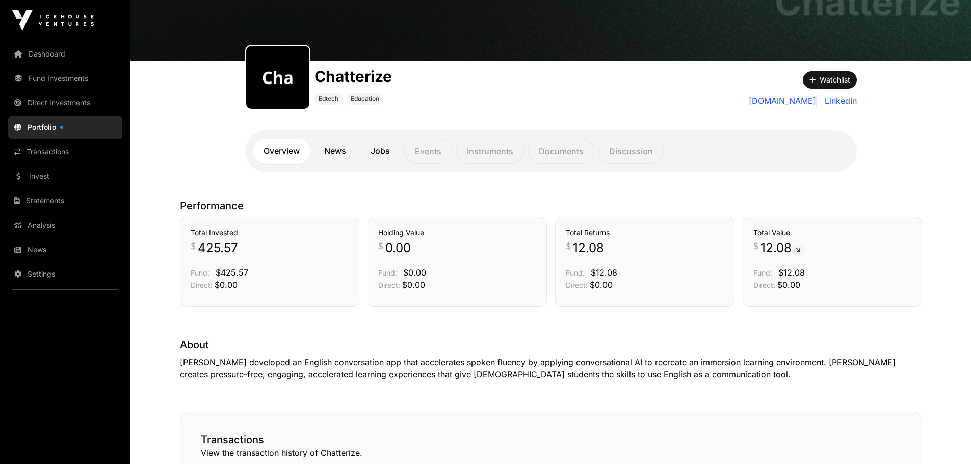
scroll to position [153, 0]
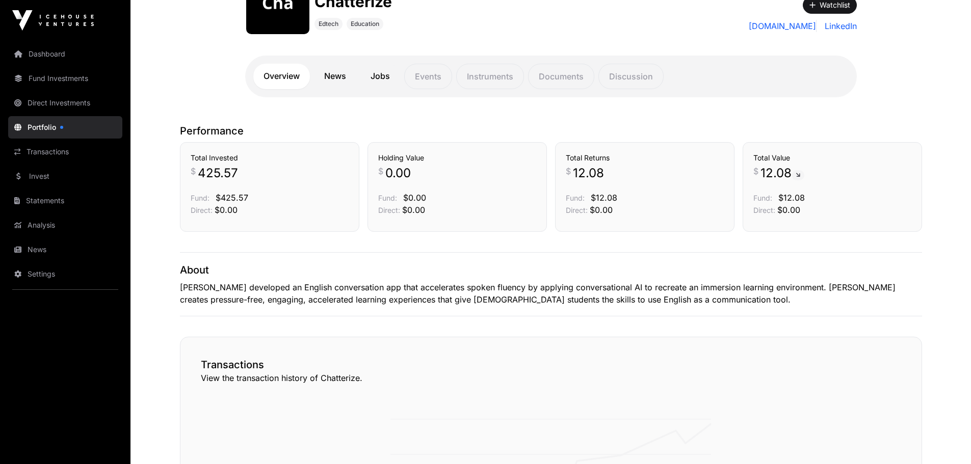
click at [335, 73] on link "News" at bounding box center [335, 76] width 42 height 25
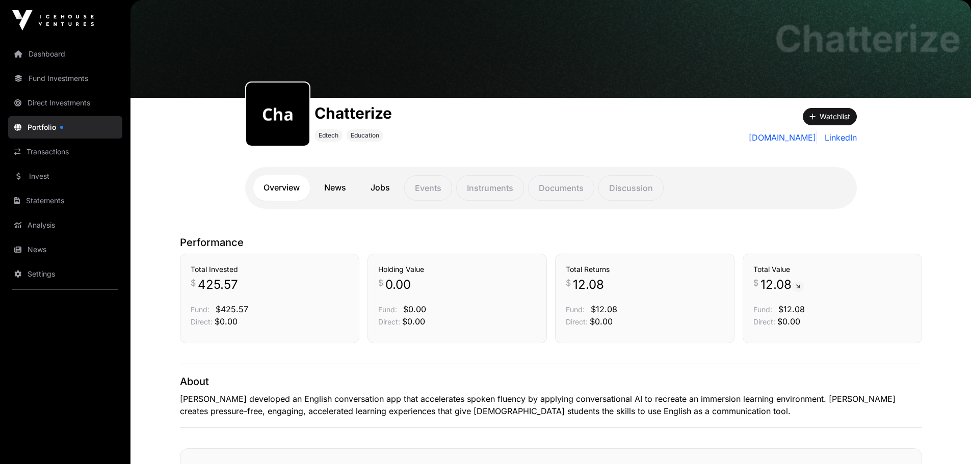
scroll to position [153, 0]
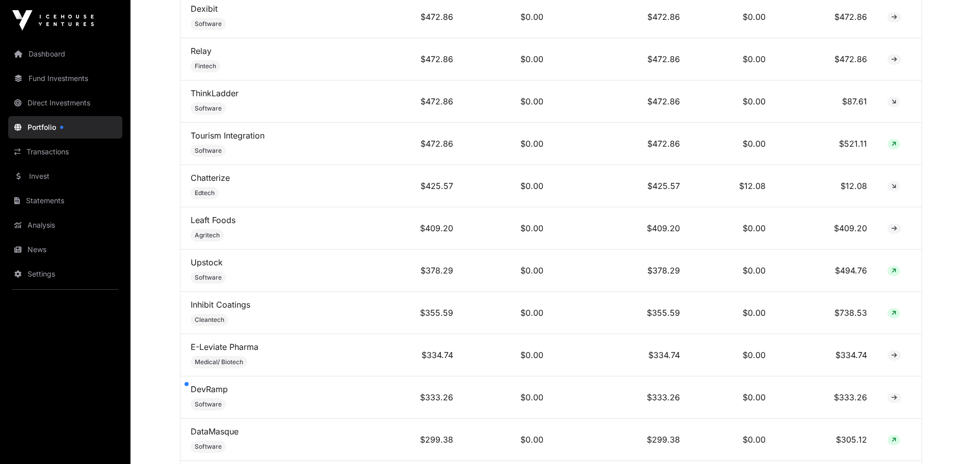
scroll to position [3719, 0]
click at [242, 309] on link "Inhibit Coatings" at bounding box center [221, 304] width 60 height 10
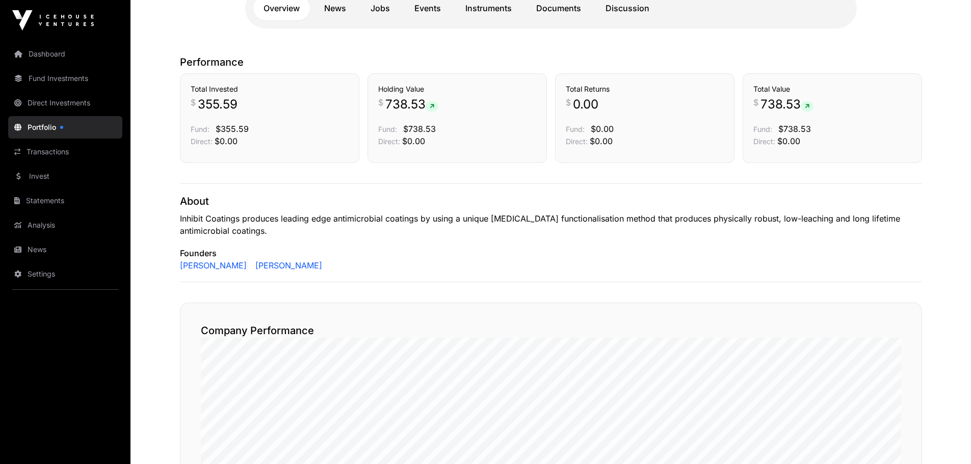
scroll to position [255, 0]
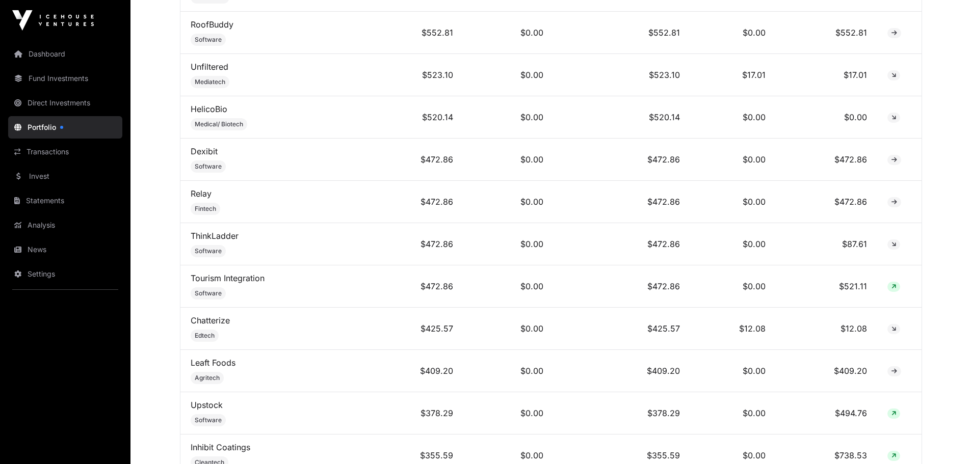
scroll to position [3560, 0]
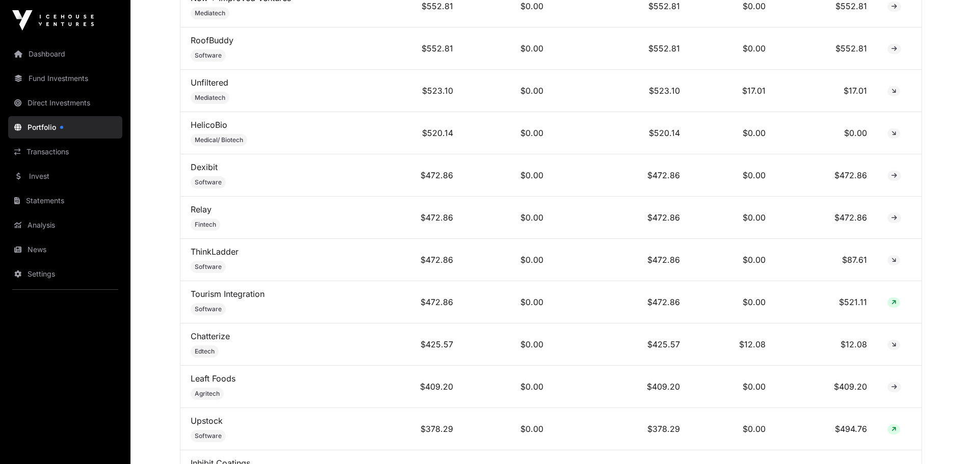
click at [220, 256] on link "ThinkLadder" at bounding box center [215, 252] width 48 height 10
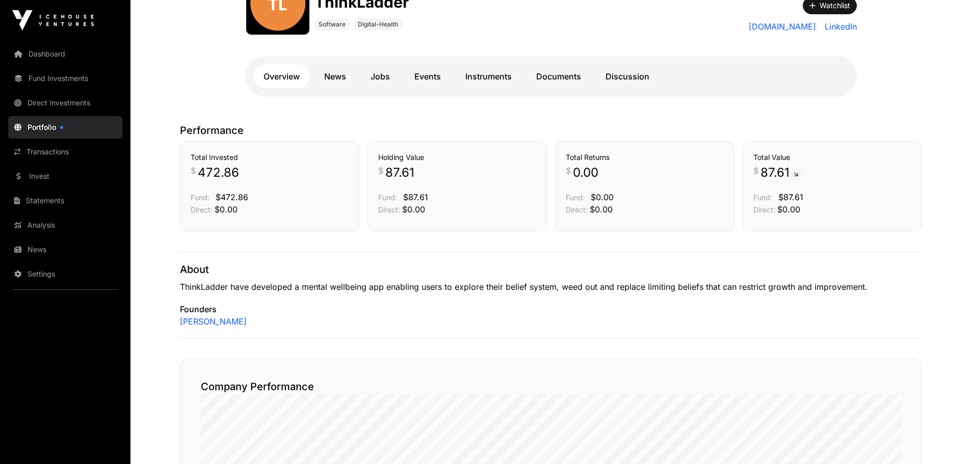
scroll to position [153, 0]
click at [210, 323] on link "[PERSON_NAME]" at bounding box center [213, 321] width 67 height 12
